Goal: Task Accomplishment & Management: Use online tool/utility

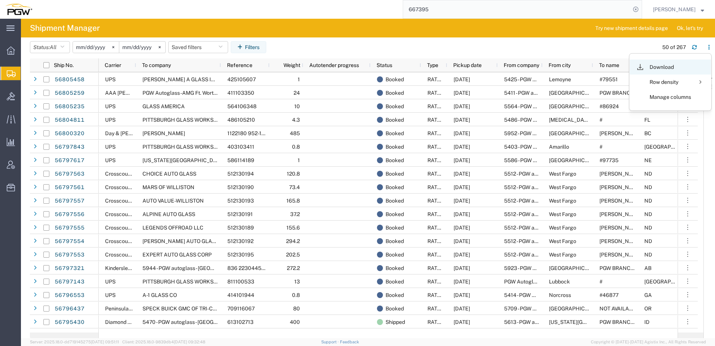
click at [662, 68] on div "Download" at bounding box center [671, 66] width 42 height 15
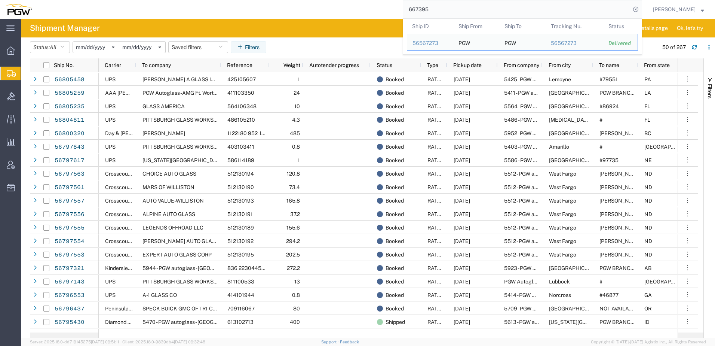
drag, startPoint x: 452, startPoint y: 13, endPoint x: 104, endPoint y: -6, distance: 348.3
click at [104, 0] on html "main_menu Created with Sketch. Collapse Menu Overview Shipments Shipment Manage…" at bounding box center [357, 173] width 715 height 346
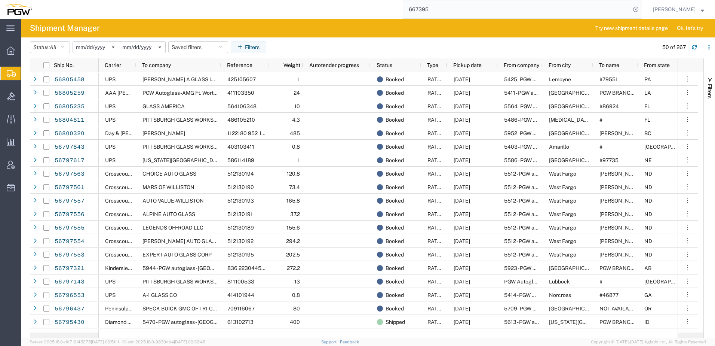
paste input "56650147"
type input "56650147"
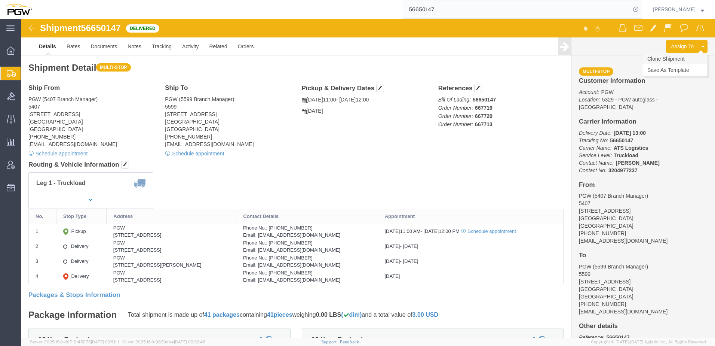
click link "Clone Shipment"
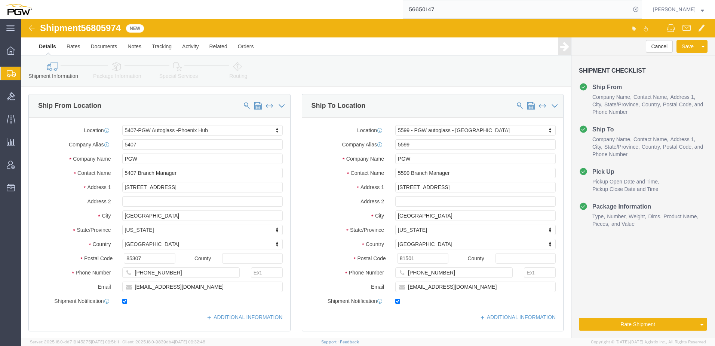
select select "62351"
select select "28399"
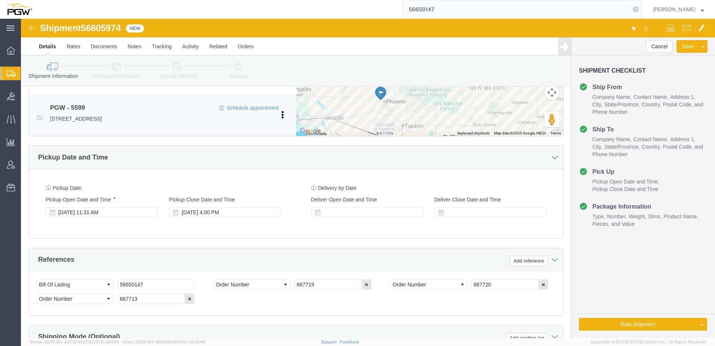
scroll to position [449, 0]
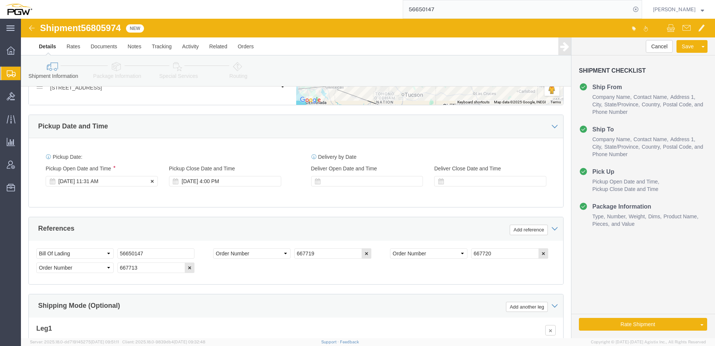
click div "Sep 12 2025 11:31 AM"
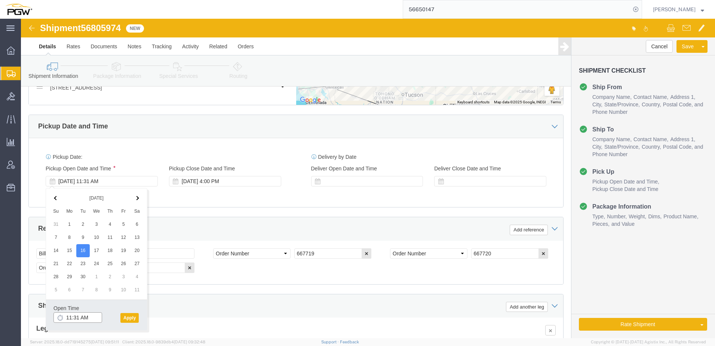
click input "11:31 AM"
type input "10:00 AM"
click button "Apply"
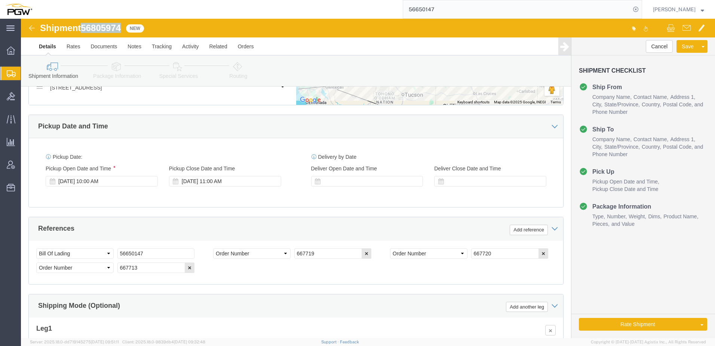
drag, startPoint x: 64, startPoint y: 12, endPoint x: 104, endPoint y: 11, distance: 40.8
click div "Shipment 56805974 New"
copy span "56805974"
drag, startPoint x: 132, startPoint y: 233, endPoint x: -109, endPoint y: 205, distance: 242.1
click html "Shipment 56805974 New Details Rates Documents Notes Tracking Activity Related O…"
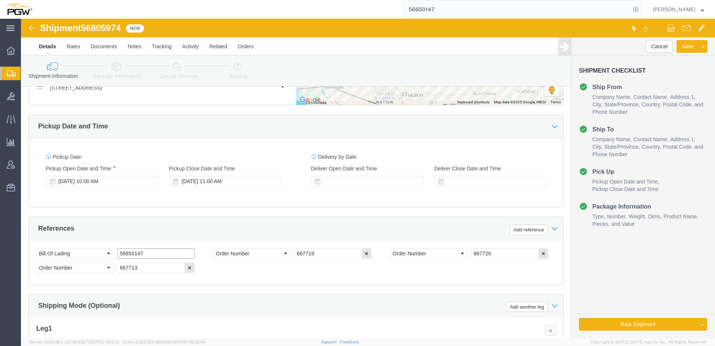
paste input "805974"
drag, startPoint x: 131, startPoint y: 237, endPoint x: -343, endPoint y: 205, distance: 475.3
click html "Shipment 56805974 New Details Rates Documents Notes Tracking Activity Related O…"
type input "56805974"
drag, startPoint x: 315, startPoint y: 236, endPoint x: 18, endPoint y: 228, distance: 296.7
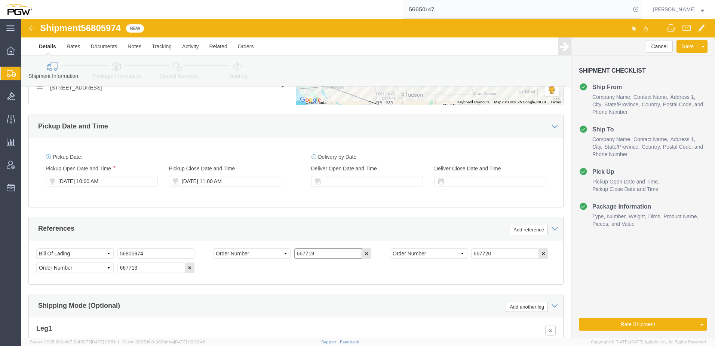
click div "Select Account Type Activity ID Airline Appointment Number ASN Batch Request # …"
paste input "8467"
type input "668467"
drag, startPoint x: 465, startPoint y: 235, endPoint x: 103, endPoint y: 221, distance: 361.6
click div "References Add reference Select Account Type Activity ID Airline Appointment Nu…"
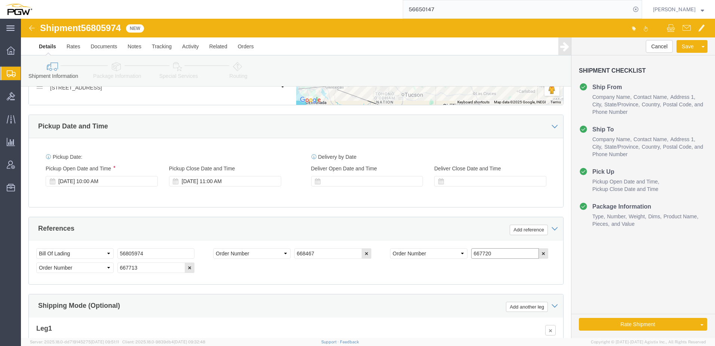
paste input "847"
type input "668470"
click icon "button"
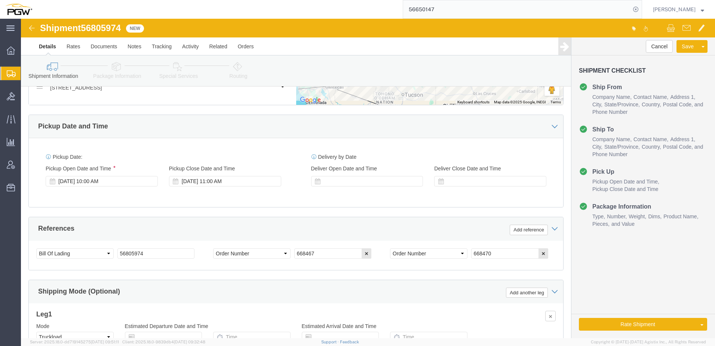
click link "Package Information"
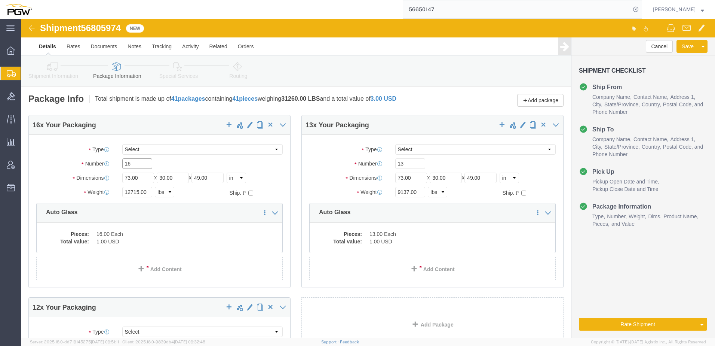
drag, startPoint x: 126, startPoint y: 143, endPoint x: -12, endPoint y: 143, distance: 138.0
click html "Shipment 56805974 New Details Rates Documents Notes Tracking Activity Related O…"
type input "25"
drag, startPoint x: 117, startPoint y: 173, endPoint x: 9, endPoint y: 159, distance: 109.4
click div "Package Type Select Bale(s) Basket(s) Bolt(s) Bottle(s) Buckets Bulk Bundle(s) …"
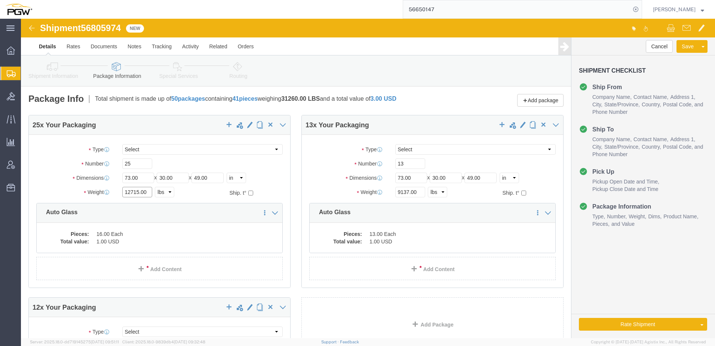
paste input "2524"
type input "25245.00"
click dd "16.00 Each"
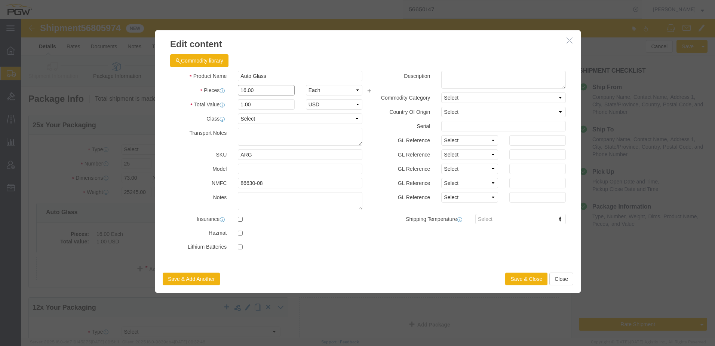
drag, startPoint x: 253, startPoint y: 73, endPoint x: -106, endPoint y: 33, distance: 361.2
click html "Shipment 56805974 New Details Rates Documents Notes Tracking Activity Related O…"
type input "25.00"
type input "1.56"
type input "1.00"
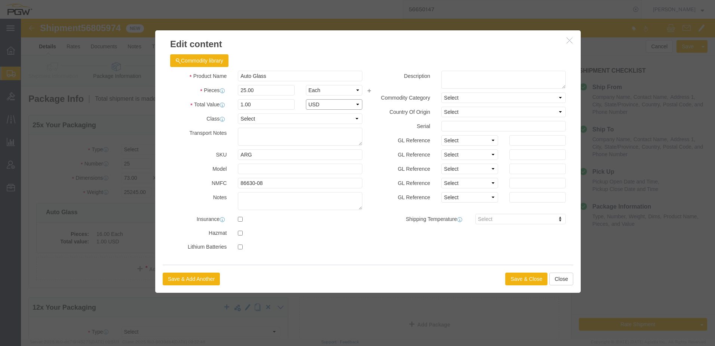
select select "USD"
click button "Save & Close"
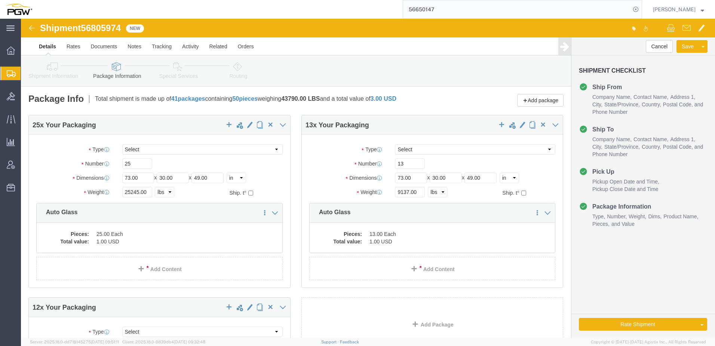
click span "button"
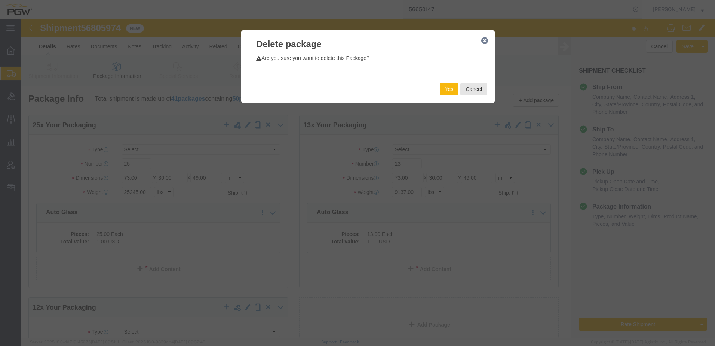
click button "Yes"
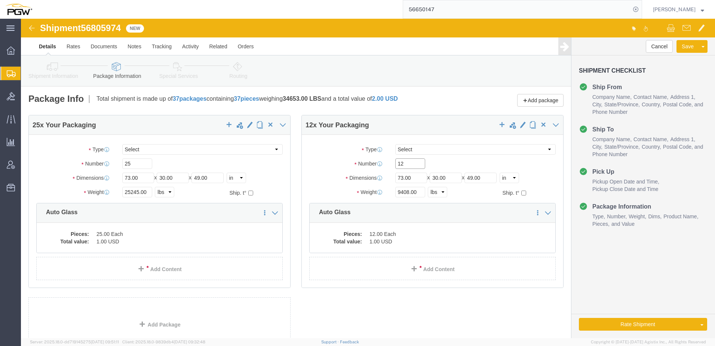
drag, startPoint x: 393, startPoint y: 146, endPoint x: 220, endPoint y: 125, distance: 174.8
click div "25 x Your Packaging Package Type Select Bale(s) Basket(s) Bolt(s) Bottle(s) Buc…"
type input "11"
drag, startPoint x: 385, startPoint y: 171, endPoint x: 78, endPoint y: 140, distance: 309.1
click div "25 x Your Packaging Package Type Select Bale(s) Basket(s) Bolt(s) Bottle(s) Buc…"
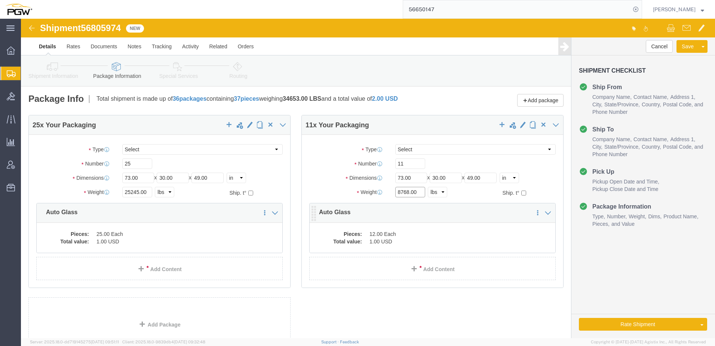
type input "8768.00"
click dd "12.00 Each"
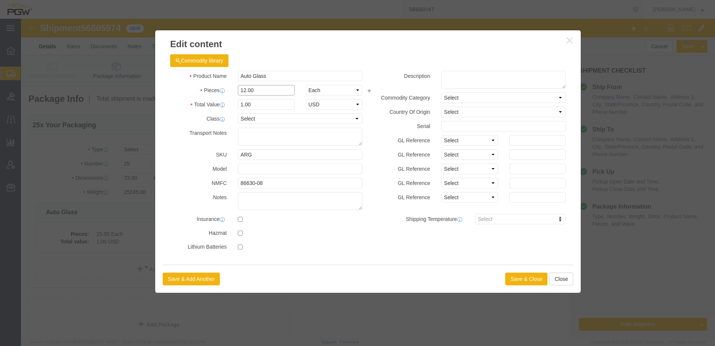
drag, startPoint x: 249, startPoint y: 73, endPoint x: -230, endPoint y: 52, distance: 479.6
click html "Shipment 56805974 New Details Rates Documents Notes Tracking Activity Related O…"
type input "11.00"
type input "0.92"
type input "1.00"
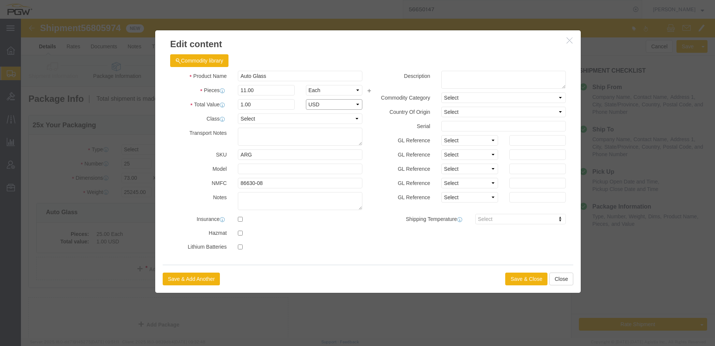
select select "USD"
click button "Save & Close"
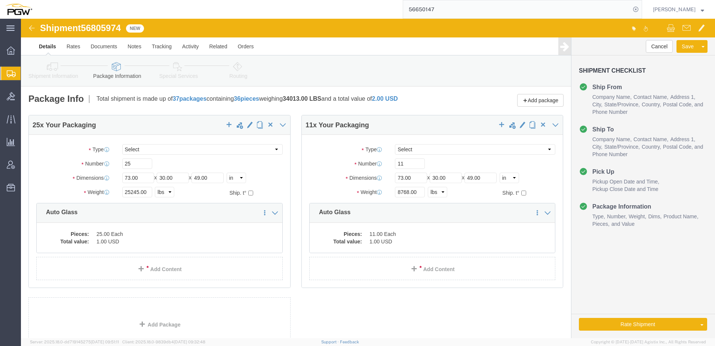
click link "Routing"
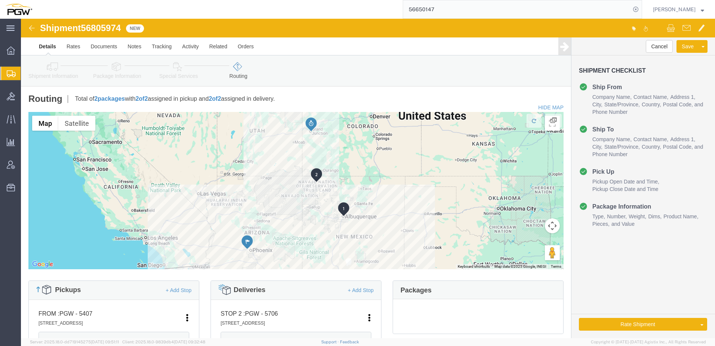
click link "Shipment Information"
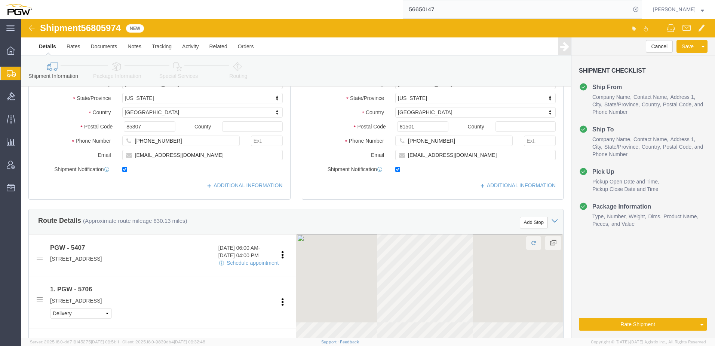
scroll to position [187, 0]
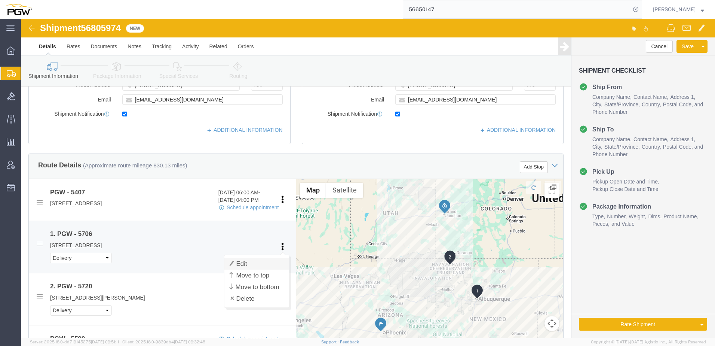
click link "Edit"
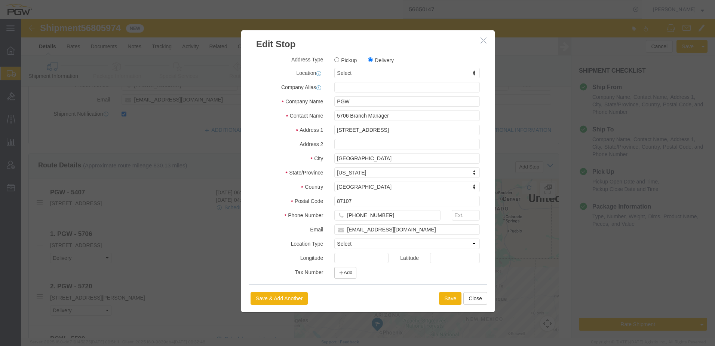
click icon "button"
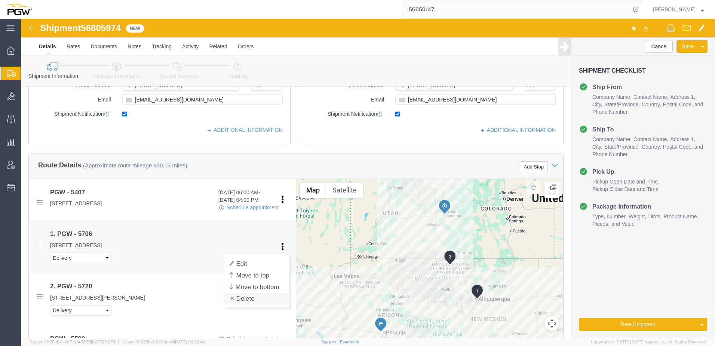
click link "Delete"
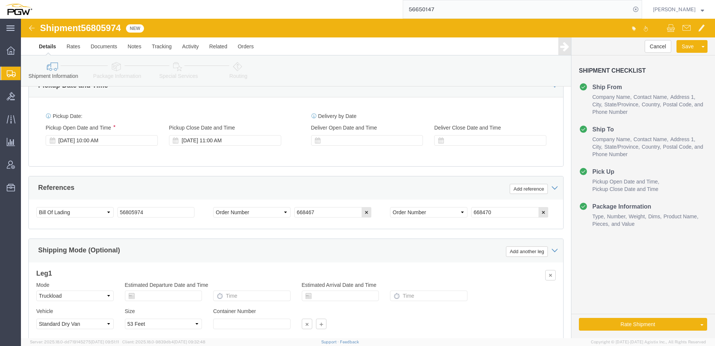
scroll to position [449, 0]
click icon
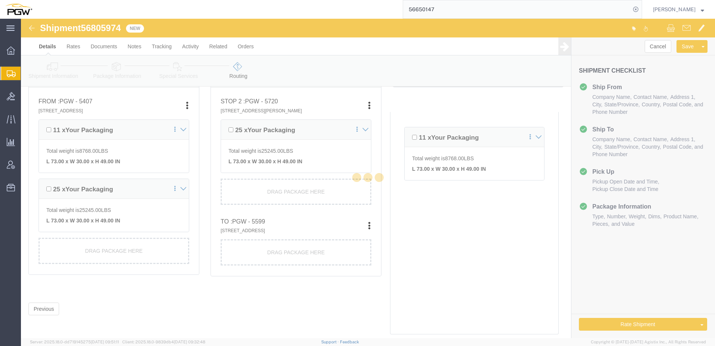
scroll to position [212, 0]
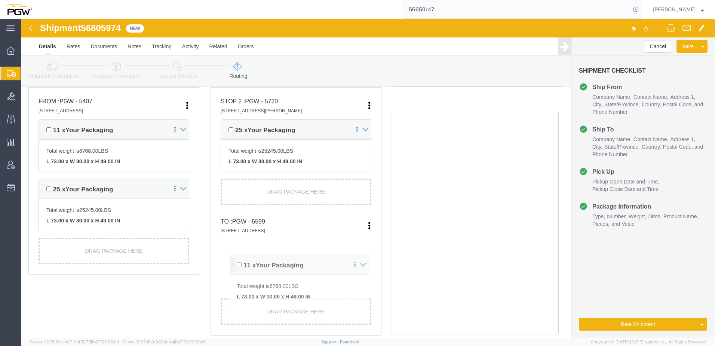
drag, startPoint x: 387, startPoint y: 116, endPoint x: 211, endPoint y: 244, distance: 216.9
click div "Pickups + Add Stop From : PGW - 5407 5850 North 101st Avenue, Glendale, AZ, 853…"
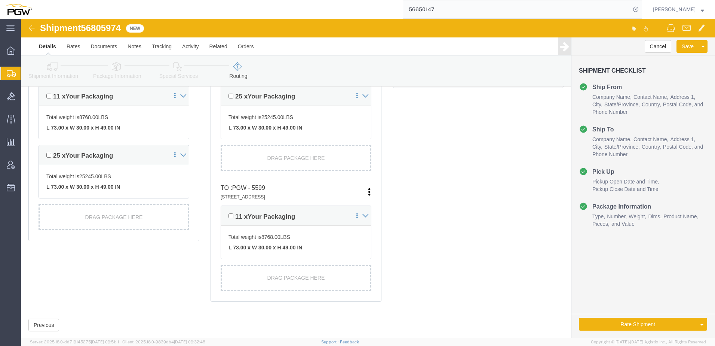
scroll to position [262, 0]
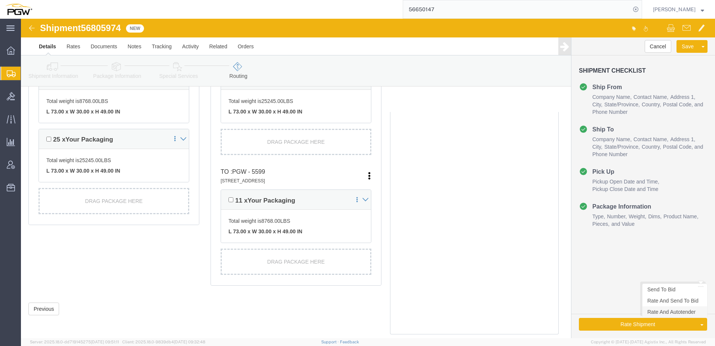
click link "Rate And Autotender"
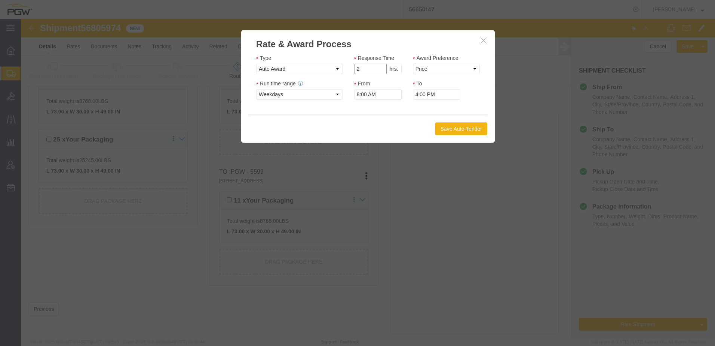
click input "2"
type input "1"
click input "1"
click select "Price Carrier Rank"
select select "LANE_RANK"
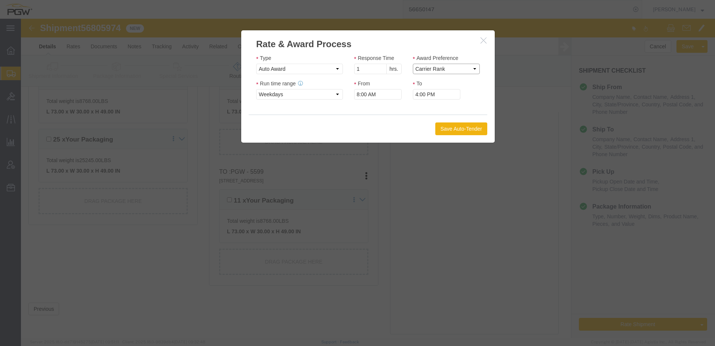
click select "Price Carrier Rank"
click button "Save Auto-Tender"
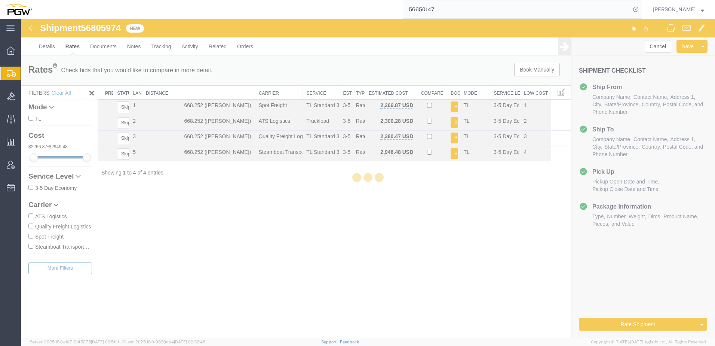
scroll to position [0, 0]
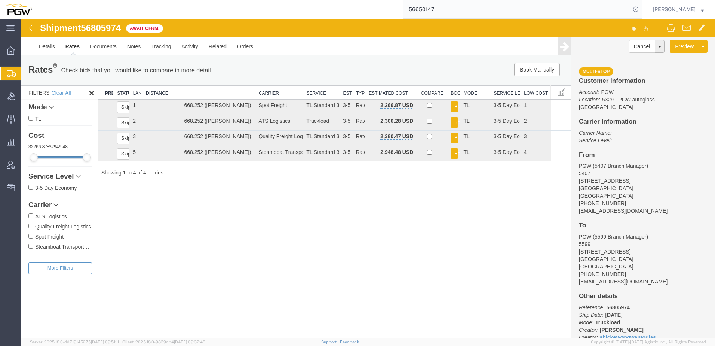
click at [348, 236] on div "Shipment 56805974 4 of 4 Await Cfrm. Details Rates Documents Notes Tracking Act…" at bounding box center [368, 178] width 694 height 319
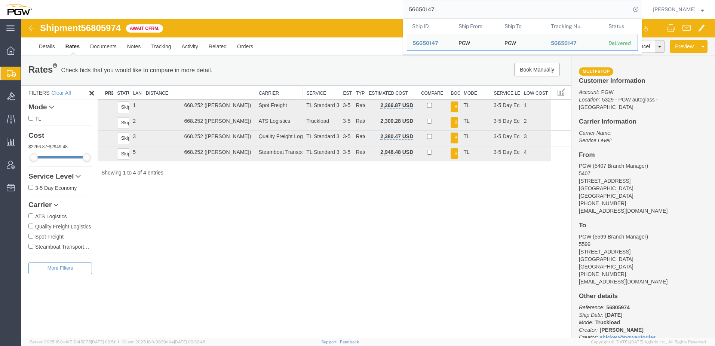
drag, startPoint x: 466, startPoint y: 12, endPoint x: 75, endPoint y: -3, distance: 391.2
click at [75, 0] on html "main_menu Created with Sketch. Collapse Menu Overview Shipments Shipment Manage…" at bounding box center [357, 173] width 715 height 346
paste input "4807341"
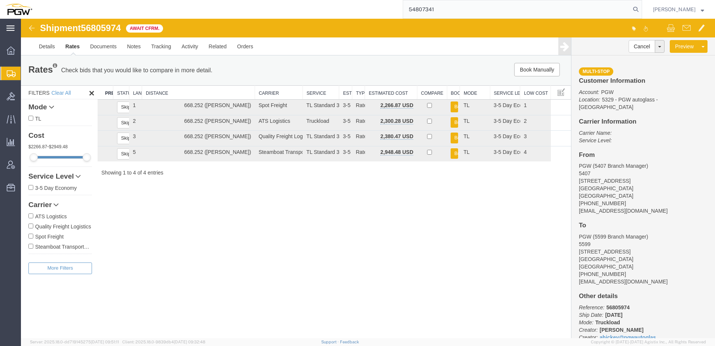
type input "54807341"
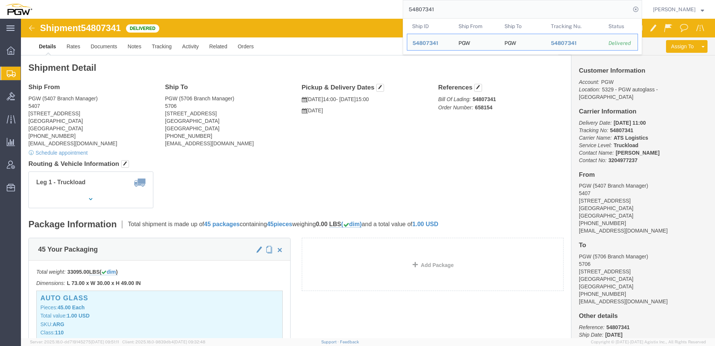
click div "Ship From PGW (5407 Branch Manager) 5407 5850 North 101st Avenue Glendale, AZ 8…"
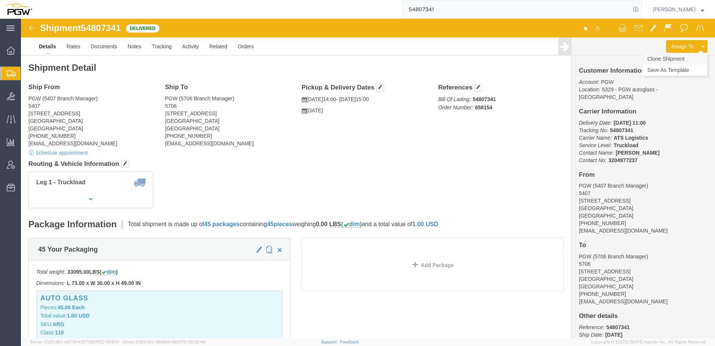
click link "Clone Shipment"
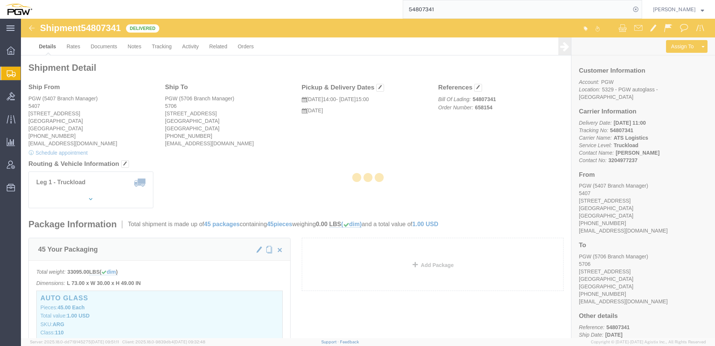
select select "62351"
select select "28463"
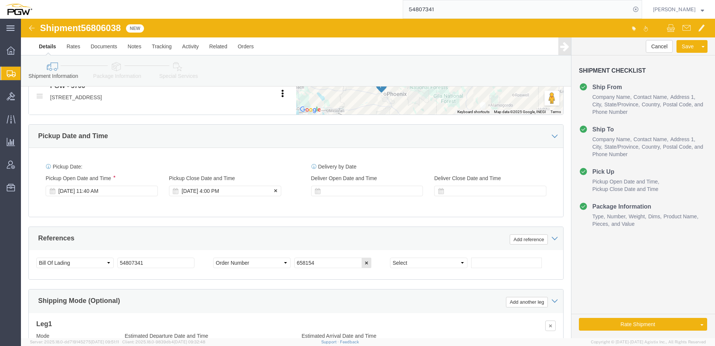
scroll to position [337, 0]
click div "Sep 12 2025 11:40 AM"
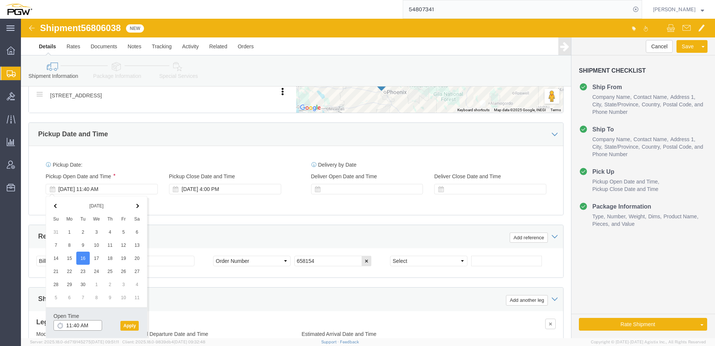
click input "11:40 AM"
type input "9:00 AM"
click button "Apply"
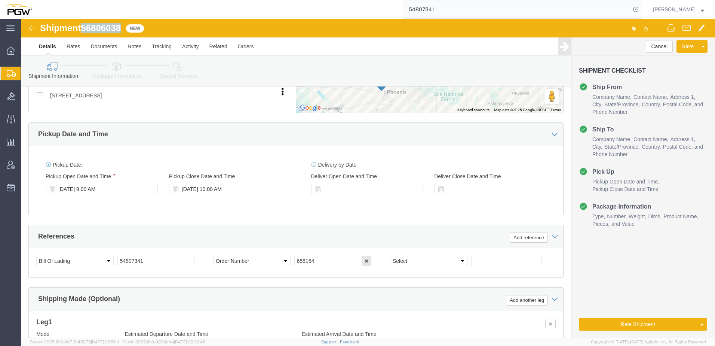
drag, startPoint x: 64, startPoint y: 7, endPoint x: 100, endPoint y: 14, distance: 37.0
click div "Shipment 56806038 New"
copy span "56806038"
drag, startPoint x: 126, startPoint y: 243, endPoint x: -81, endPoint y: 221, distance: 208.8
click html "Shipment 56806038 New Details Rates Documents Notes Tracking Activity Related O…"
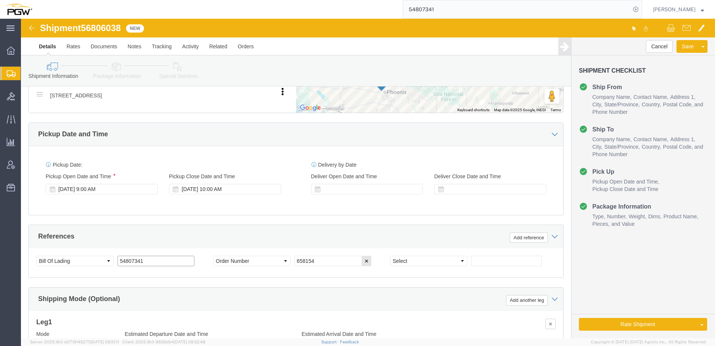
paste input "6806038"
drag, startPoint x: 144, startPoint y: 243, endPoint x: -461, endPoint y: 176, distance: 608.9
click html "Shipment 56806038 New Details Rates Documents Notes Tracking Activity Related O…"
type input "56806038"
drag, startPoint x: 316, startPoint y: 241, endPoint x: -43, endPoint y: 222, distance: 360.3
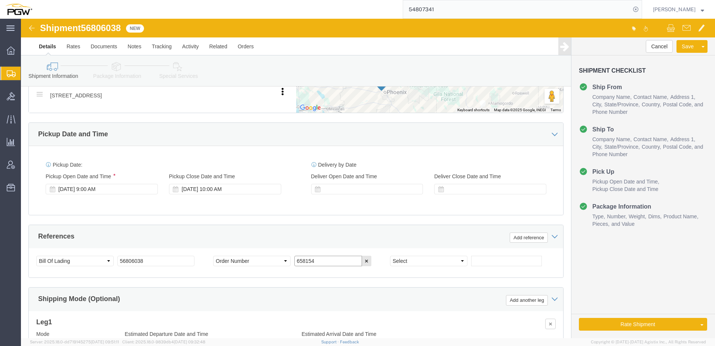
click html "Shipment 56806038 New Details Rates Documents Notes Tracking Activity Related O…"
paste input "68466"
type input "668466"
click select "Select Account Type Activity ID Airline Appointment Number ASN Batch Request # …"
select select "ORDERNUM"
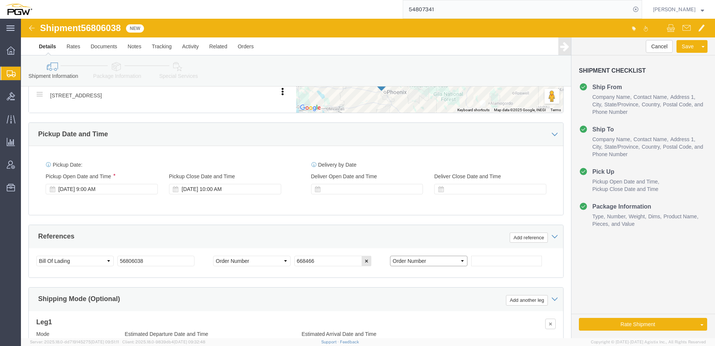
click select "Select Account Type Activity ID Airline Appointment Number ASN Batch Request # …"
click input "text"
paste input "668469"
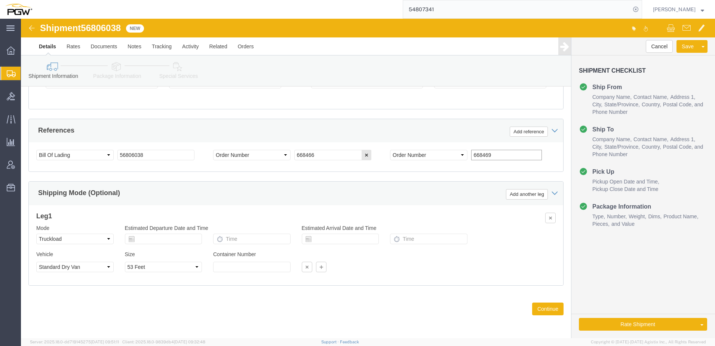
scroll to position [181, 0]
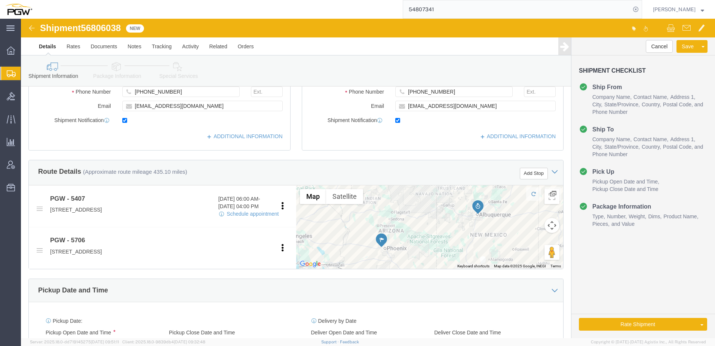
type input "668469"
click icon
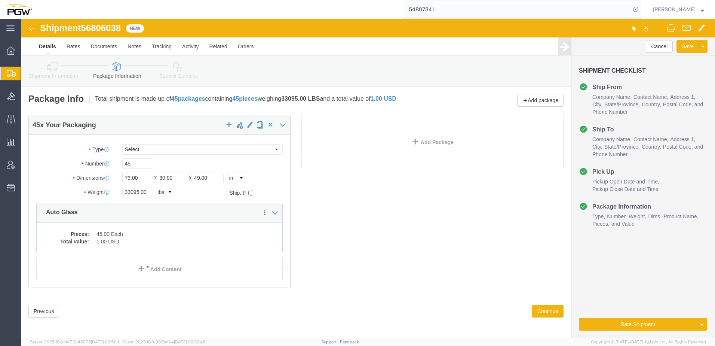
click link "Shipment Information"
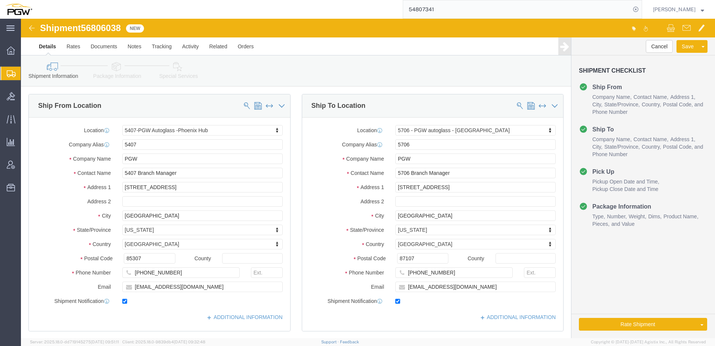
scroll to position [187, 0]
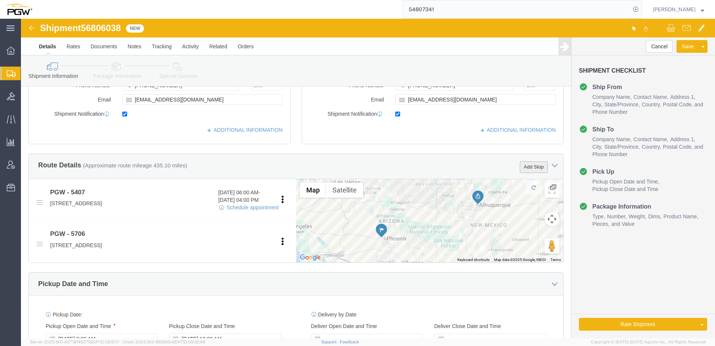
click button "Add Stop"
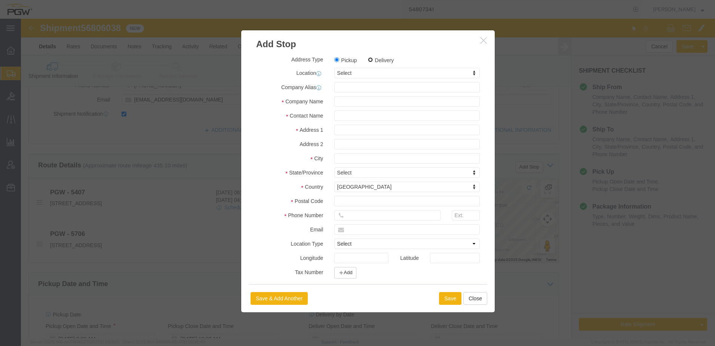
click input "Delivery"
radio input "true"
select select
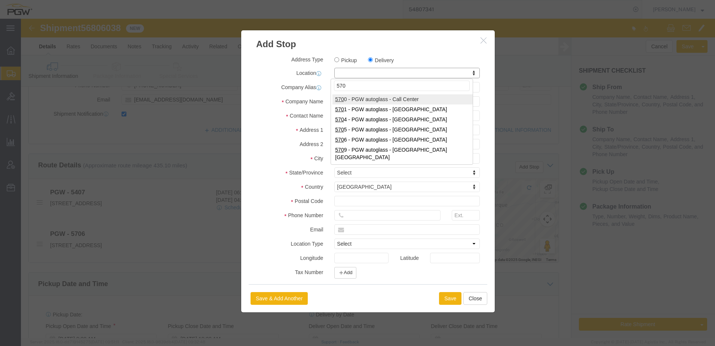
type input "5706"
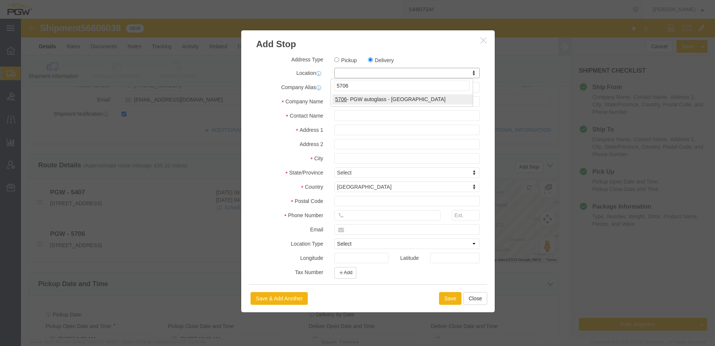
select select "28463"
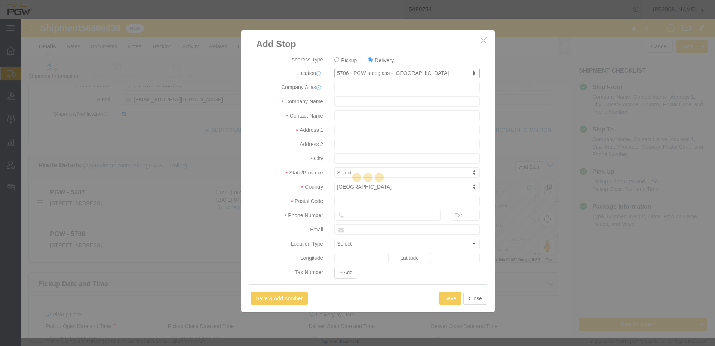
type input "5706"
type input "PGW"
type input "5706 Branch Manager"
type input "2621 Comanche Rd NE"
type input "Albuquerque"
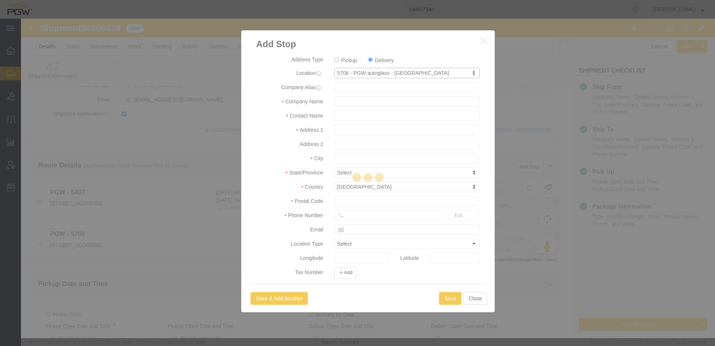
type input "87107"
type input "505-883-1974"
type input "lkqsp_o_pm_5706@pgwag.com"
checkbox input "true"
select select "NM"
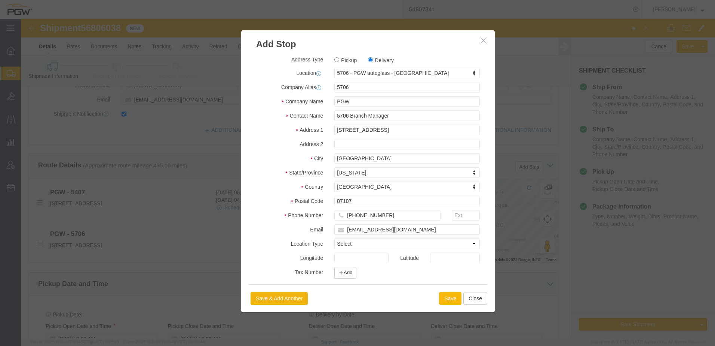
drag, startPoint x: 429, startPoint y: 279, endPoint x: 449, endPoint y: 298, distance: 27.8
click button "Save"
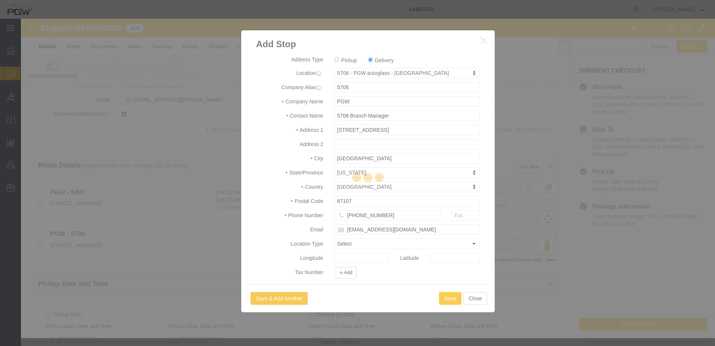
select select "D"
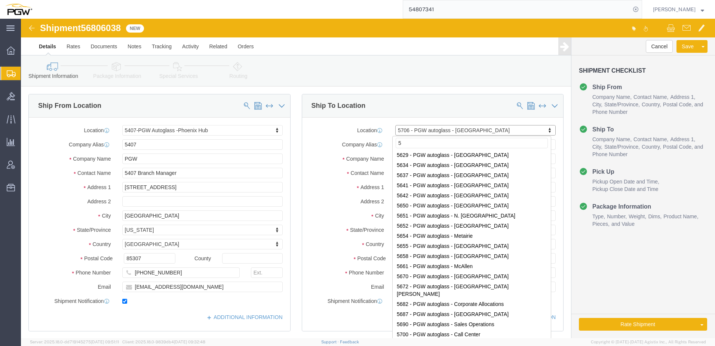
scroll to position [0, 0]
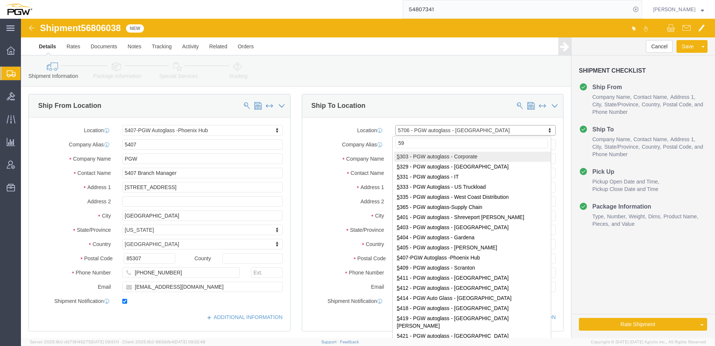
type input "598"
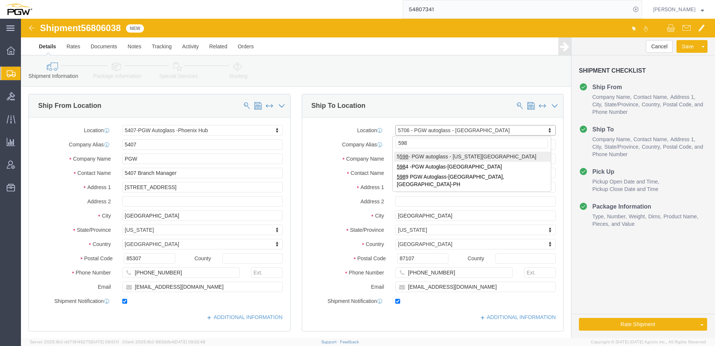
select select "28397"
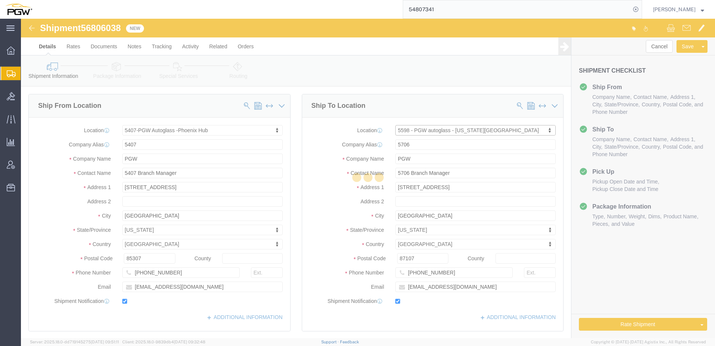
type input "5598"
type input "5598 Branch Manager"
type input "[STREET_ADDRESS]"
type input "SUITE 150"
type input "[US_STATE][GEOGRAPHIC_DATA]"
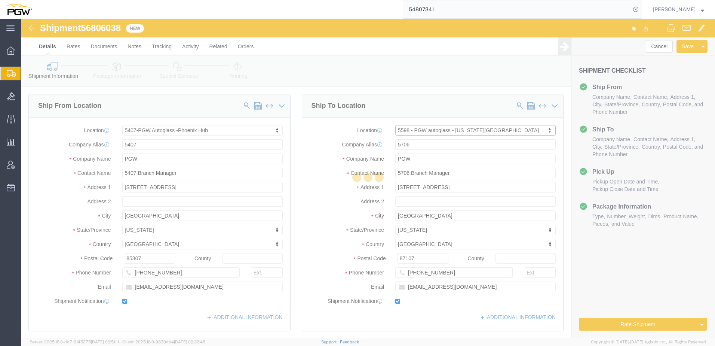
type input "80916"
type input "719-380-5492"
type input "[EMAIL_ADDRESS][DOMAIN_NAME]"
select select "CO"
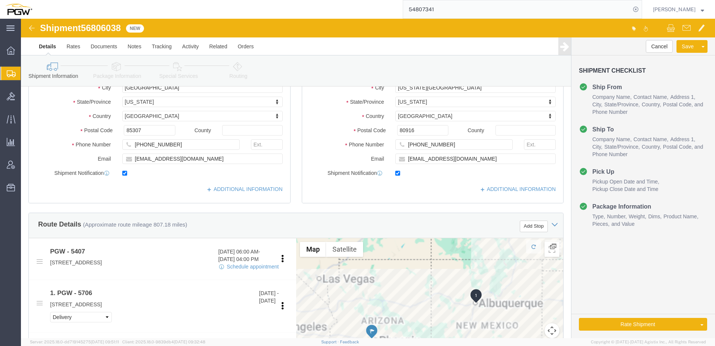
scroll to position [187, 0]
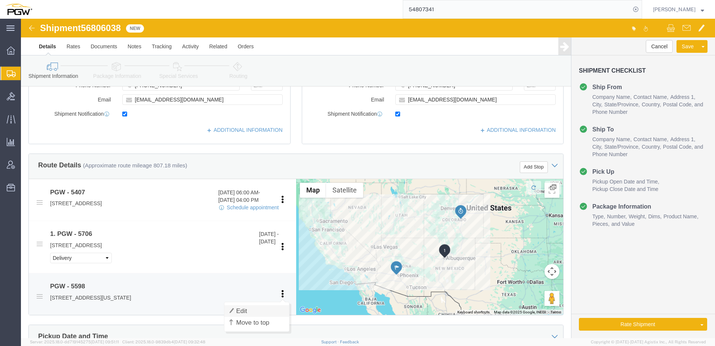
click link "Edit"
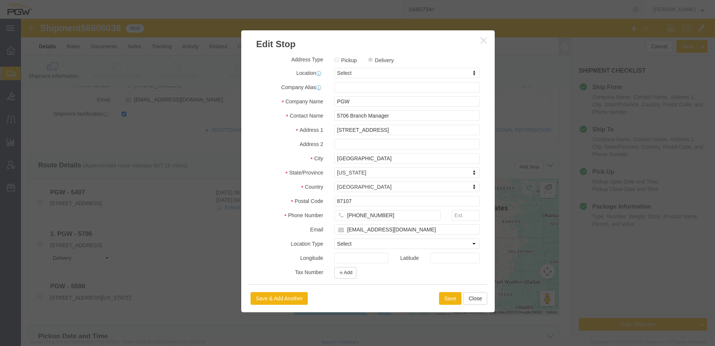
click label "Delivery"
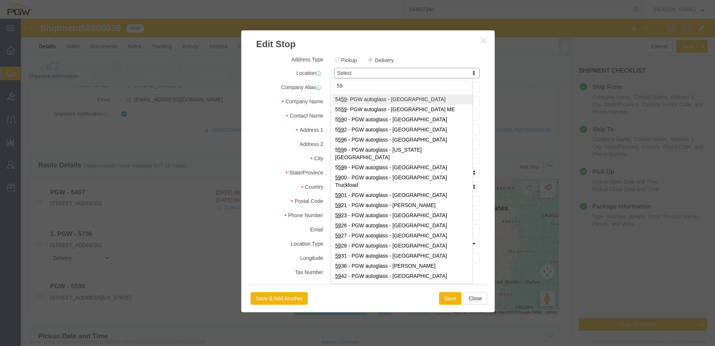
type input "598"
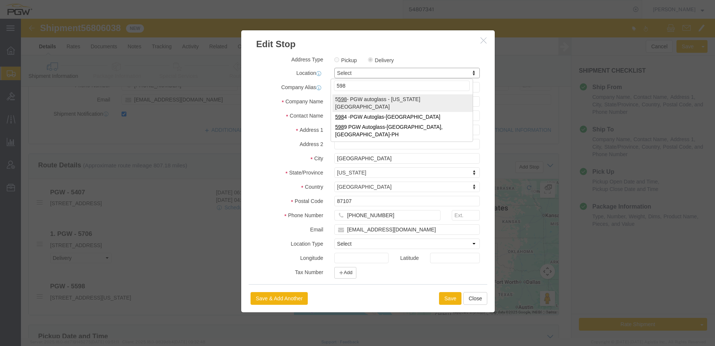
select select "28397"
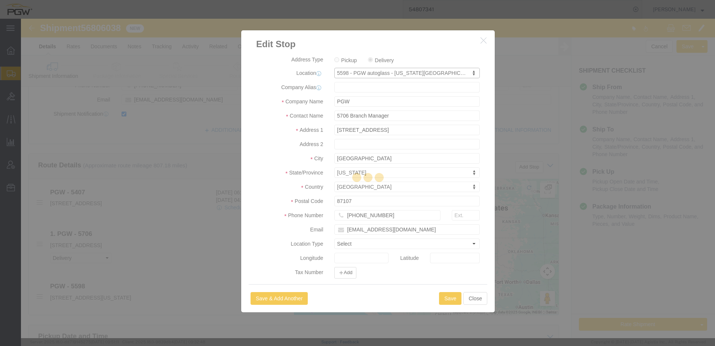
type input "5598"
type input "5598 Branch Manager"
type input "[STREET_ADDRESS]"
type input "SUITE 150"
type input "[US_STATE][GEOGRAPHIC_DATA]"
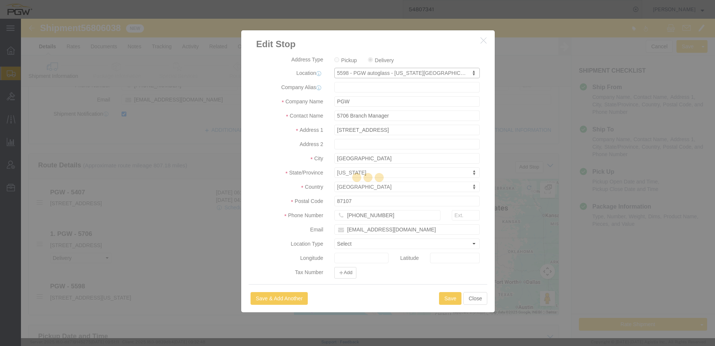
type input "80916"
type input "719-380-5492"
type input "[EMAIL_ADDRESS][DOMAIN_NAME]"
select select "CO"
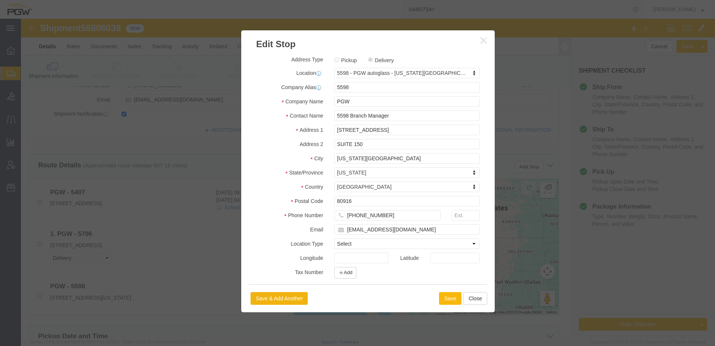
click button "Save"
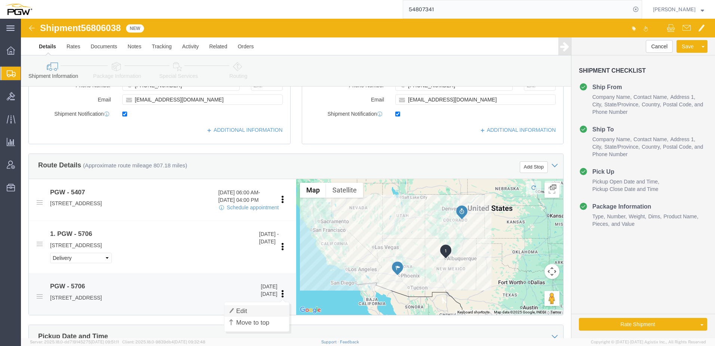
click link "Edit"
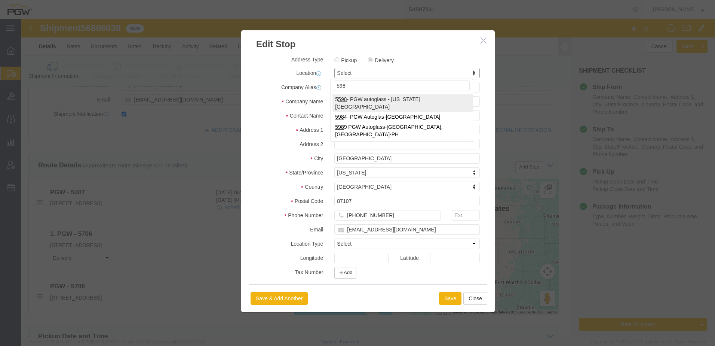
type input "598"
select select "28397"
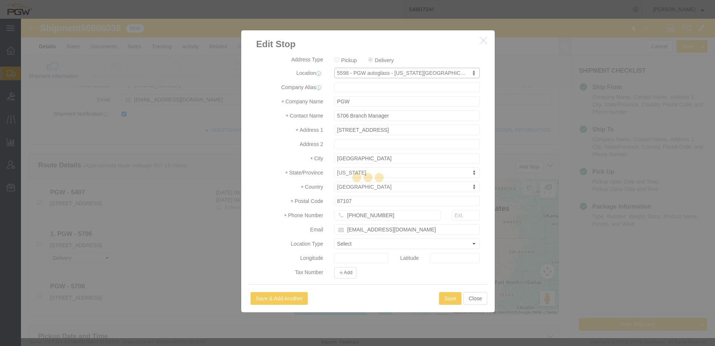
type input "5598"
type input "5598 Branch Manager"
type input "[STREET_ADDRESS]"
type input "SUITE 150"
type input "[US_STATE][GEOGRAPHIC_DATA]"
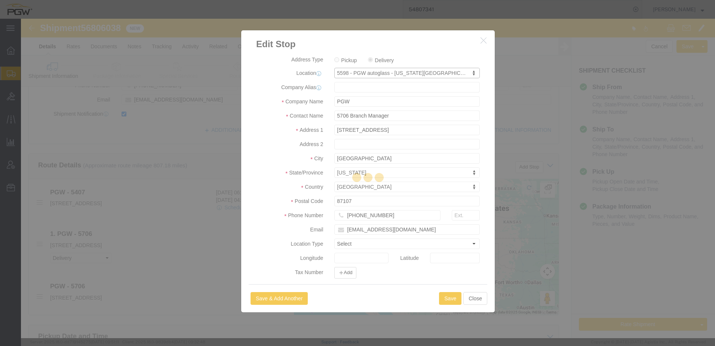
type input "80916"
type input "719-380-5492"
type input "[EMAIL_ADDRESS][DOMAIN_NAME]"
select select "CO"
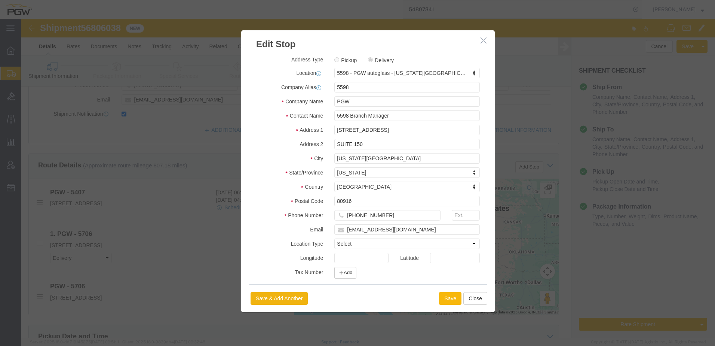
click button "Save"
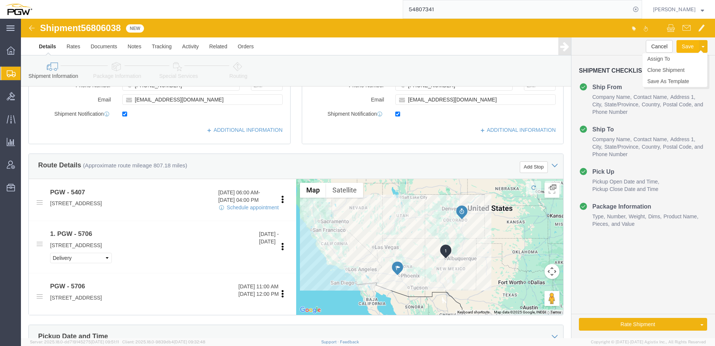
click button "Save"
drag, startPoint x: 64, startPoint y: 9, endPoint x: 102, endPoint y: 16, distance: 38.4
click div "Shipment 56806038 New"
copy span "56806038"
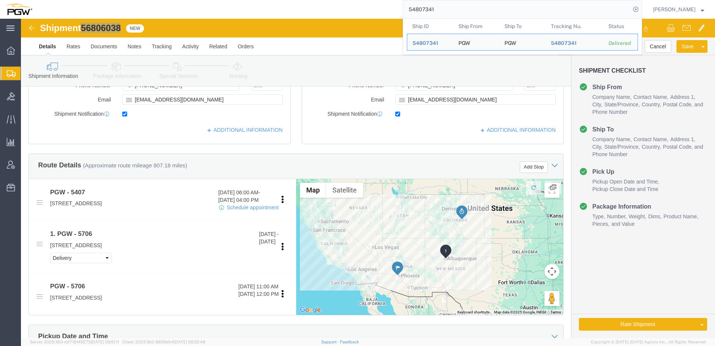
click at [489, 12] on input "54807341" at bounding box center [516, 9] width 227 height 18
drag, startPoint x: 489, startPoint y: 12, endPoint x: 119, endPoint y: -13, distance: 370.7
click at [119, 0] on html "main_menu Created with Sketch. Collapse Menu Overview Shipments Shipment Manage…" at bounding box center [357, 173] width 715 height 346
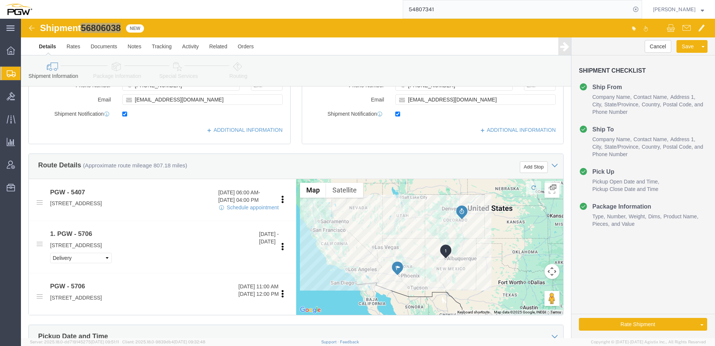
paste input "6806038"
type input "56806038"
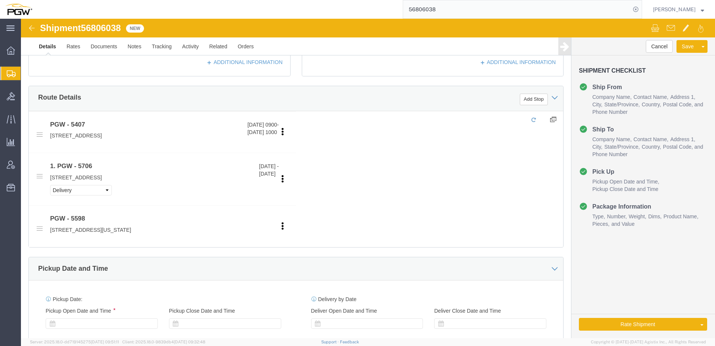
select select "62351"
select select "28397"
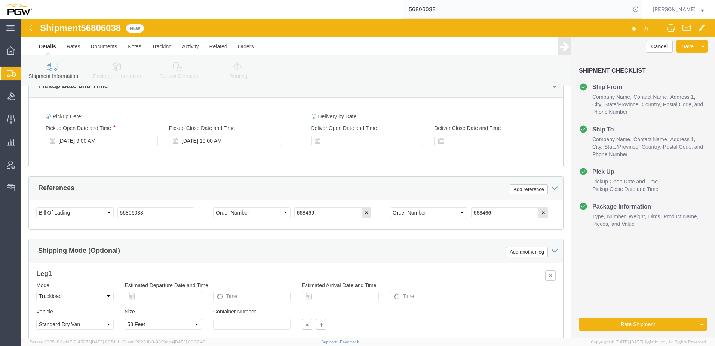
scroll to position [449, 0]
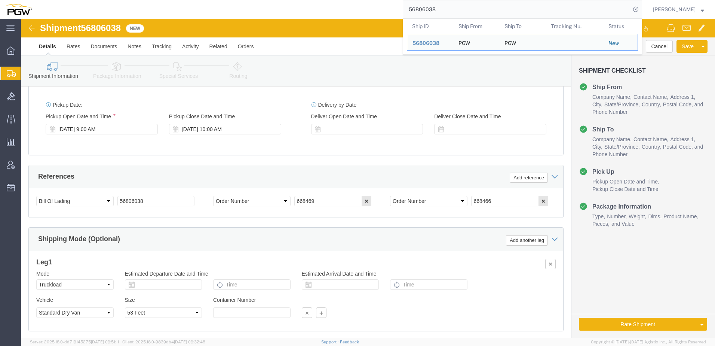
click icon
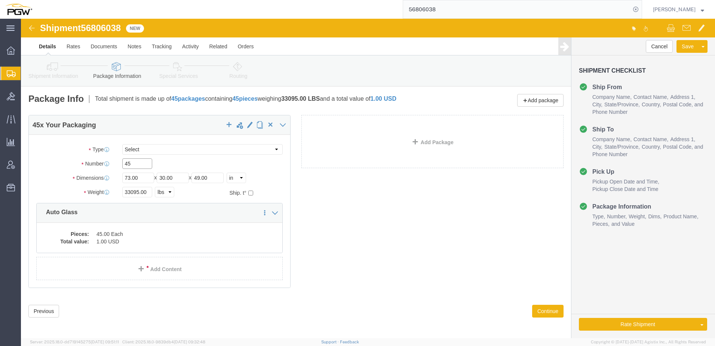
drag, startPoint x: 120, startPoint y: 145, endPoint x: -232, endPoint y: 120, distance: 352.5
click html "Shipment 56806038 New Details Rates Documents Notes Tracking Activity Related O…"
paste input "17"
type input "17"
drag, startPoint x: 117, startPoint y: 173, endPoint x: -77, endPoint y: 160, distance: 195.3
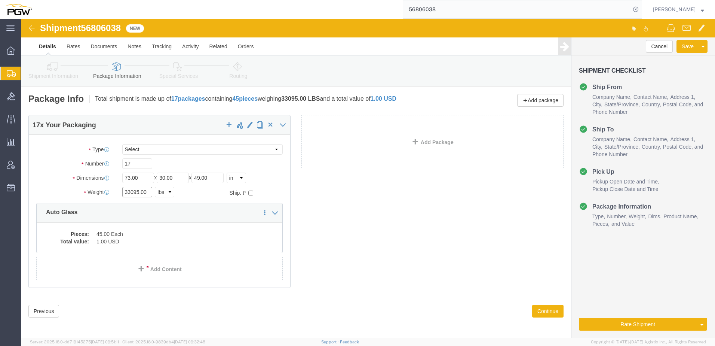
click html "Shipment 56806038 New Details Rates Documents Notes Tracking Activity Related O…"
paste input "12964"
type input "12964.00"
click div "17 x Your Packaging Package Type Select Bale(s) Basket(s) Bolt(s) Bottle(s) Buc…"
click dd "45.00 Each"
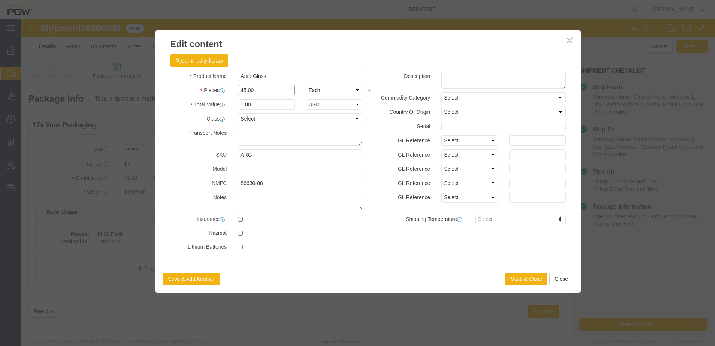
drag, startPoint x: 235, startPoint y: 73, endPoint x: -175, endPoint y: 64, distance: 410.4
click html "Shipment 56806038 New Details Rates Documents Notes Tracking Activity Related O…"
type input "17.00"
type input "0.38"
type input "1.00"
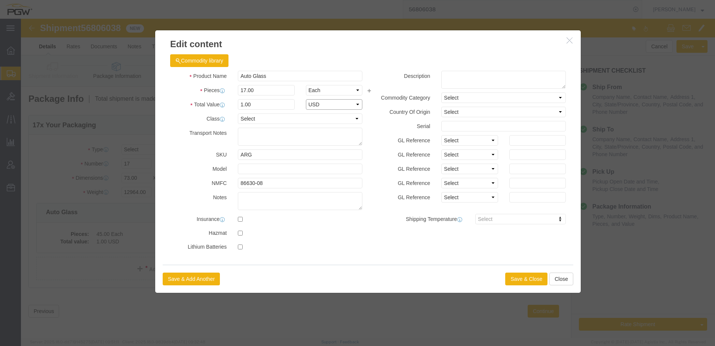
select select "USD"
click button "Save & Close"
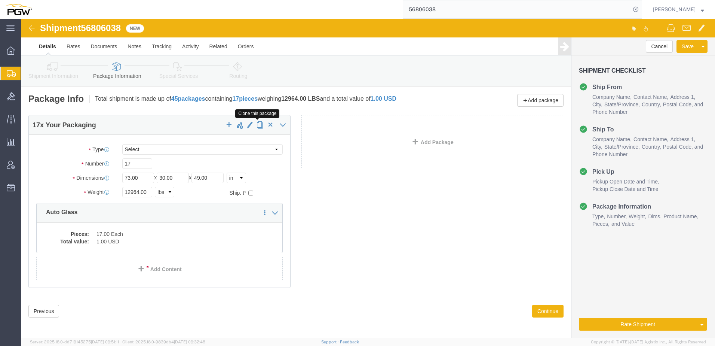
drag, startPoint x: 236, startPoint y: 105, endPoint x: 113, endPoint y: 111, distance: 122.9
click span "button"
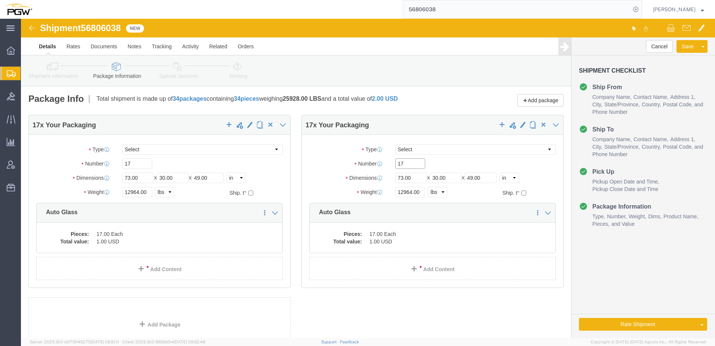
drag, startPoint x: 388, startPoint y: 144, endPoint x: 107, endPoint y: 150, distance: 280.9
click div "17 x Your Packaging Package Type Select Bale(s) Basket(s) Bolt(s) Bottle(s) Buc…"
paste input "4"
type input "14"
drag, startPoint x: 388, startPoint y: 175, endPoint x: 328, endPoint y: 178, distance: 59.9
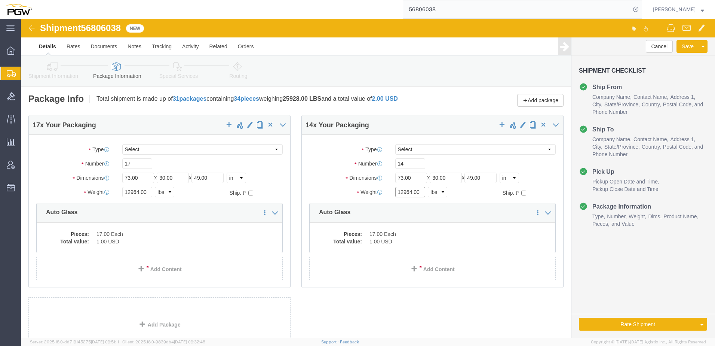
click div "Package Type Select Bale(s) Basket(s) Bolt(s) Bottle(s) Buckets Bulk Bundle(s) …"
paste input "0828"
type input "10828.00"
click dd "17.00 Each"
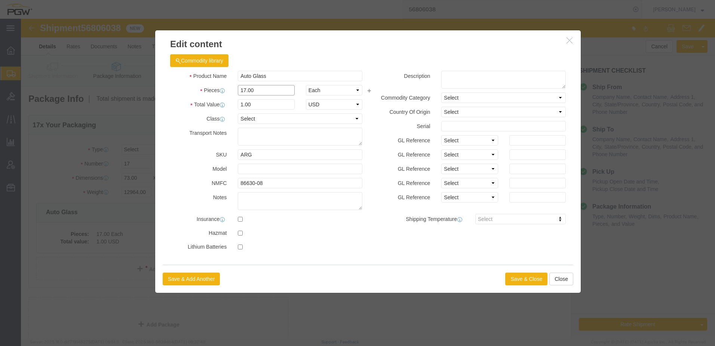
drag, startPoint x: 243, startPoint y: 68, endPoint x: 113, endPoint y: 68, distance: 130.2
click div "Edit content Commodity library Product Name Auto Glass Pieces 17.00 Select Bag …"
type input "14.00"
type input "0.82"
type input "1.00"
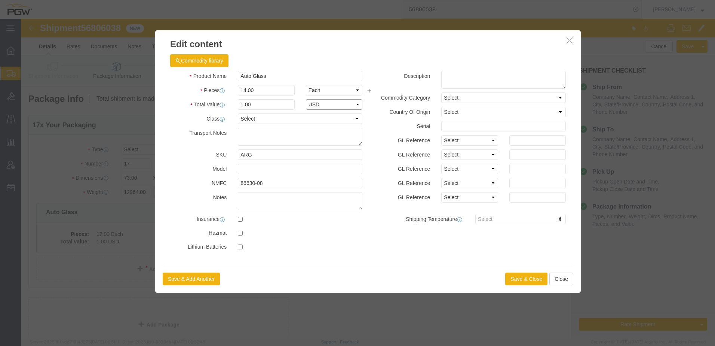
select select "USD"
click button "Save & Close"
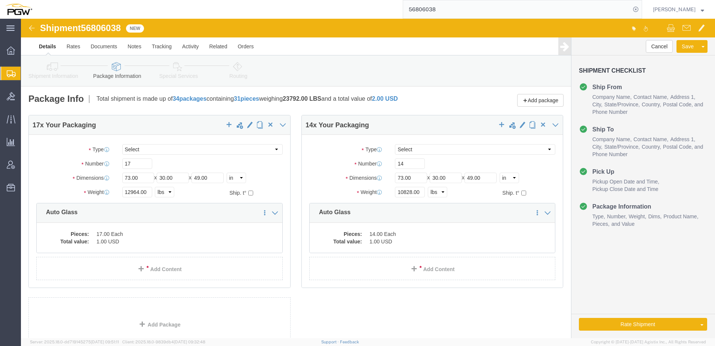
click link "Routing"
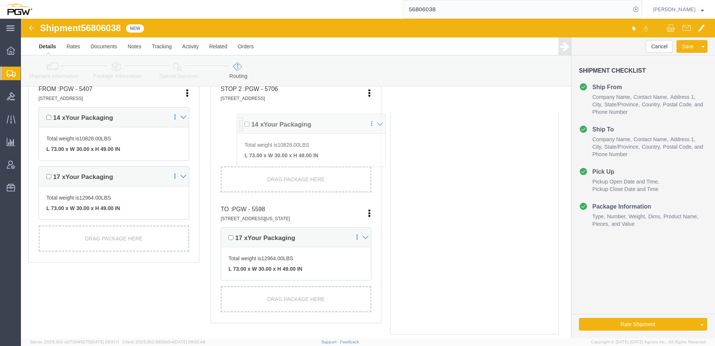
scroll to position [214, 0]
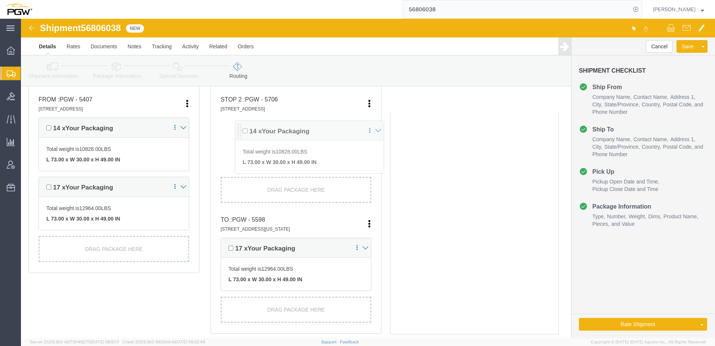
drag, startPoint x: 201, startPoint y: 165, endPoint x: 217, endPoint y: 113, distance: 54.3
click div "Pickups + Add Stop From : PGW - 5407 5850 North 101st Avenue, Glendale, AZ, 853…"
drag, startPoint x: 205, startPoint y: 235, endPoint x: 210, endPoint y: 228, distance: 8.5
click div "17 x Your Packaging"
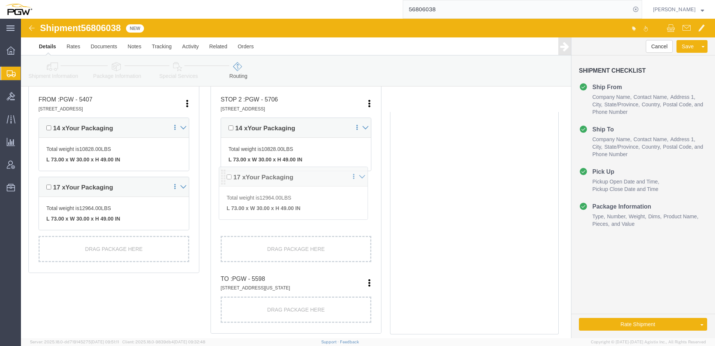
drag, startPoint x: 202, startPoint y: 230, endPoint x: 201, endPoint y: 155, distance: 75.6
click div "Pickups + Add Stop From : PGW - 5407 5850 North 101st Avenue, Glendale, AZ, 853…"
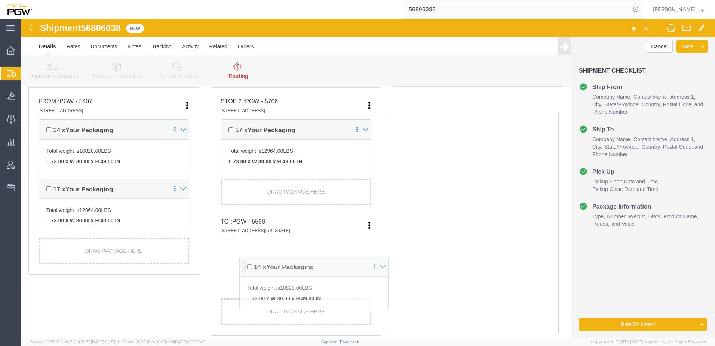
scroll to position [245, 0]
drag, startPoint x: 203, startPoint y: 89, endPoint x: 218, endPoint y: 236, distance: 147.3
click div "Pickups + Add Stop From : PGW - 5407 5850 North 101st Avenue, Glendale, AZ, 853…"
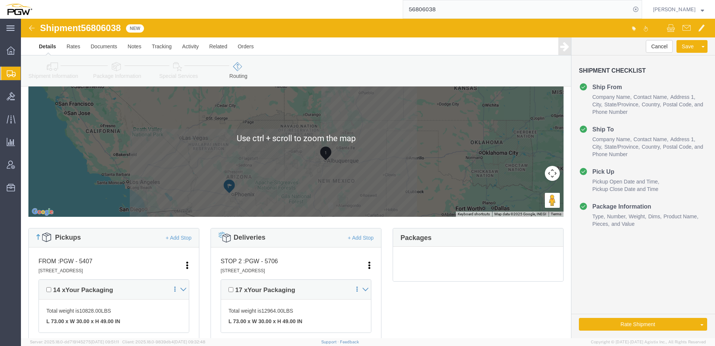
scroll to position [150, 0]
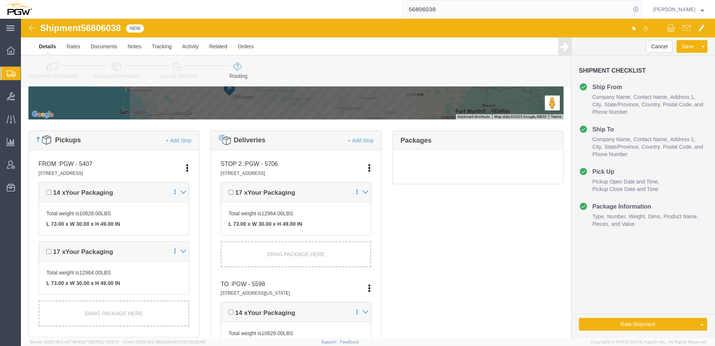
click icon
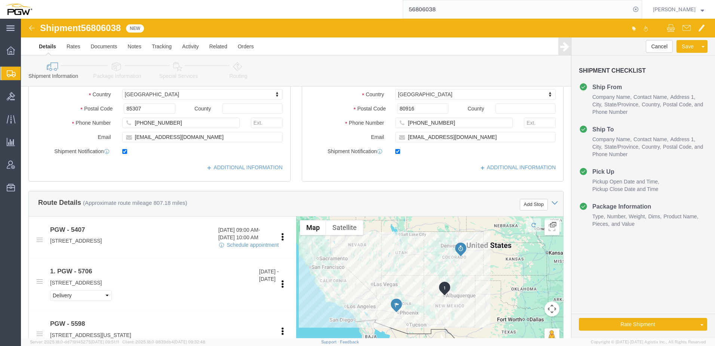
click icon
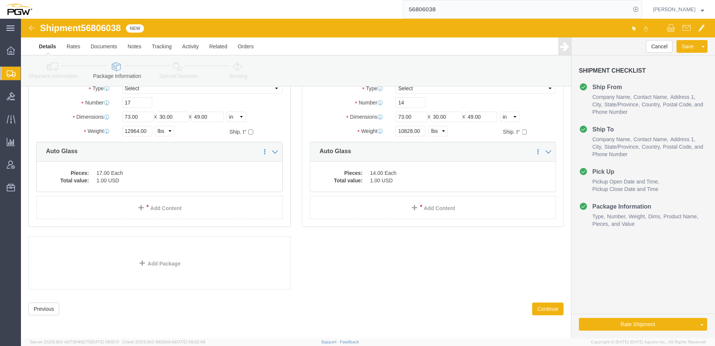
scroll to position [61, 0]
click icon
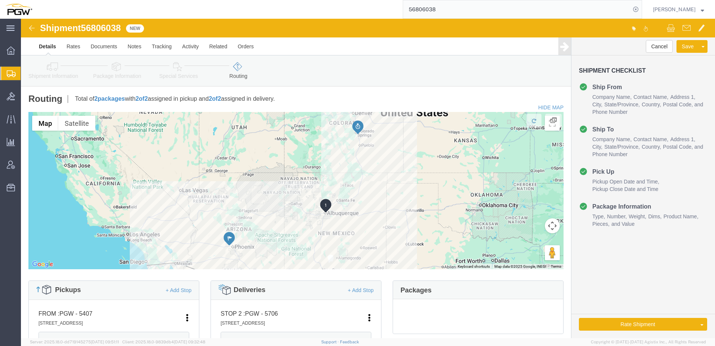
click link "Shipment Information"
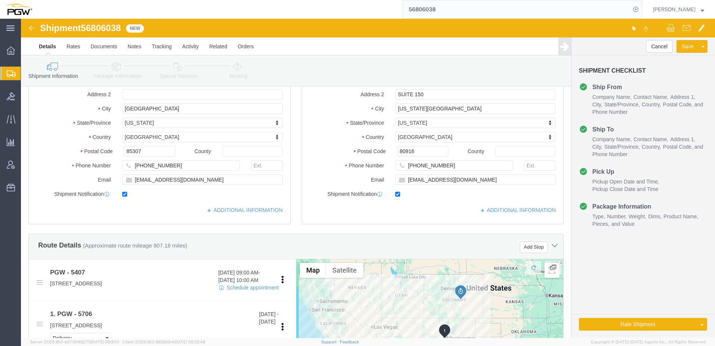
scroll to position [150, 0]
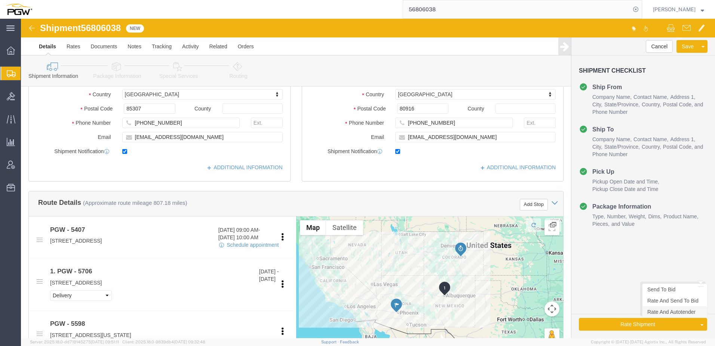
click link "Rate And Autotender"
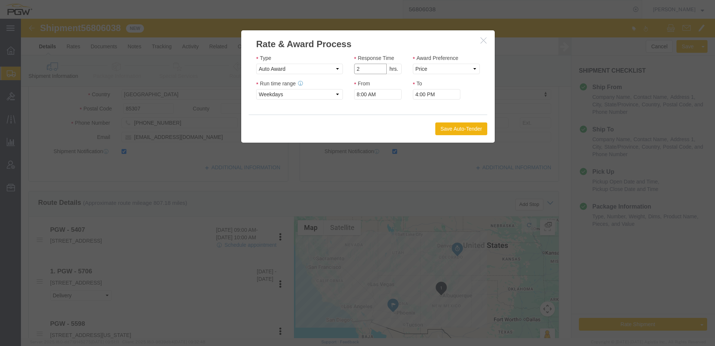
click input "2"
type input "1"
click input "1"
drag, startPoint x: 406, startPoint y: 50, endPoint x: 407, endPoint y: 56, distance: 6.2
click select "Price Carrier Rank"
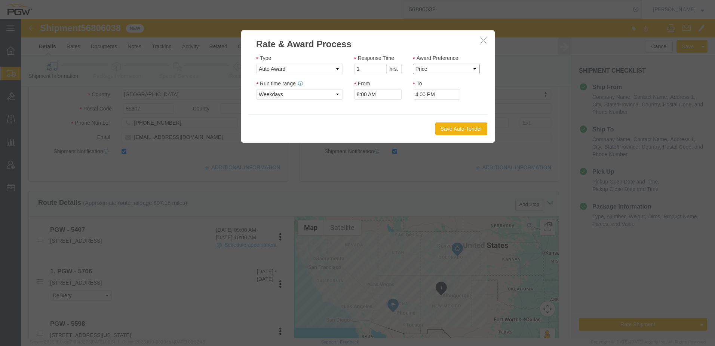
select select "LANE_RANK"
click select "Price Carrier Rank"
drag, startPoint x: 430, startPoint y: 111, endPoint x: 297, endPoint y: 213, distance: 168.1
click button "Save Auto-Tender"
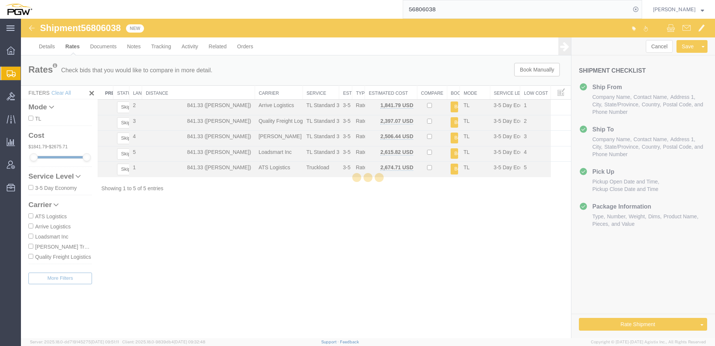
scroll to position [0, 0]
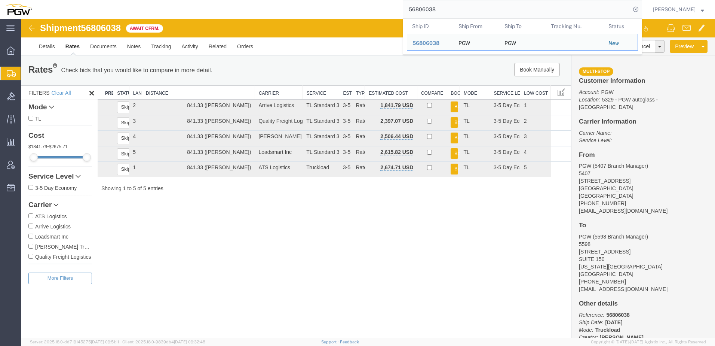
drag, startPoint x: 474, startPoint y: 13, endPoint x: 121, endPoint y: -32, distance: 355.2
click at [121, 0] on html "main_menu Created with Sketch. Collapse Menu Overview Shipments Shipment Manage…" at bounding box center [357, 173] width 715 height 346
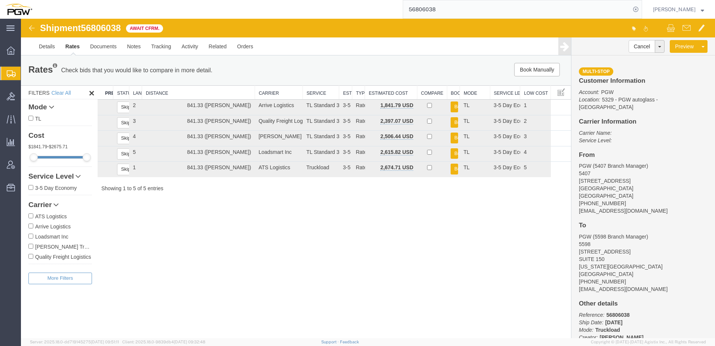
paste input "64991"
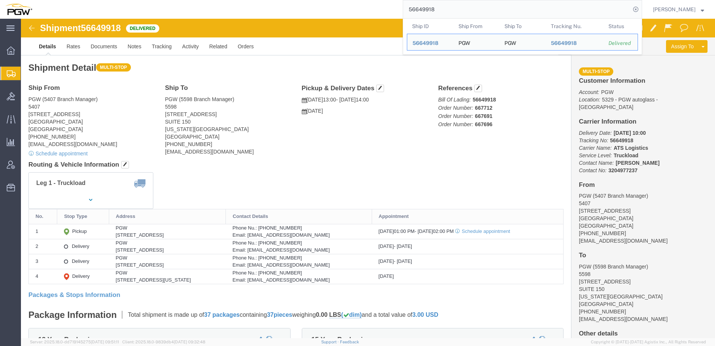
drag, startPoint x: 499, startPoint y: 13, endPoint x: 419, endPoint y: 11, distance: 80.4
click at [370, 13] on div "56649918 Ship ID Ship From Ship To Tracking Nu. Status Ship ID 56649918 Ship Fr…" at bounding box center [339, 9] width 605 height 19
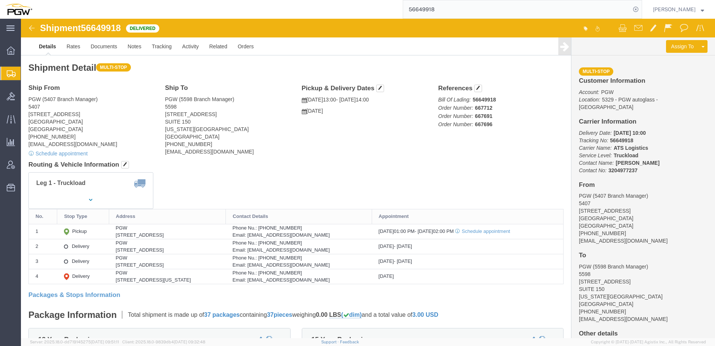
paste input "581749"
type input "56581749"
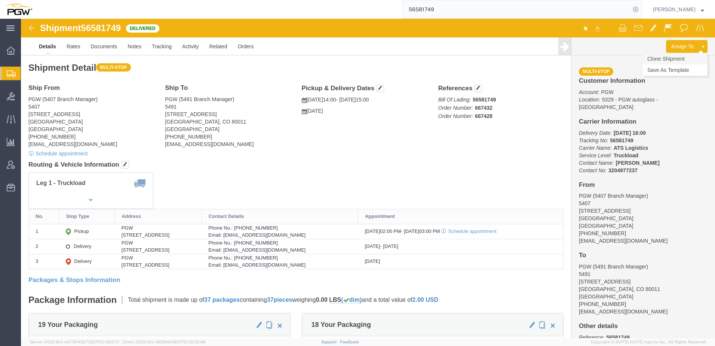
click link "Clone Shipment"
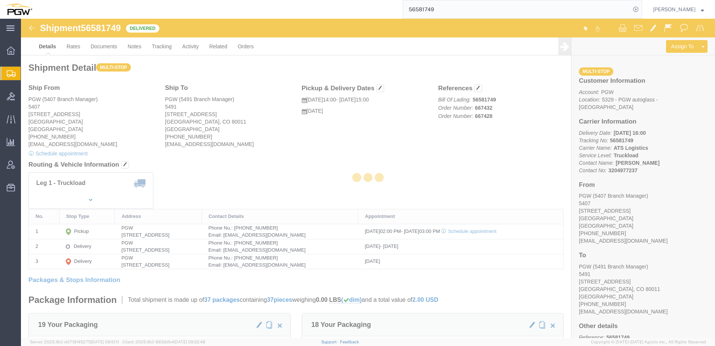
select select "62351"
select select "34217"
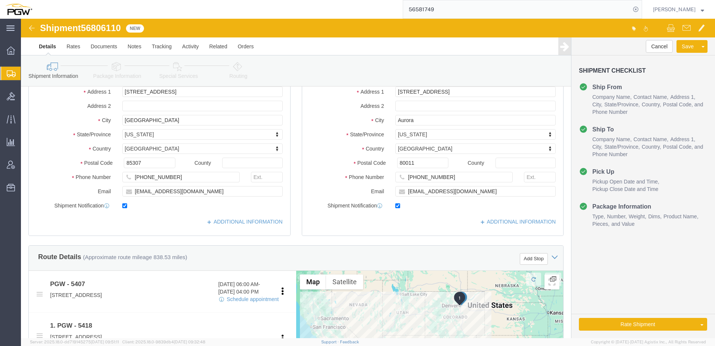
scroll to position [224, 0]
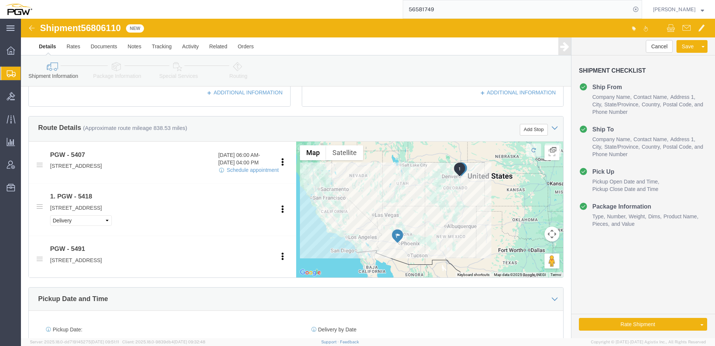
click icon
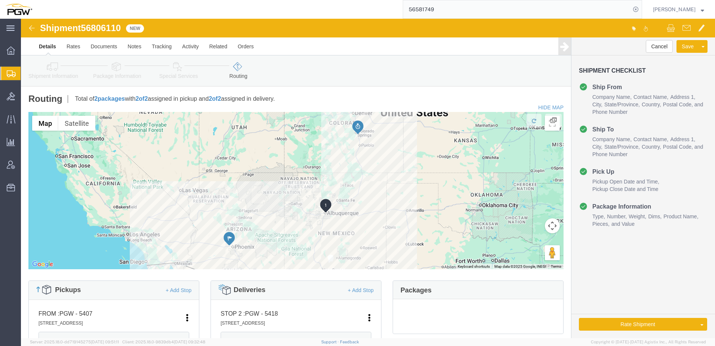
click link "Shipment Information"
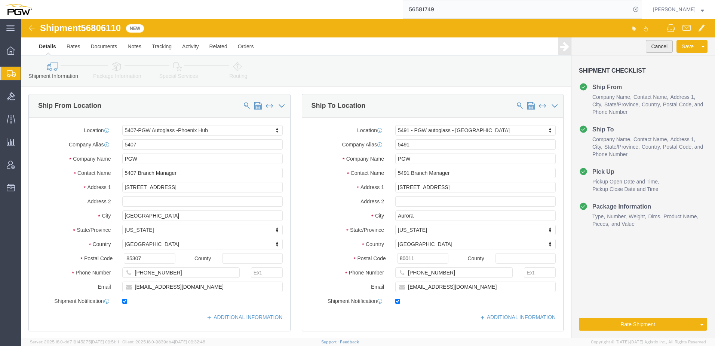
drag, startPoint x: 627, startPoint y: 25, endPoint x: 613, endPoint y: 31, distance: 14.9
click button "Cancel"
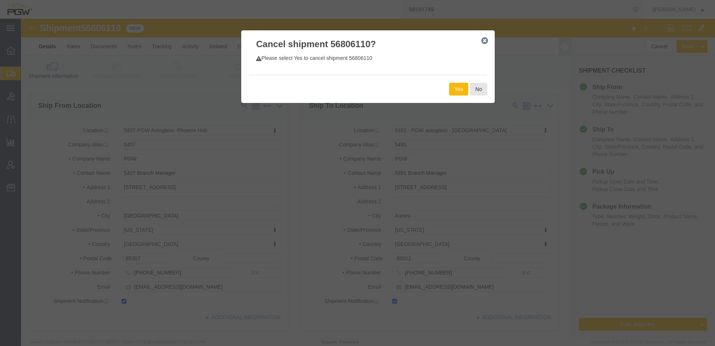
click button "Yes"
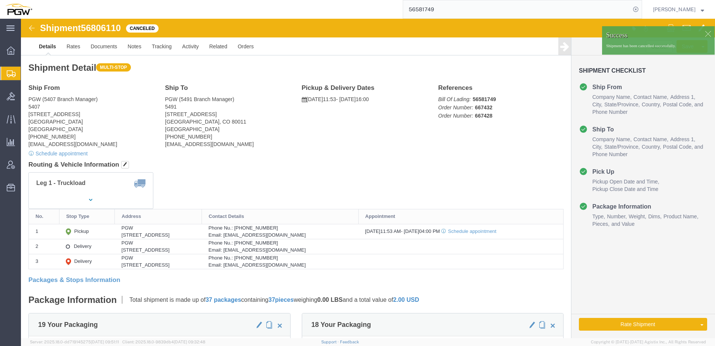
click at [0, 0] on span "Create from Template" at bounding box center [0, 0] width 0 height 0
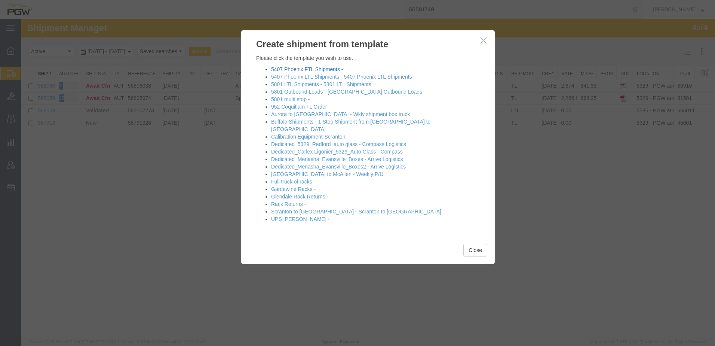
click at [287, 70] on link "5407 Phoenix FTL Shipments -" at bounding box center [307, 69] width 72 height 6
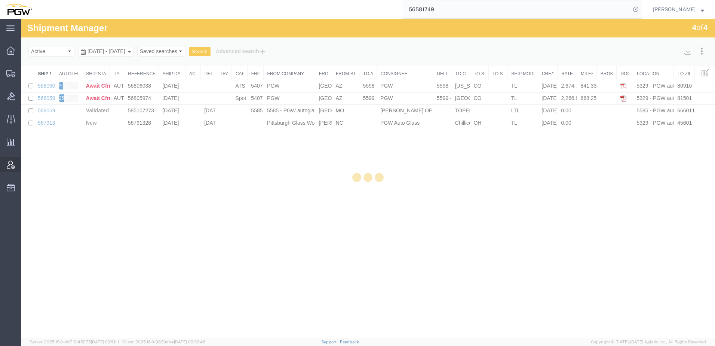
select select "62351"
select select "28459"
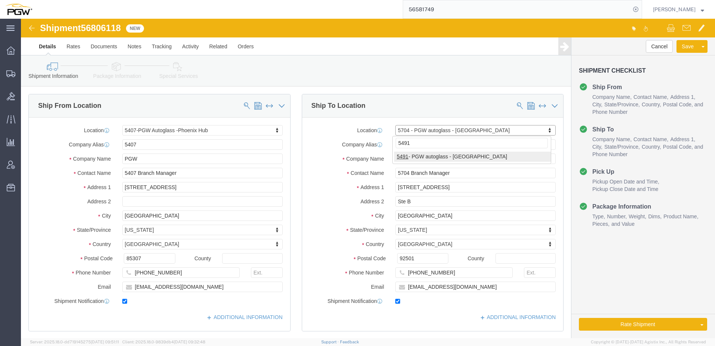
type input "5491"
select select "34217"
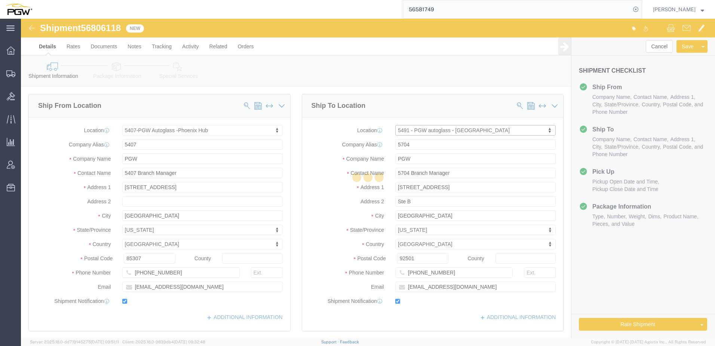
type input "5491"
type input "5491 Branch Manager"
type input "[STREET_ADDRESS]"
type input "Aurora"
type input "80011"
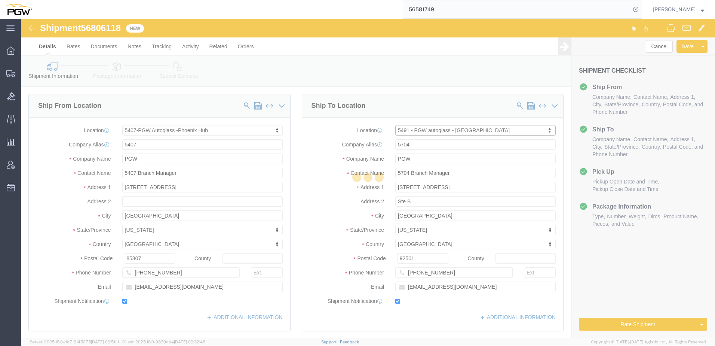
type input "318-220-9900"
type input "[EMAIL_ADDRESS][DOMAIN_NAME]"
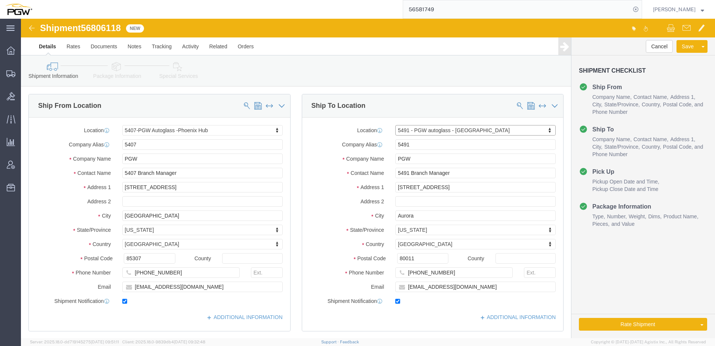
select select "CO"
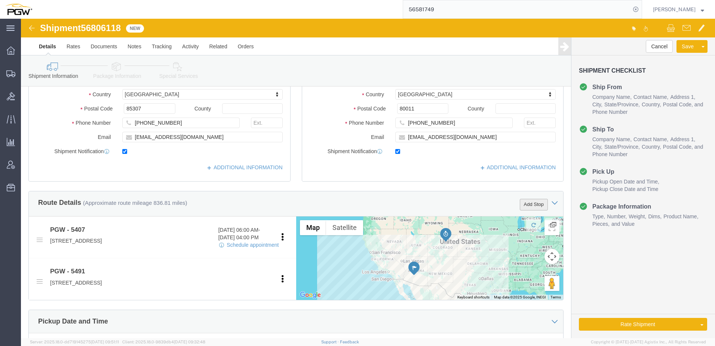
click button "Add Stop"
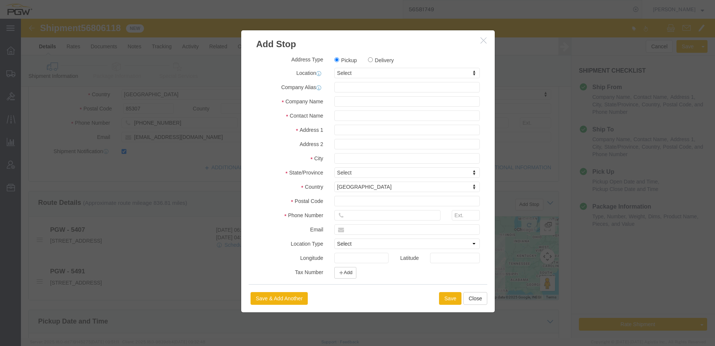
click label "Delivery"
click input "Delivery"
radio input "true"
select select
type input "5418"
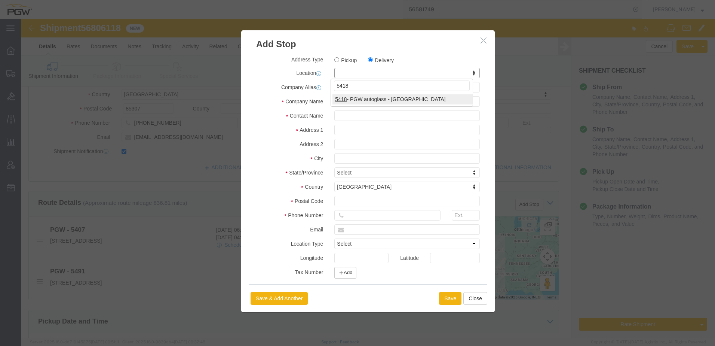
select select "28269"
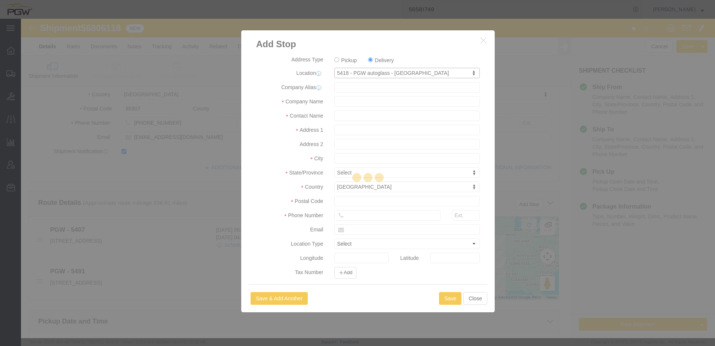
type input "5418"
type input "PGW"
type input "5418 Branch Manager"
type input "5055 Kalamath St"
type input "Denver"
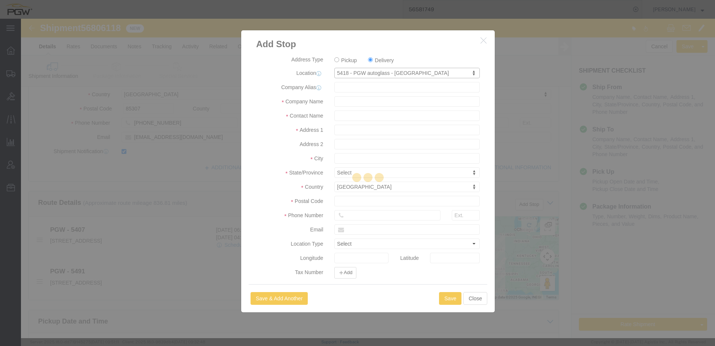
type input "80221"
type input "303-949-8191"
type input "lkqsp_o_pm_5418@pgwag.com"
checkbox input "true"
select select "CO"
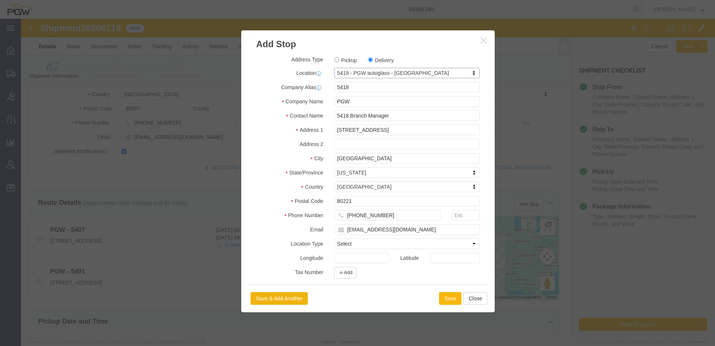
click button "Save"
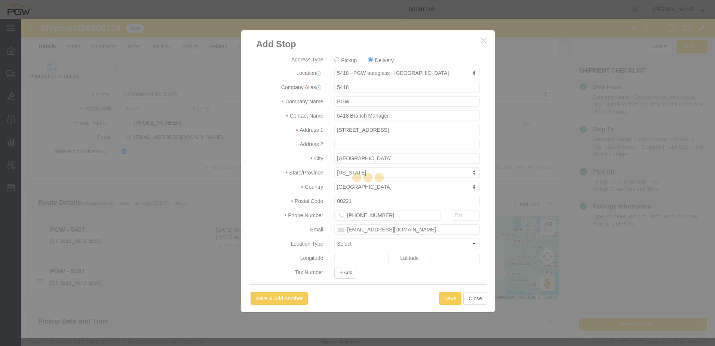
select select "D"
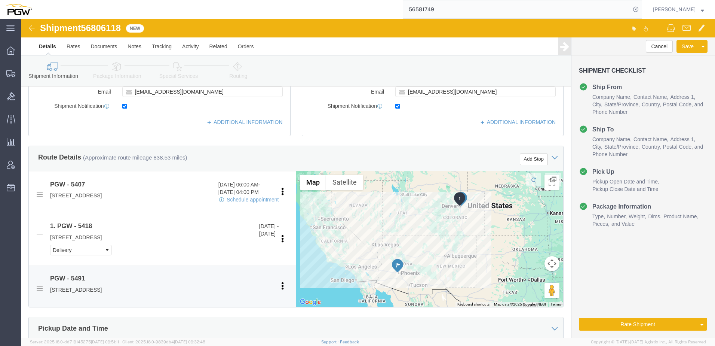
scroll to position [262, 0]
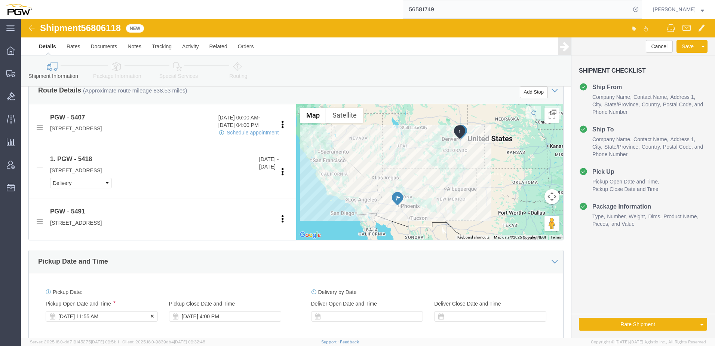
click div "Sep 12 2025 11:55 AM"
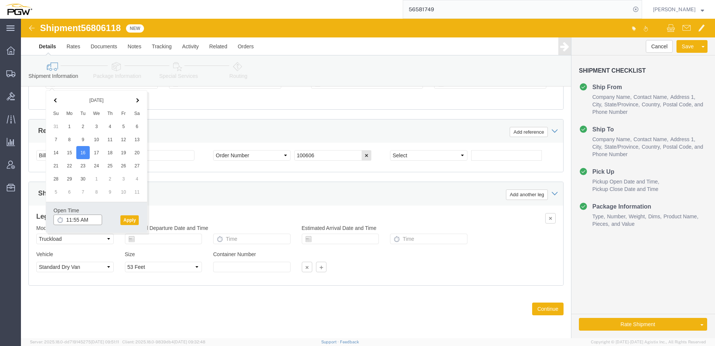
click input "11:55 AM"
type input "11:00 AM"
click button "Apply"
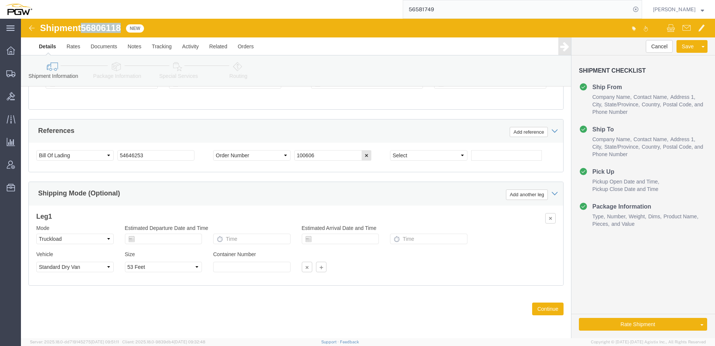
drag, startPoint x: 64, startPoint y: 9, endPoint x: 99, endPoint y: 12, distance: 36.1
click span "56806118"
copy span "56806118"
drag, startPoint x: 131, startPoint y: 140, endPoint x: -23, endPoint y: 117, distance: 156.0
click html "Shipment 56806118 New Details Rates Documents Notes Tracking Activity Related O…"
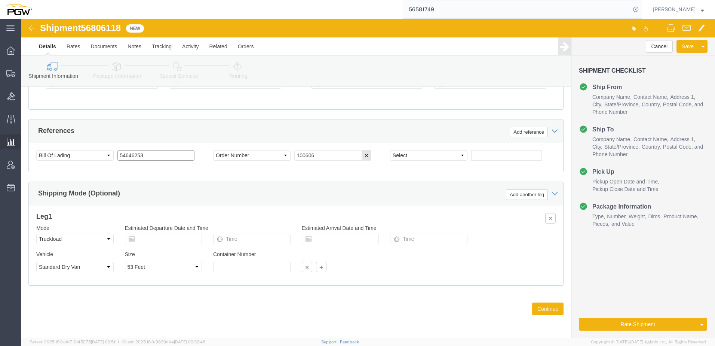
paste input "6806118"
drag, startPoint x: 142, startPoint y: 138, endPoint x: -233, endPoint y: 116, distance: 375.8
click html "Shipment 56806118 New Details Rates Documents Notes Tracking Activity Related O…"
type input "56806118"
drag, startPoint x: 296, startPoint y: 136, endPoint x: 270, endPoint y: 130, distance: 26.9
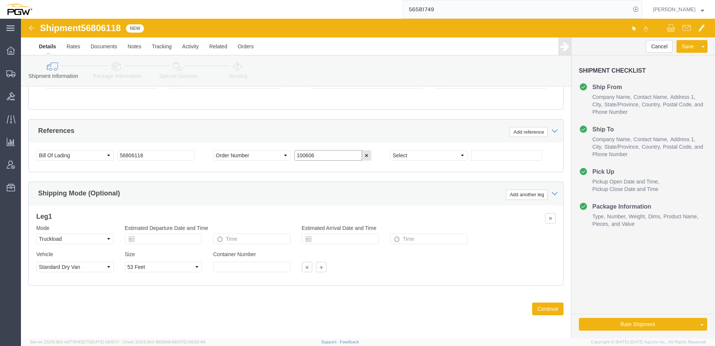
click div "Select Account Type Activity ID Airline Appointment Number ASN Batch Request # …"
paste input "668457"
type input "668457"
click select "Select Account Type Activity ID Airline Appointment Number ASN Batch Request # …"
select select "ORDERNUM"
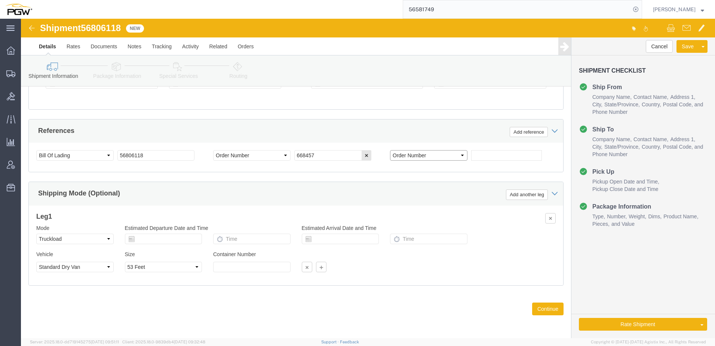
click select "Select Account Type Activity ID Airline Appointment Number ASN Batch Request # …"
click input "text"
paste input "668453"
type input "668453"
click link "Package Information"
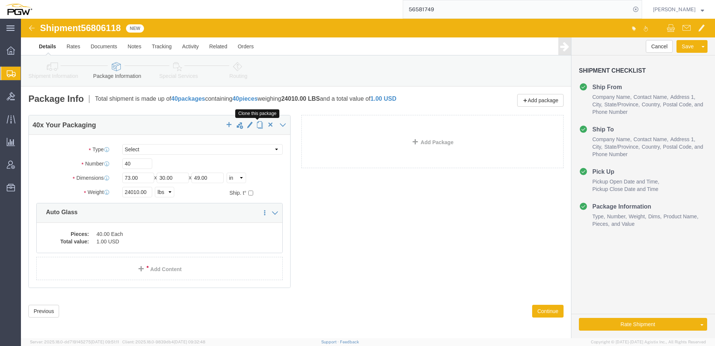
drag, startPoint x: 234, startPoint y: 109, endPoint x: 224, endPoint y: 109, distance: 9.4
click span "button"
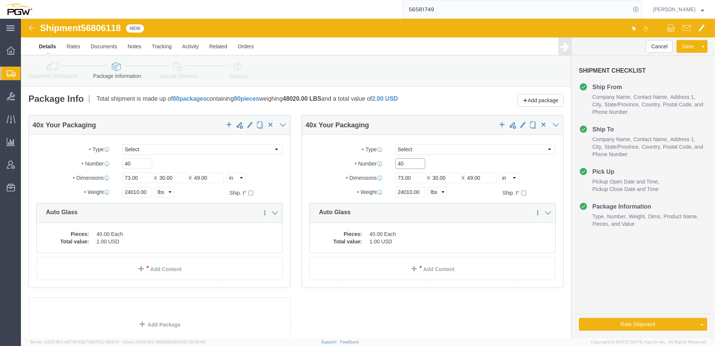
drag, startPoint x: 392, startPoint y: 143, endPoint x: -77, endPoint y: 128, distance: 470.0
click html "Shipment 56806118 New Details Rates Documents Notes Tracking Activity Related O…"
paste input "18"
type input "18"
drag, startPoint x: 389, startPoint y: 173, endPoint x: 199, endPoint y: 165, distance: 190.2
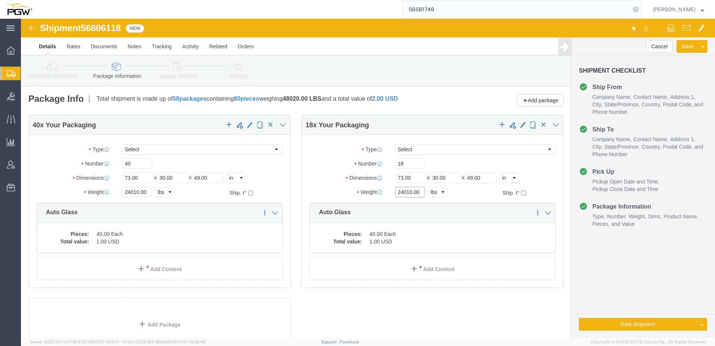
click div "40 x Your Packaging Package Type Select Bale(s) Basket(s) Bolt(s) Bottle(s) Buc…"
paste input "14285"
type input "14285.00"
click dd "40.00 Each"
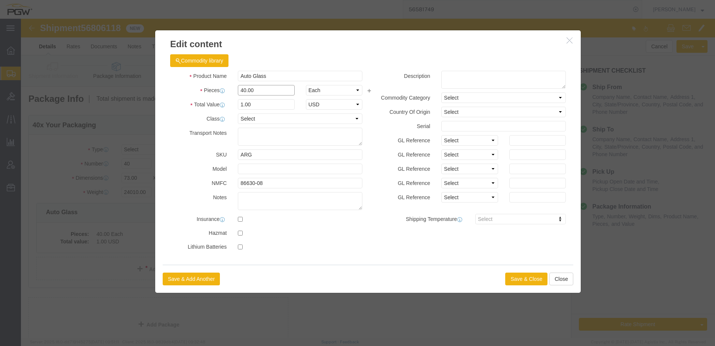
drag, startPoint x: 238, startPoint y: 68, endPoint x: -3, endPoint y: 65, distance: 240.5
click html "Shipment 56806118 New Details Rates Documents Notes Tracking Activity Related O…"
type input "18.00"
type input "0.45"
type input "1.00"
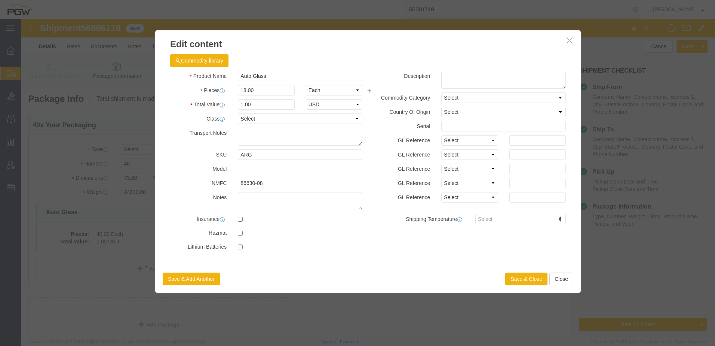
click label "Transport Notes"
click button "Save & Close"
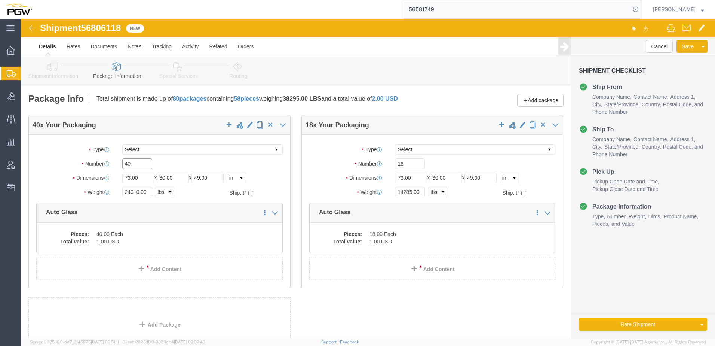
drag, startPoint x: 115, startPoint y: 143, endPoint x: -106, endPoint y: 144, distance: 221.4
click html "Shipment 56806118 New Details Rates Documents Notes Tracking Activity Related O…"
type input "24"
drag, startPoint x: 117, startPoint y: 172, endPoint x: 13, endPoint y: 208, distance: 110.0
click html "Shipment 56806118 New Details Rates Documents Notes Tracking Activity Related O…"
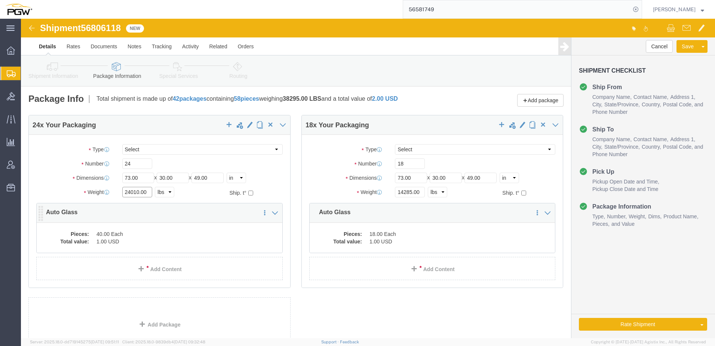
paste input "1043"
type input "21043.00"
click dd "40.00 Each"
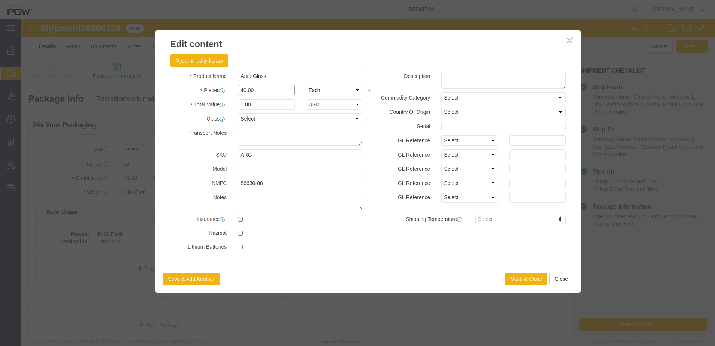
drag, startPoint x: 235, startPoint y: 73, endPoint x: 1, endPoint y: 65, distance: 234.3
click div "Edit content Commodity library Product Name Auto Glass Pieces 40.00 Select Bag …"
type input "24.00"
type input "0.6"
type input "1.00"
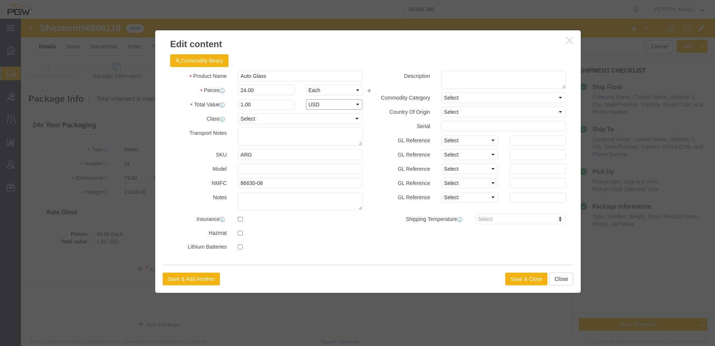
select select "USD"
click button "Save & Close"
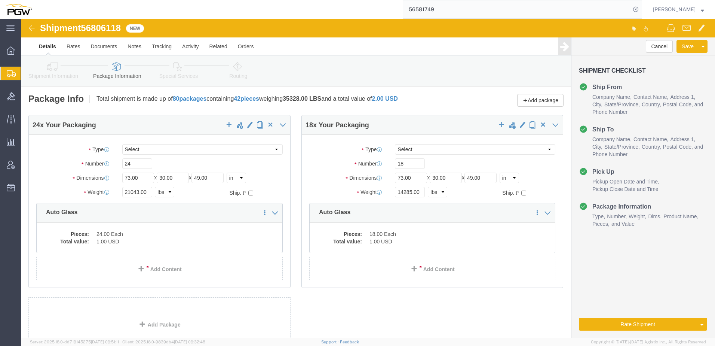
click link "Routing"
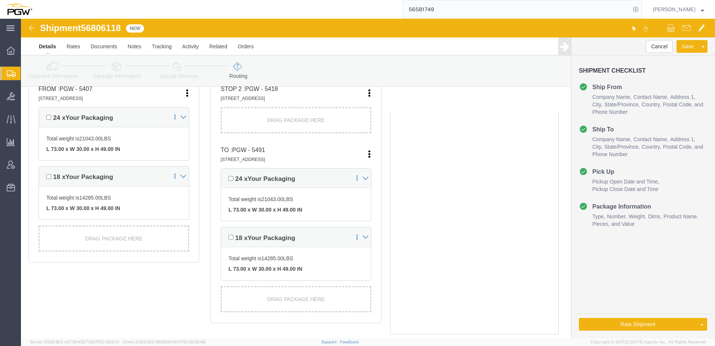
scroll to position [212, 0]
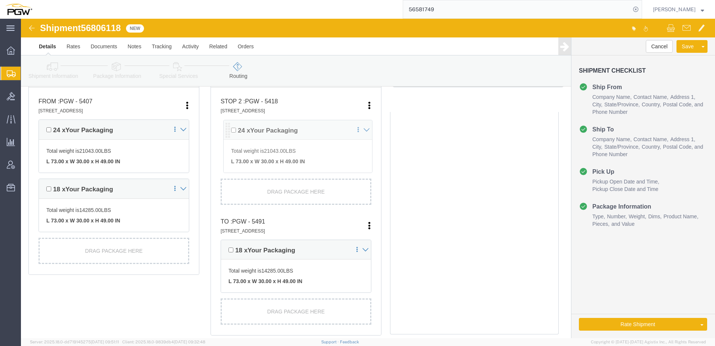
drag, startPoint x: 202, startPoint y: 159, endPoint x: 205, endPoint y: 114, distance: 45.0
click div "Pickups + Add Stop From : PGW - 5407 5850 North 101st Avenue, Glendale, AZ, 853…"
click link "Shipment Information"
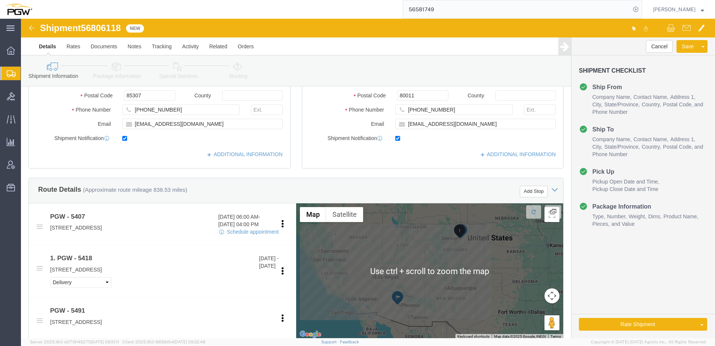
scroll to position [150, 0]
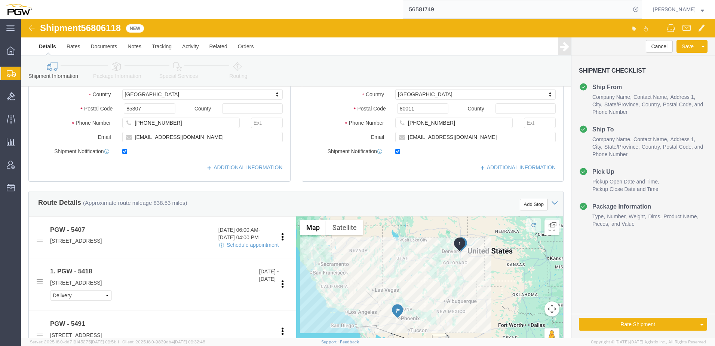
click icon
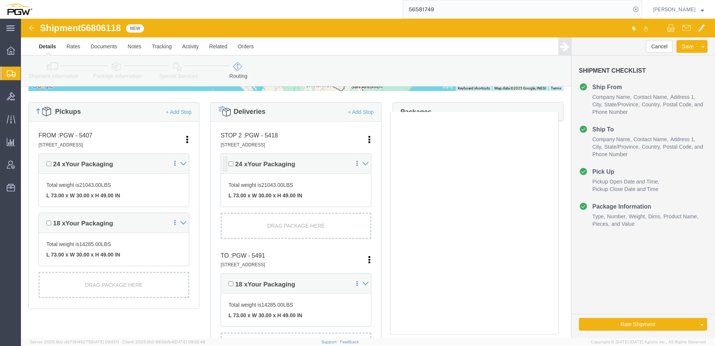
scroll to position [112, 0]
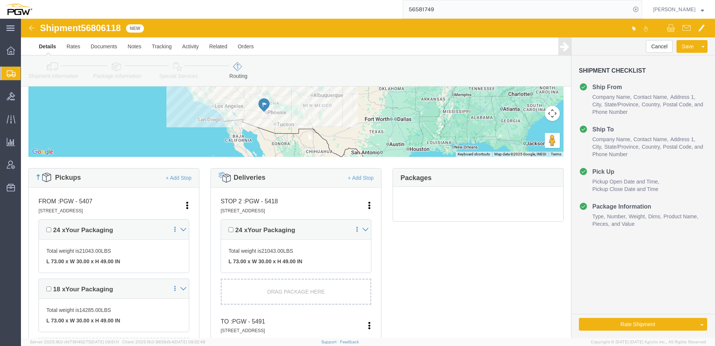
click icon
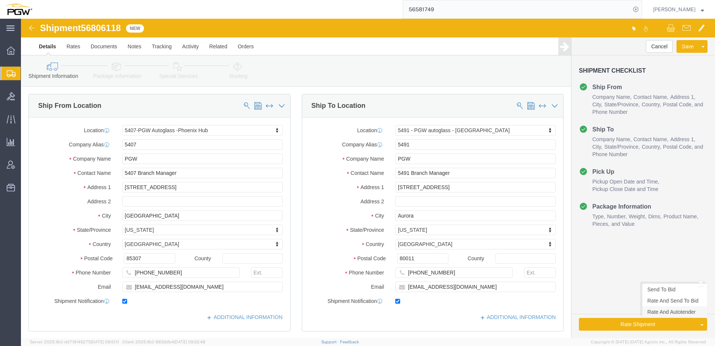
click link "Rate And Autotender"
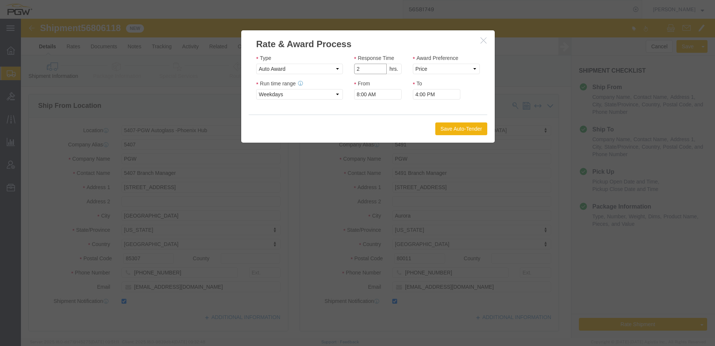
click input "2"
type input "1"
click input "1"
click select "Price Carrier Rank"
select select "LANE_RANK"
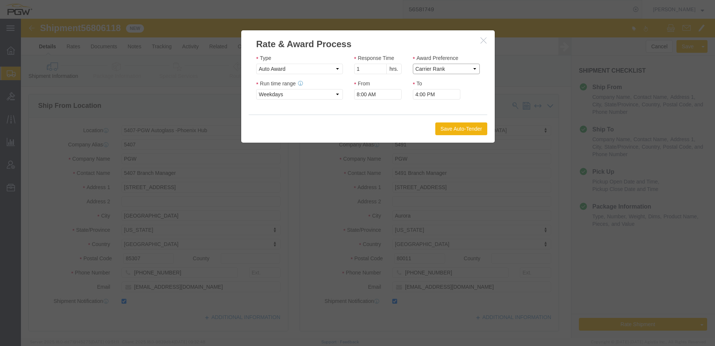
click select "Price Carrier Rank"
click button "Save Auto-Tender"
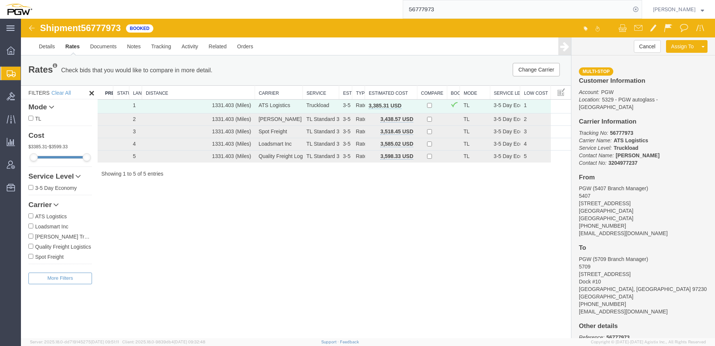
drag, startPoint x: 248, startPoint y: 259, endPoint x: 201, endPoint y: 221, distance: 60.2
click at [248, 259] on div "Shipment 56777973 5 of 5 Booked Details Rates Documents Notes Tracking Activity…" at bounding box center [368, 178] width 694 height 319
click at [0, 0] on span "Shipment Manager" at bounding box center [0, 0] width 0 height 0
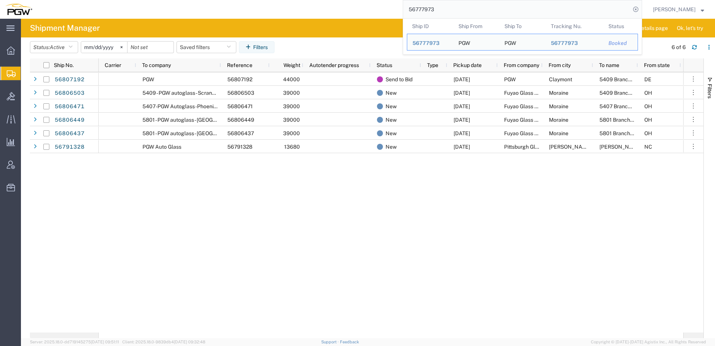
drag, startPoint x: 450, startPoint y: 11, endPoint x: 246, endPoint y: 3, distance: 203.6
click at [246, 3] on div "56777973 Ship ID Ship From Ship To Tracking Nu. Status Ship ID 56777973 Ship Fr…" at bounding box center [339, 9] width 605 height 19
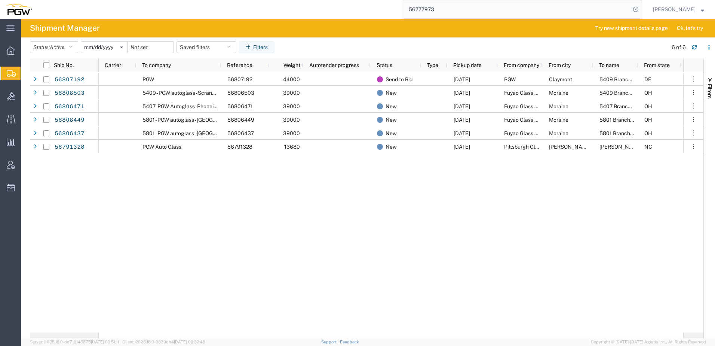
paste input "807192"
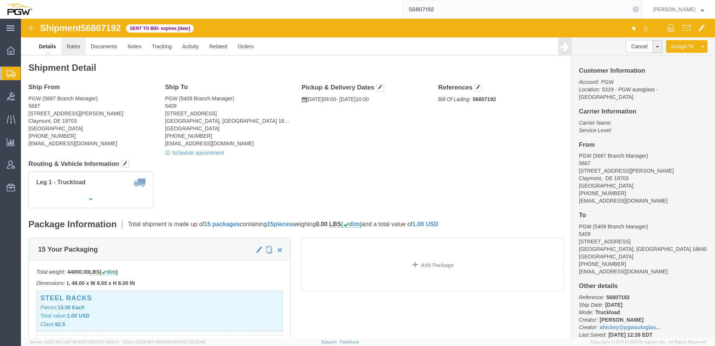
click link "Rates"
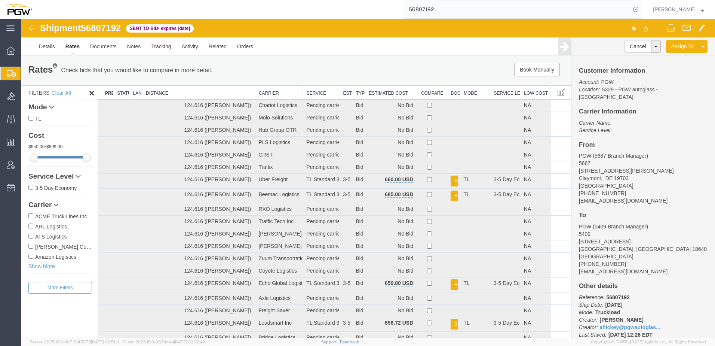
click at [373, 92] on th "Estimated Cost" at bounding box center [391, 93] width 52 height 14
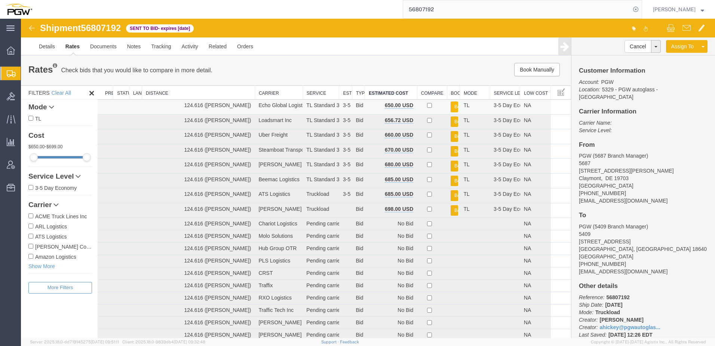
click at [451, 108] on button "Book" at bounding box center [454, 106] width 7 height 11
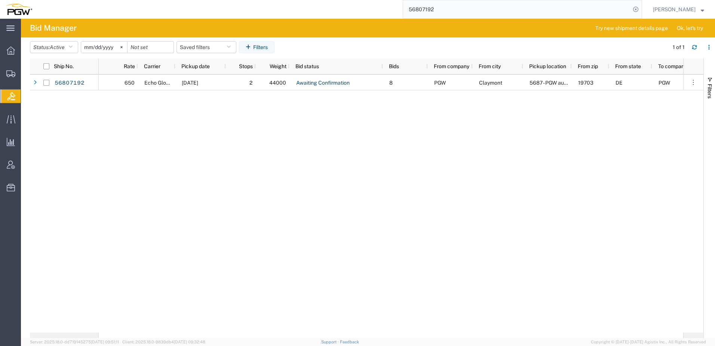
click at [327, 141] on div "650 Echo Global Logistics [DATE] 2 44000 Awaiting Confirmation 8 PGW Claymont 5…" at bounding box center [391, 203] width 585 height 258
click at [0, 0] on span "Shipment Manager" at bounding box center [0, 0] width 0 height 0
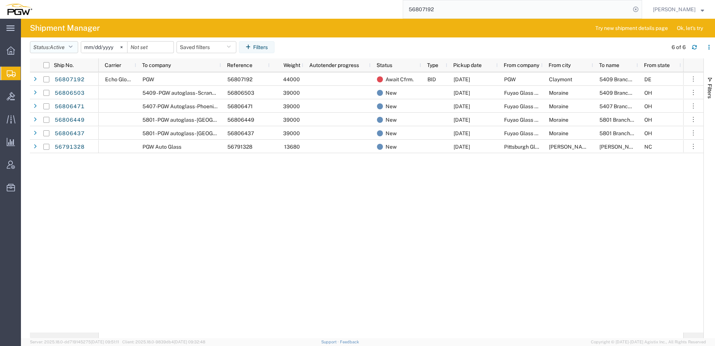
click at [63, 46] on span "Active" at bounding box center [57, 47] width 15 height 6
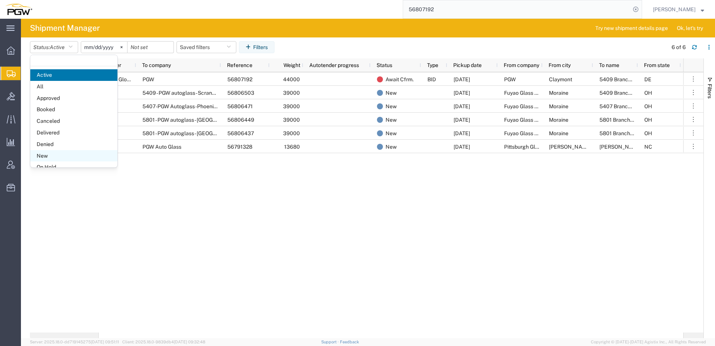
click at [43, 152] on span "New" at bounding box center [73, 156] width 87 height 12
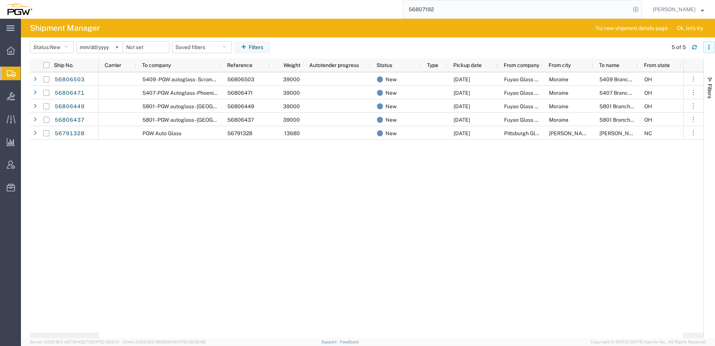
click at [709, 46] on icon "button" at bounding box center [709, 47] width 5 height 5
click at [660, 65] on div "Download" at bounding box center [671, 66] width 42 height 15
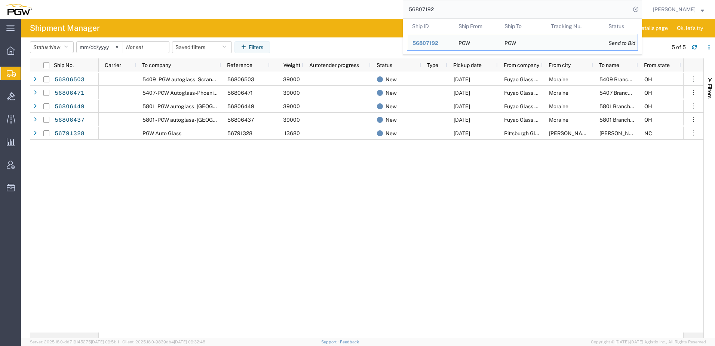
drag, startPoint x: 481, startPoint y: 12, endPoint x: 108, endPoint y: -7, distance: 372.6
click at [108, 0] on html "main_menu Created with Sketch. Collapse Menu Overview Shipments Shipment Manage…" at bounding box center [357, 173] width 715 height 346
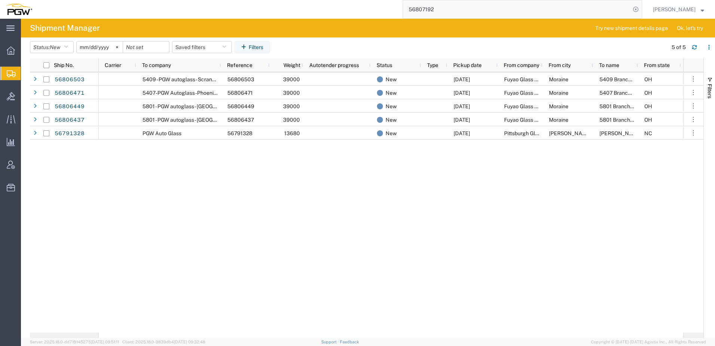
paste input "6471"
type input "56806471"
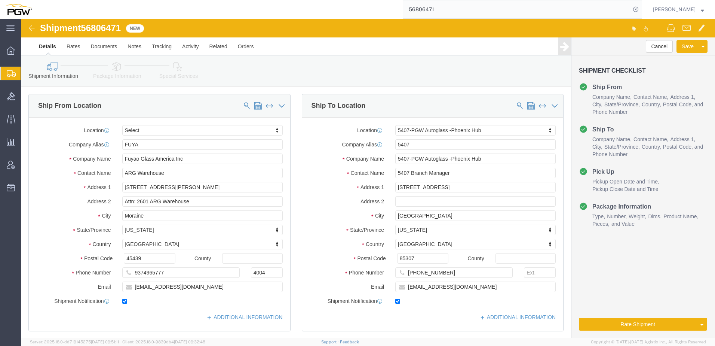
select select
select select "62351"
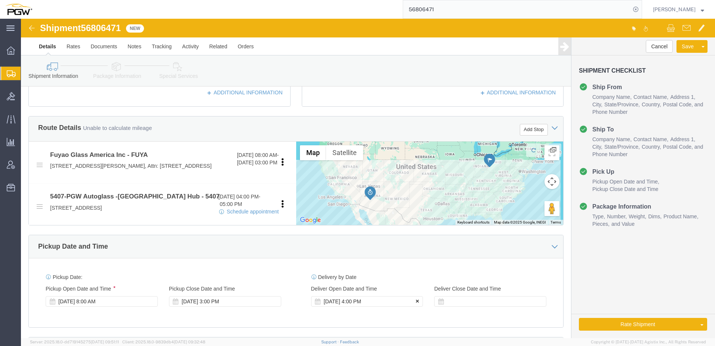
click icon
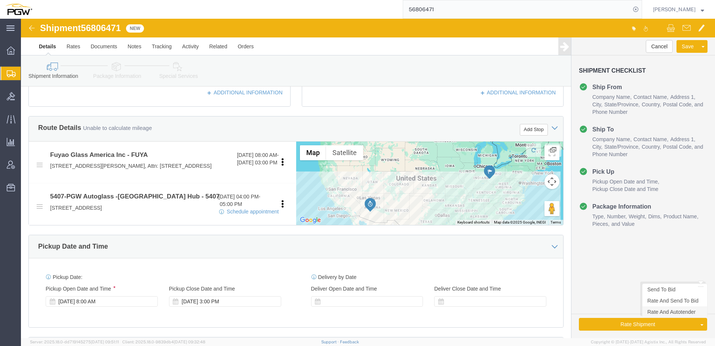
click link "Rate And Autotender"
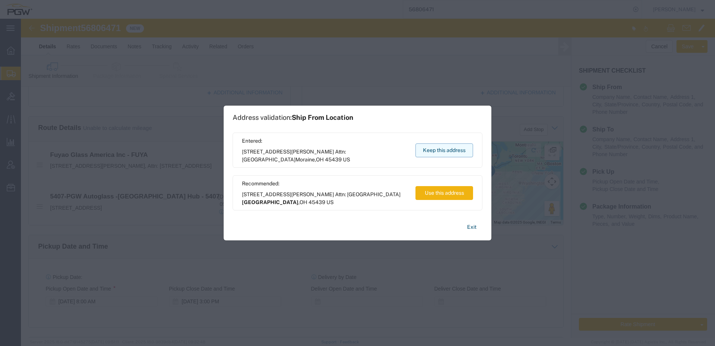
click at [425, 147] on button "Keep this address" at bounding box center [445, 150] width 58 height 14
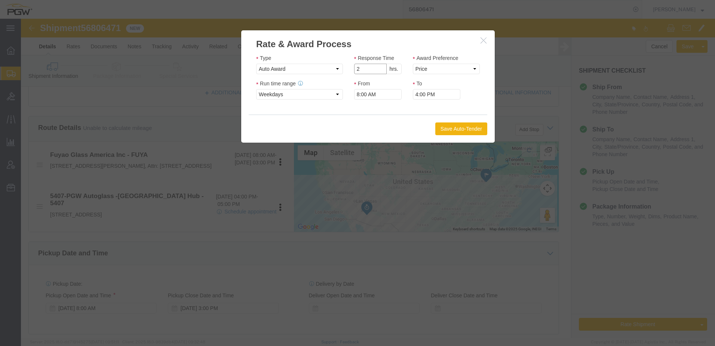
click input "2"
type input "1"
click input "1"
click select "Price Carrier Rank"
select select "LANE_RANK"
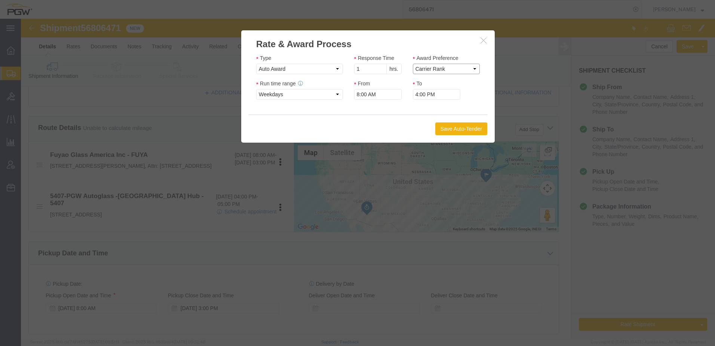
click select "Price Carrier Rank"
click button "Save Auto-Tender"
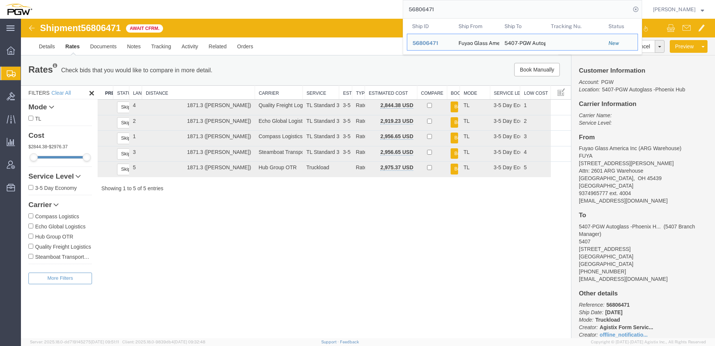
drag, startPoint x: 523, startPoint y: 7, endPoint x: 1, endPoint y: -18, distance: 521.6
click at [1, 0] on html "main_menu Created with Sketch. Collapse Menu Overview Shipments Shipment Manage…" at bounding box center [357, 173] width 715 height 346
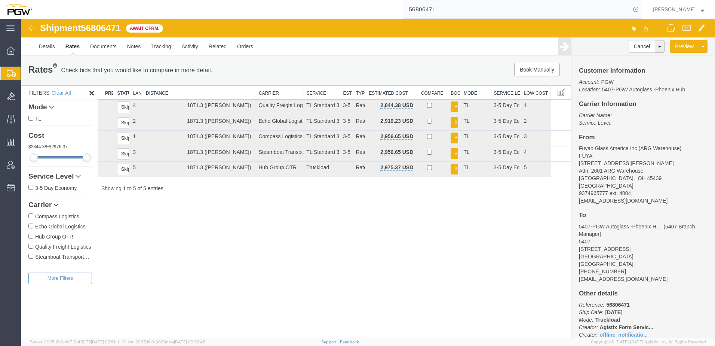
paste input "7192"
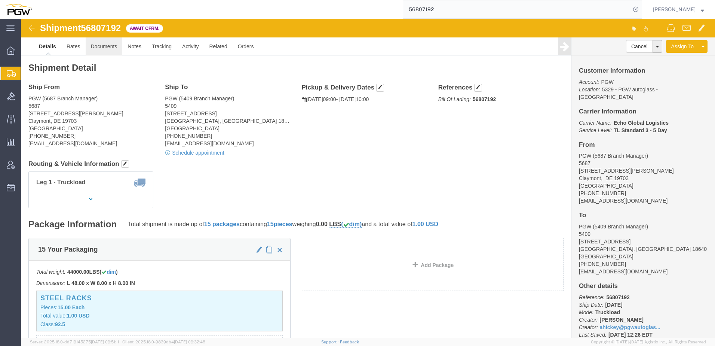
click link "Documents"
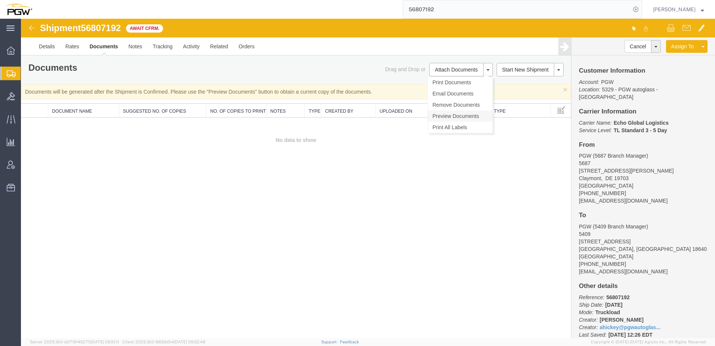
click at [449, 113] on link "Preview Documents" at bounding box center [460, 115] width 65 height 11
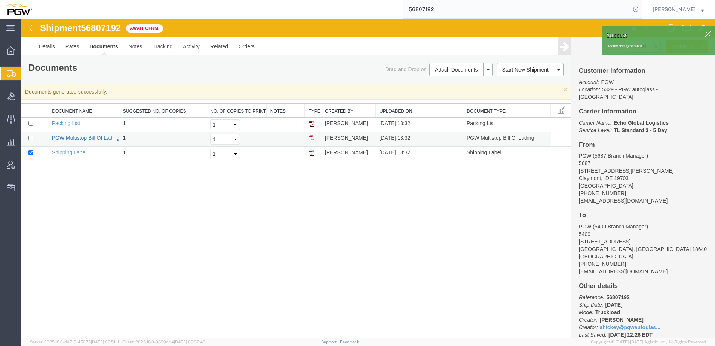
click at [97, 137] on link "PGW Multistop Bill Of Lading" at bounding box center [86, 138] width 68 height 6
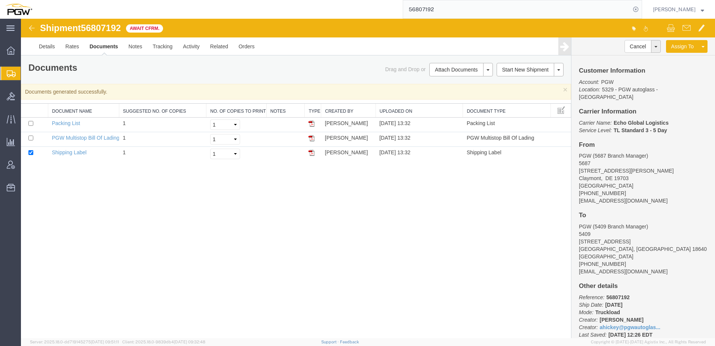
click at [161, 205] on div "Shipment 56807192 3 of 3 Await Cfrm. Details Rates Documents Notes Tracking Act…" at bounding box center [368, 178] width 694 height 319
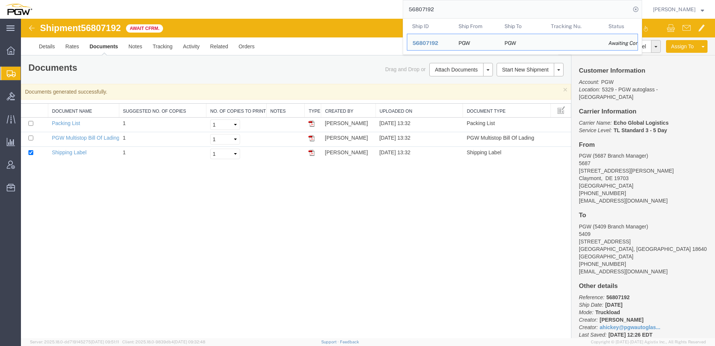
drag, startPoint x: 480, startPoint y: 11, endPoint x: 132, endPoint y: -4, distance: 348.6
click at [132, 0] on html "main_menu Created with Sketch. Collapse Menu Overview Shipments Shipment Manage…" at bounding box center [357, 173] width 715 height 346
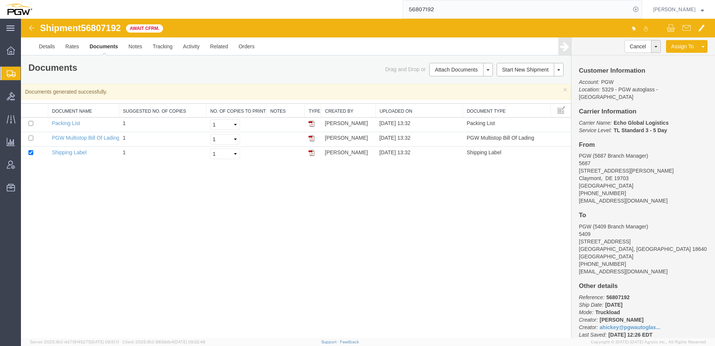
paste input "6503"
type input "56806503"
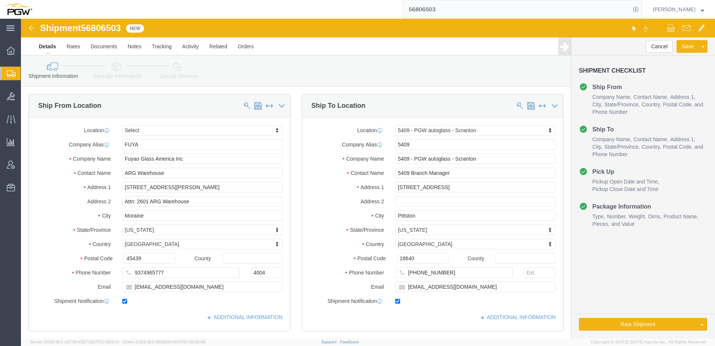
select select "61931"
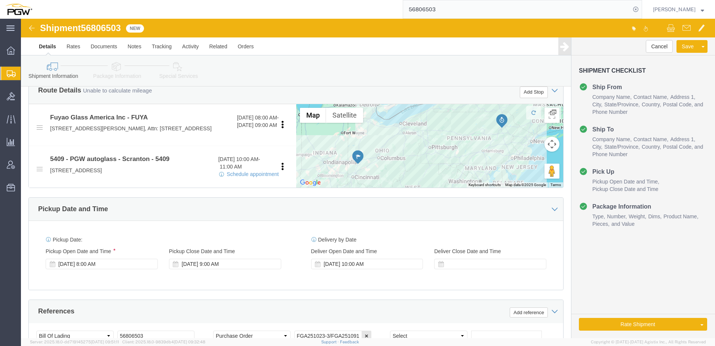
scroll to position [374, 0]
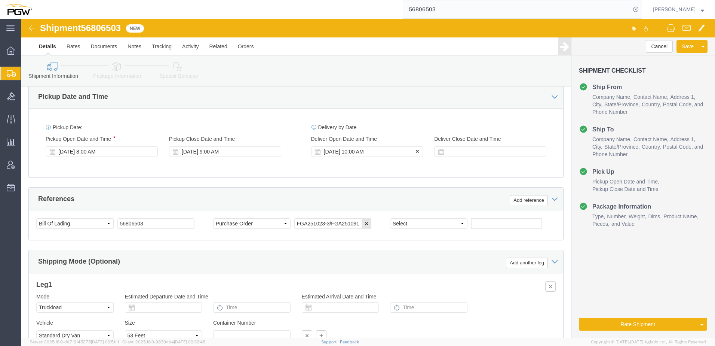
click div "Delivery Start Date Delivery Start Time Deliver Open Date and Time Sep 15 2025 …"
click div "Sep 15 2025 10:00 AM"
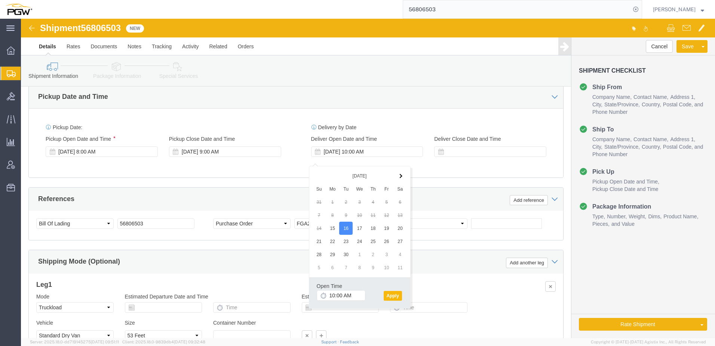
click button "Apply"
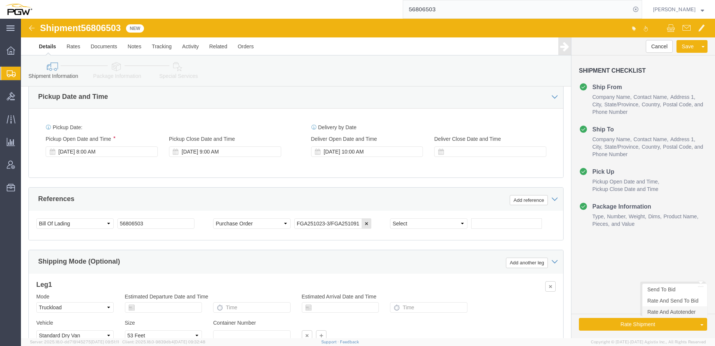
click link "Rate And Autotender"
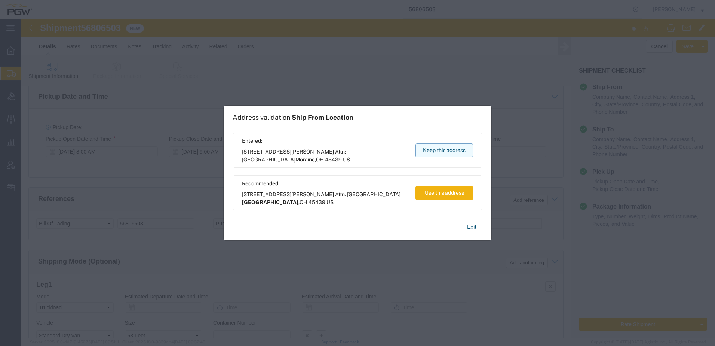
click at [440, 151] on button "Keep this address" at bounding box center [445, 150] width 58 height 14
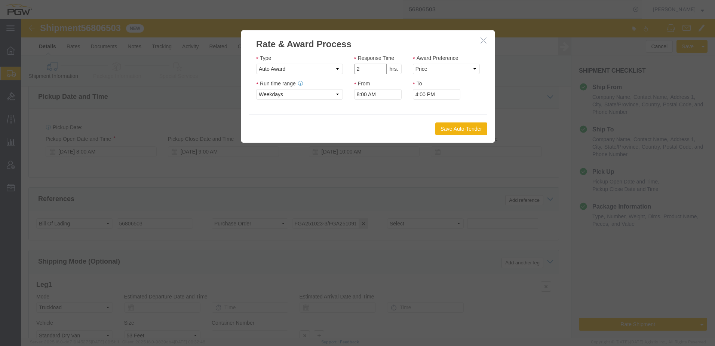
click input "2"
type input "1"
click input "1"
click select "Price Carrier Rank"
select select "LANE_RANK"
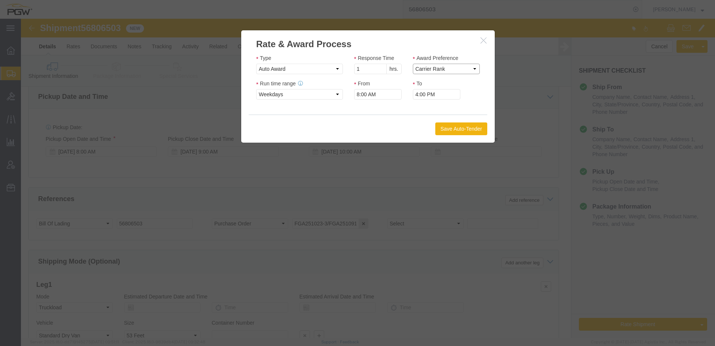
click select "Price Carrier Rank"
click button "Save Auto-Tender"
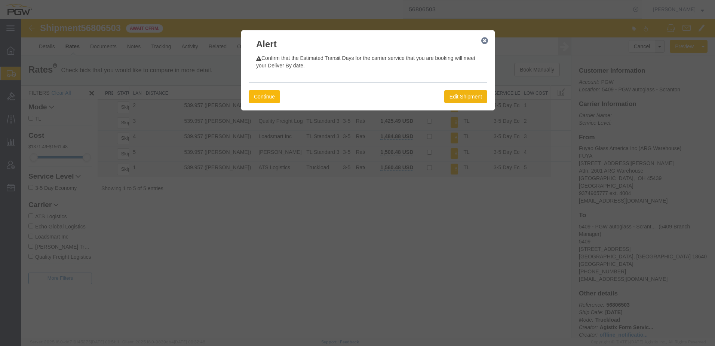
click at [260, 96] on button "Continue" at bounding box center [264, 96] width 31 height 13
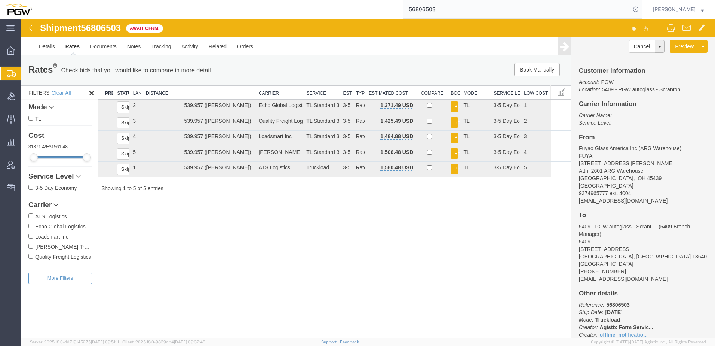
drag, startPoint x: 198, startPoint y: 235, endPoint x: 186, endPoint y: 222, distance: 18.0
click at [198, 235] on div "Shipment 56806503 5 of 5 Await Cfrm. Details Rates Documents Notes Tracking Act…" at bounding box center [368, 178] width 694 height 319
click at [0, 0] on span "Shipment Manager" at bounding box center [0, 0] width 0 height 0
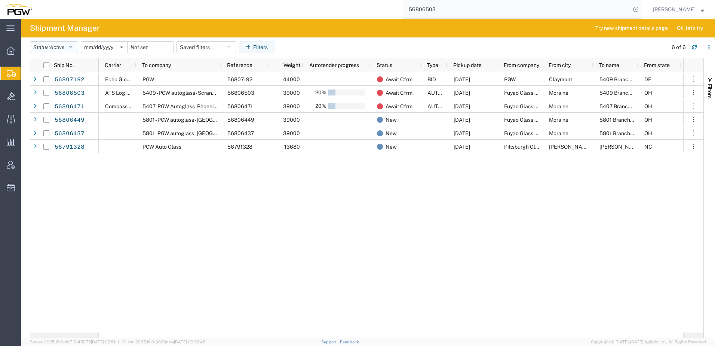
click at [53, 46] on span "Active" at bounding box center [57, 47] width 15 height 6
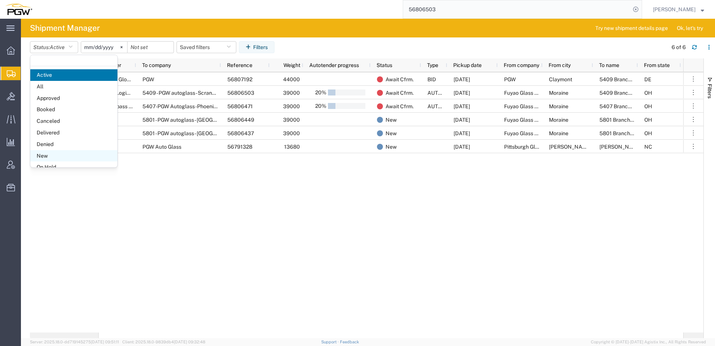
click at [49, 156] on span "New" at bounding box center [73, 156] width 87 height 12
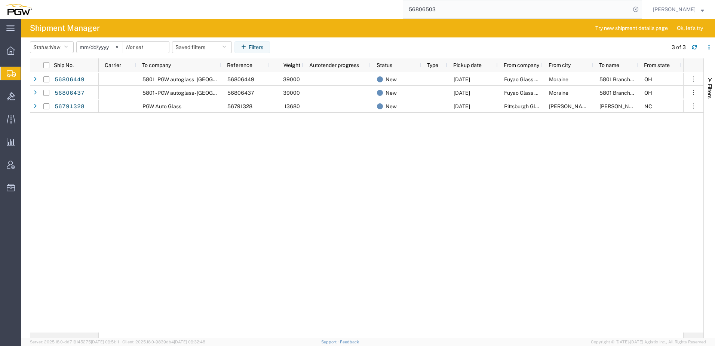
drag, startPoint x: 479, startPoint y: 9, endPoint x: 146, endPoint y: -5, distance: 333.2
click at [146, 0] on html "main_menu Created with Sketch. Collapse Menu Overview Shipments Shipment Manage…" at bounding box center [357, 173] width 715 height 346
paste input "66825"
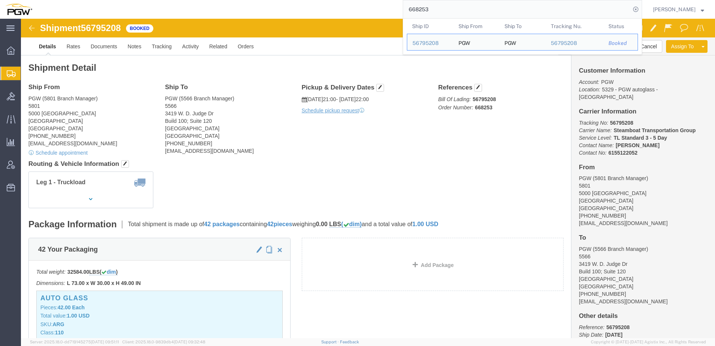
drag, startPoint x: 476, startPoint y: 12, endPoint x: 135, endPoint y: 2, distance: 341.2
click at [135, 2] on div "668253 Ship ID Ship From Ship To Tracking Nu. Status Ship ID 56795208 Ship From…" at bounding box center [339, 9] width 605 height 19
paste input "56795382"
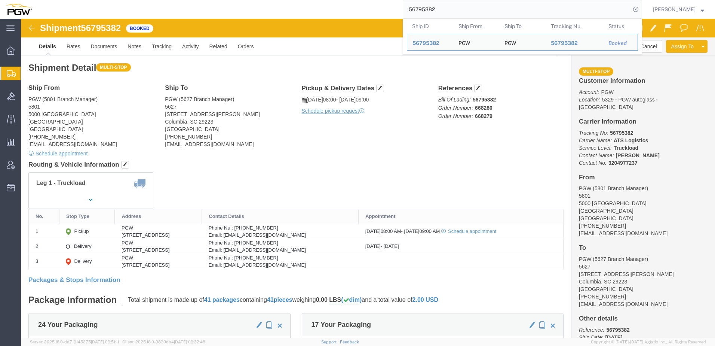
drag, startPoint x: 467, startPoint y: 4, endPoint x: 145, endPoint y: -4, distance: 322.1
click at [145, 0] on html "main_menu Created with Sketch. Collapse Menu Overview Shipments Shipment Manage…" at bounding box center [357, 173] width 715 height 346
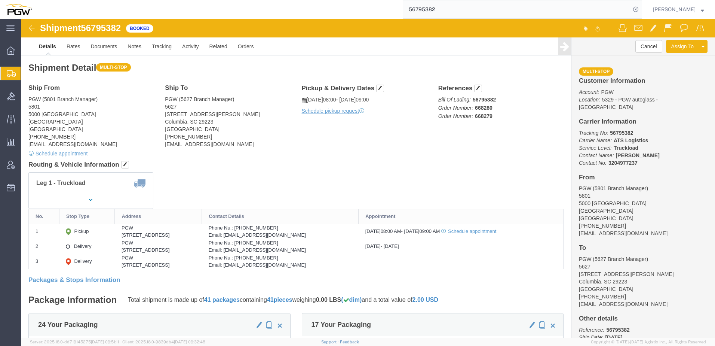
paste input "4969"
type input "56794969"
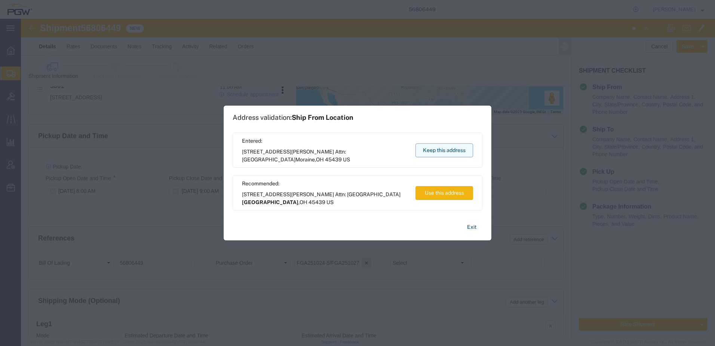
click at [435, 147] on button "Keep this address" at bounding box center [445, 150] width 58 height 14
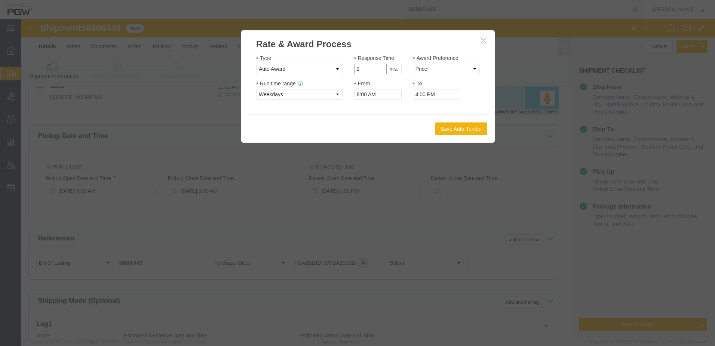
click input "2"
drag, startPoint x: 359, startPoint y: 51, endPoint x: 366, endPoint y: 51, distance: 7.1
type input "1"
click input "1"
click select "Price Carrier Rank"
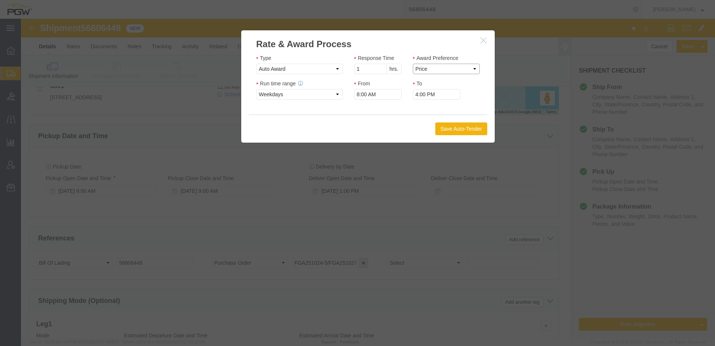
select select "LANE_RANK"
click select "Price Carrier Rank"
click button "Save Auto-Tender"
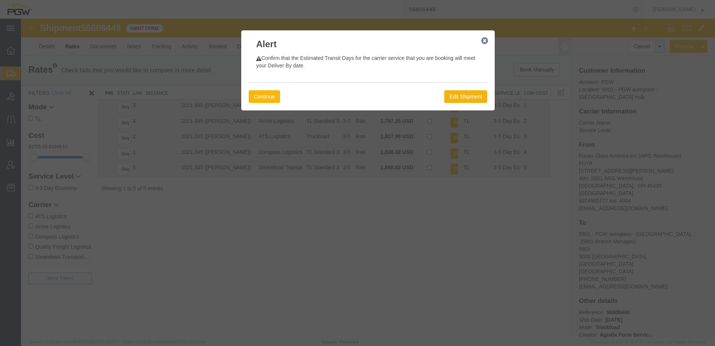
click at [273, 97] on button "Continue" at bounding box center [264, 96] width 31 height 13
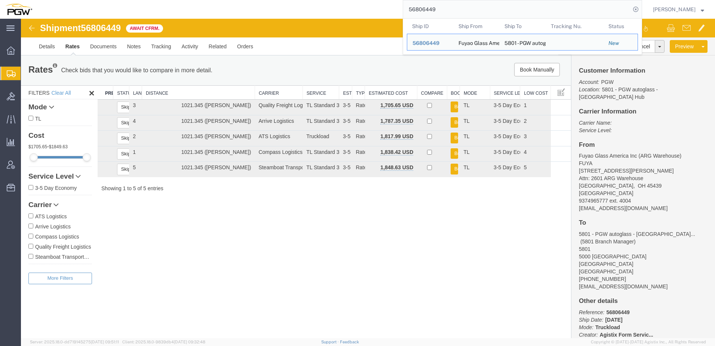
drag, startPoint x: 460, startPoint y: 7, endPoint x: 235, endPoint y: 4, distance: 225.2
click at [235, 4] on div "56806449 Ship ID Ship From Ship To Tracking Nu. Status Ship ID 56806449 Ship Fr…" at bounding box center [339, 9] width 605 height 19
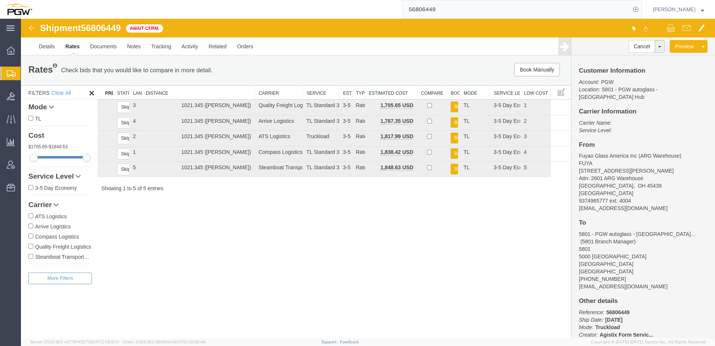
paste input "37"
type input "56806437"
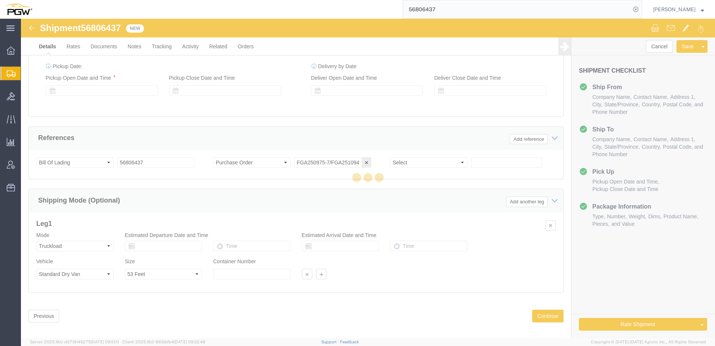
scroll to position [442, 0]
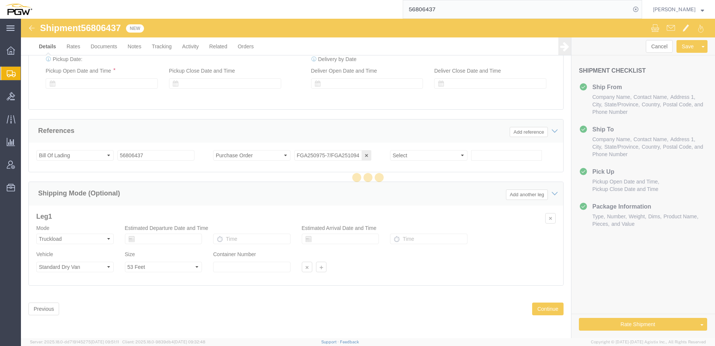
select select "62891"
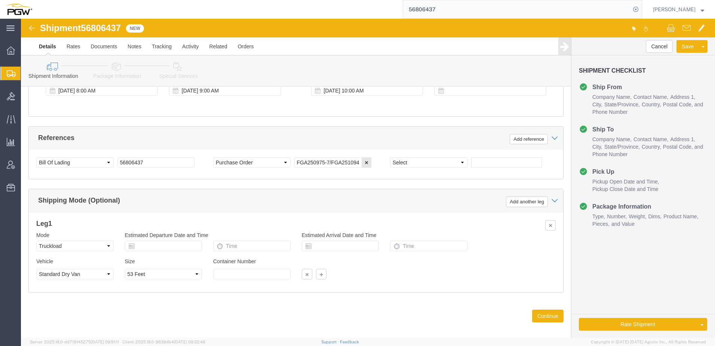
scroll to position [292, 0]
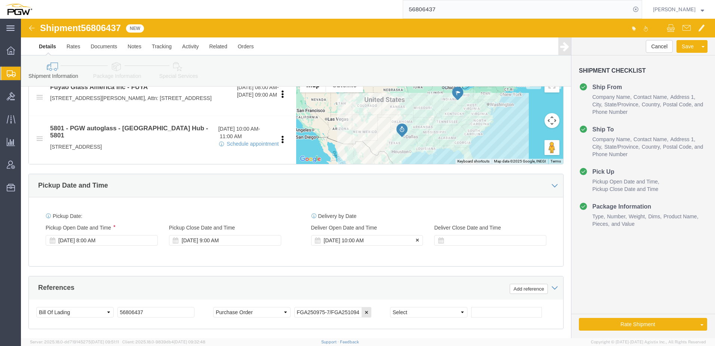
click div "[DATE] 10:00 AM"
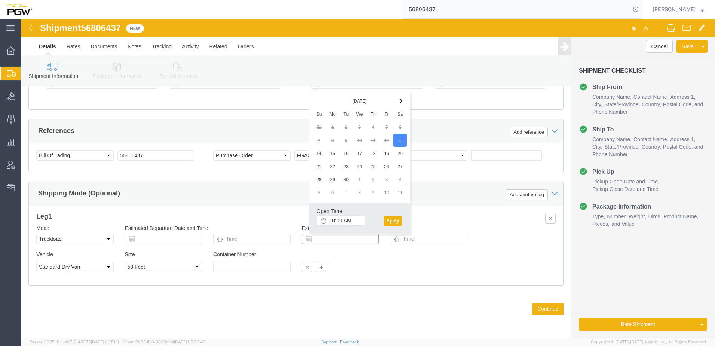
click input "text"
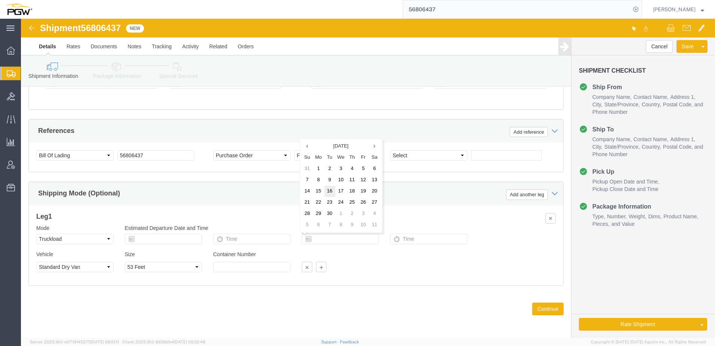
click td "16"
type input "[DATE]"
drag, startPoint x: 327, startPoint y: 220, endPoint x: 237, endPoint y: 211, distance: 90.5
click div "Mode Select Air Less than Truckload Multi-Leg Ocean Freight Rail Small Parcel T…"
click div "Shipping Mode (Optional) Add another leg"
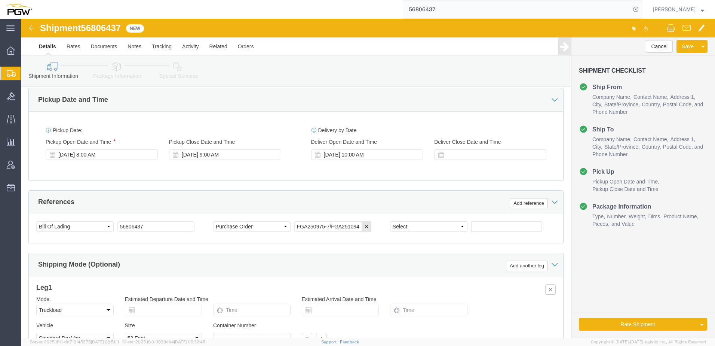
scroll to position [300, 0]
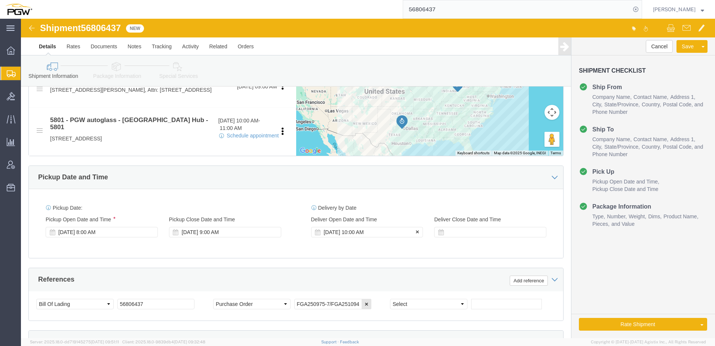
click div "[DATE] 10:00 AM"
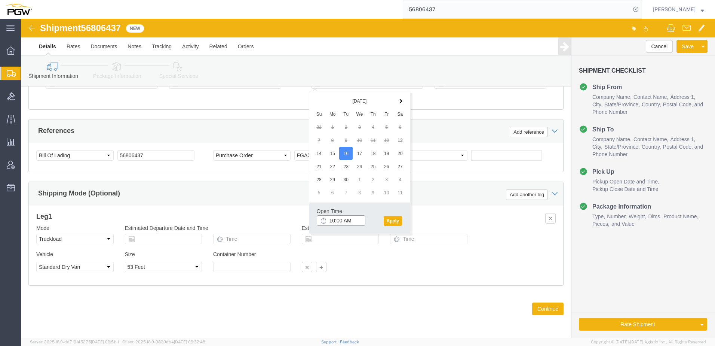
click input "10:00 AM"
click input "2:00 AM"
type input "2:00 PM"
click button "Apply"
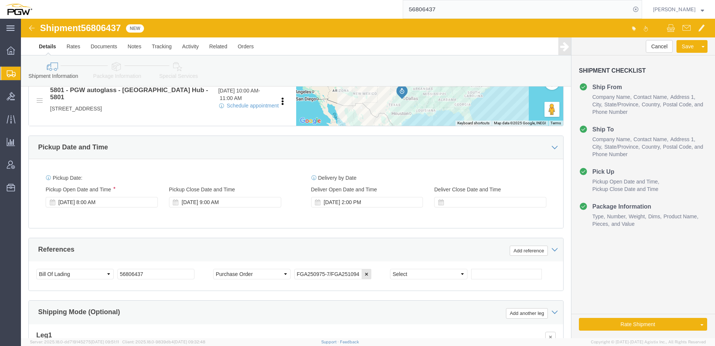
scroll to position [300, 0]
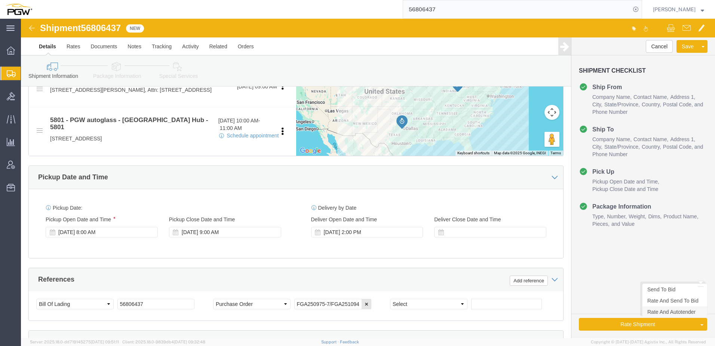
click link "Rate And Autotender"
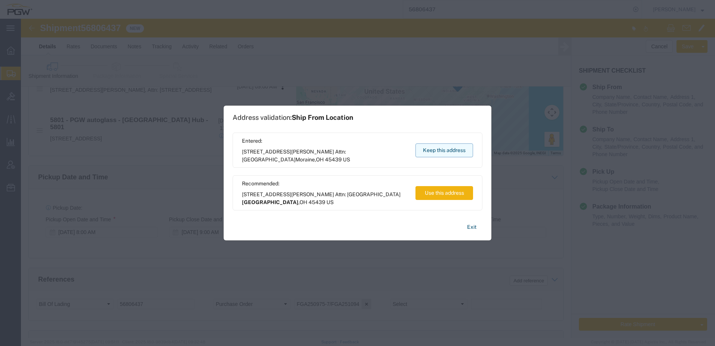
click at [453, 151] on button "Keep this address" at bounding box center [445, 150] width 58 height 14
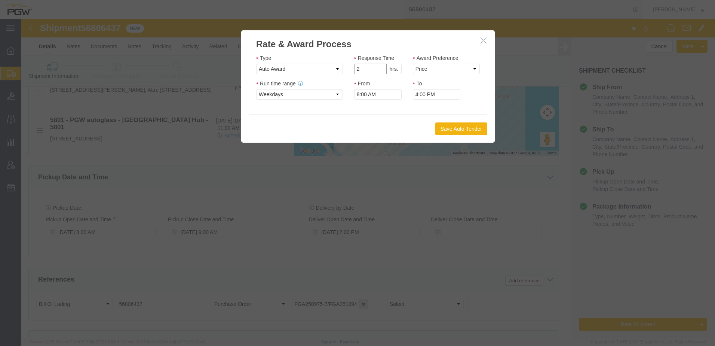
click input "2"
type input "1"
click input "1"
click select "Price Carrier Rank"
select select "LANE_RANK"
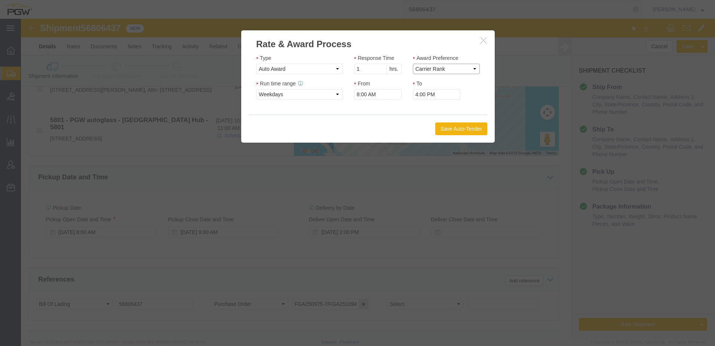
click select "Price Carrier Rank"
click button "Save Auto-Tender"
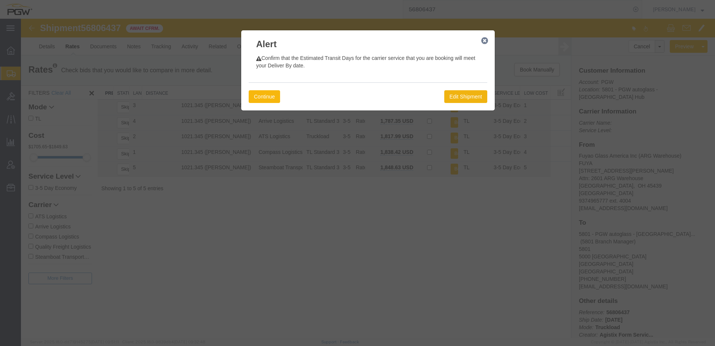
click at [269, 96] on button "Continue" at bounding box center [264, 96] width 31 height 13
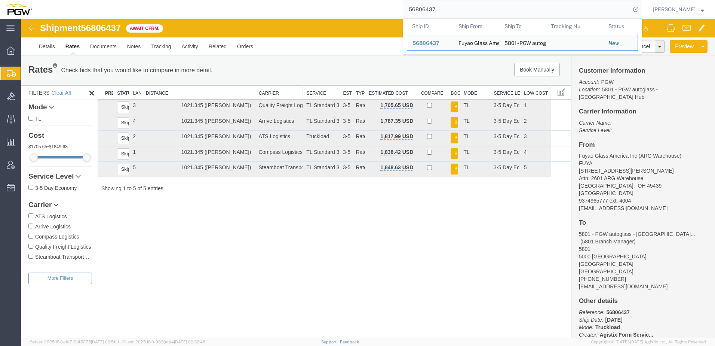
drag, startPoint x: 460, startPoint y: 11, endPoint x: 93, endPoint y: -6, distance: 367.3
click at [93, 0] on html "main_menu Created with Sketch. Collapse Menu Overview Shipments Shipment Manage…" at bounding box center [357, 173] width 715 height 346
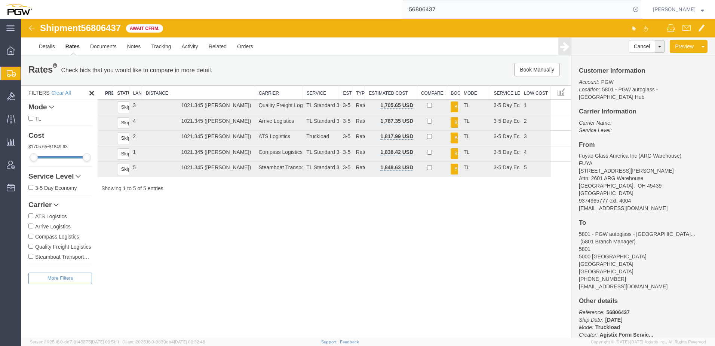
paste input "5680914"
type input "55680914"
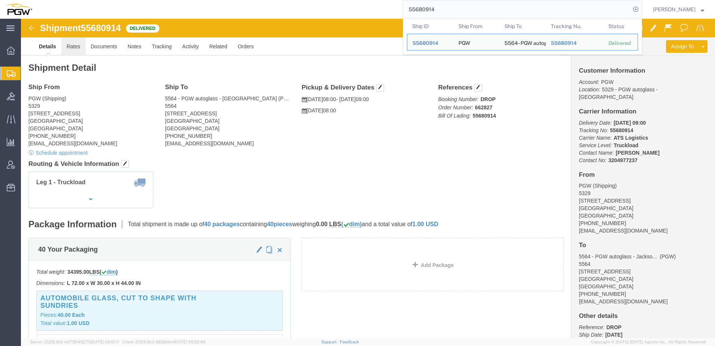
click link "Rates"
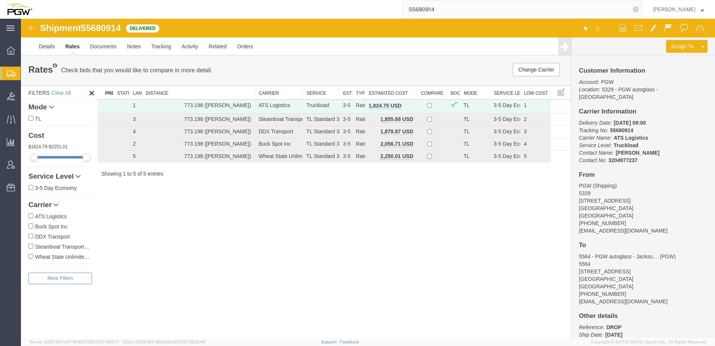
click at [0, 0] on span "Create from Template" at bounding box center [0, 0] width 0 height 0
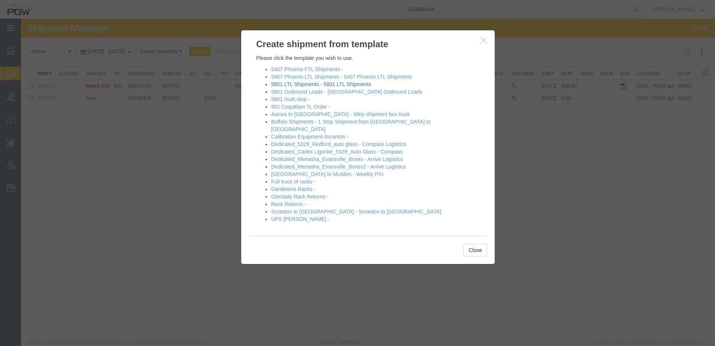
click at [298, 85] on link "5801 LTL Shipments - 5801 LTL Shipments" at bounding box center [321, 84] width 100 height 6
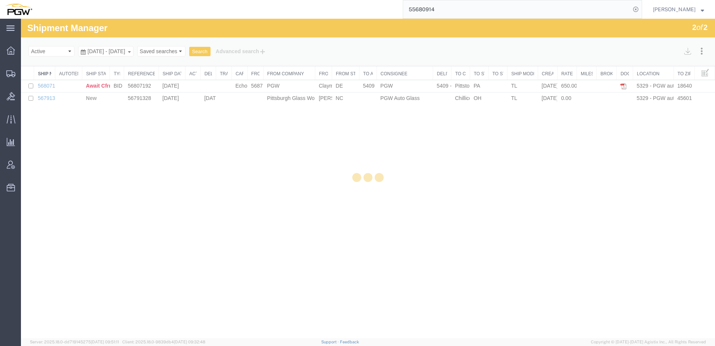
select select "62891"
select select "28259"
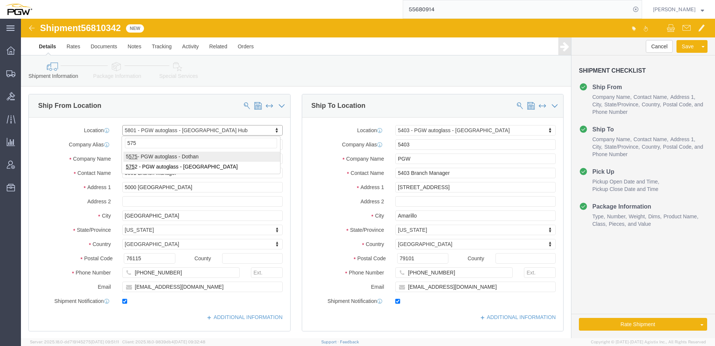
type input "5752"
select select "28495"
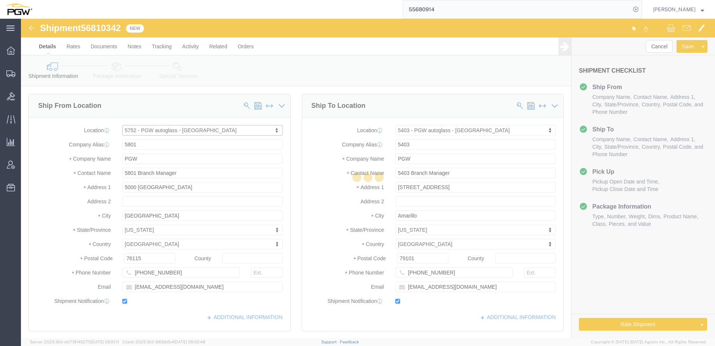
type input "5752"
type input "5752 Branch Manager"
type input "[STREET_ADDRESS][PERSON_NAME]"
type input "Pensacola"
type input "32503"
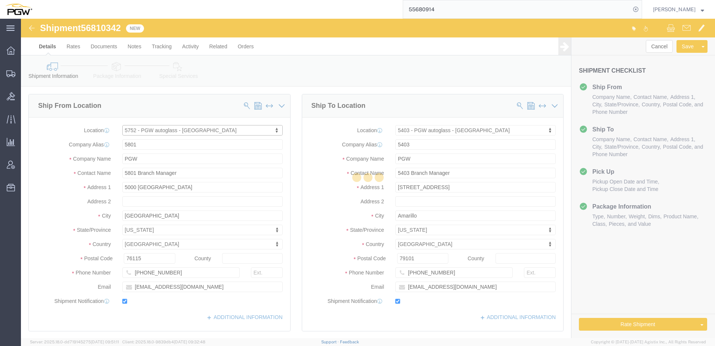
type input "[PHONE_NUMBER]"
type input "[EMAIL_ADDRESS][DOMAIN_NAME]"
select select "FL"
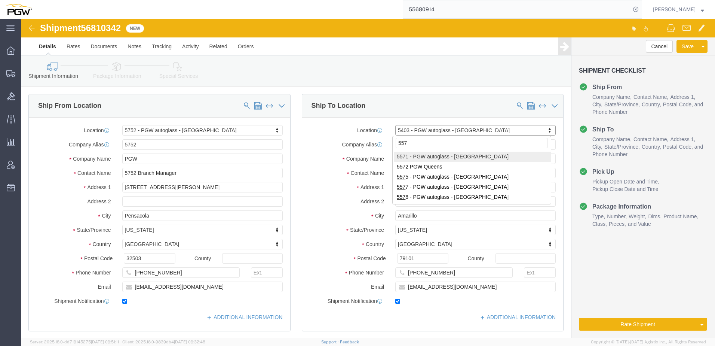
type input "5575"
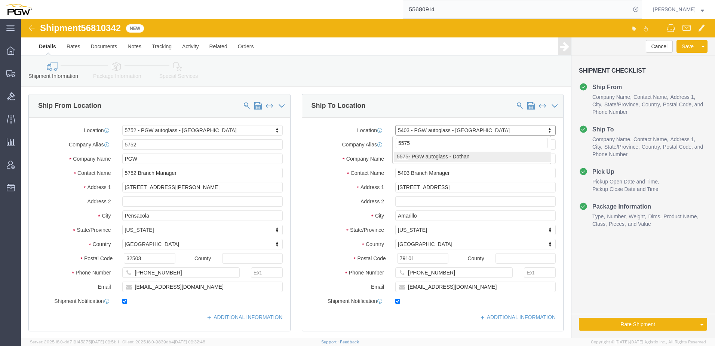
select select "28379"
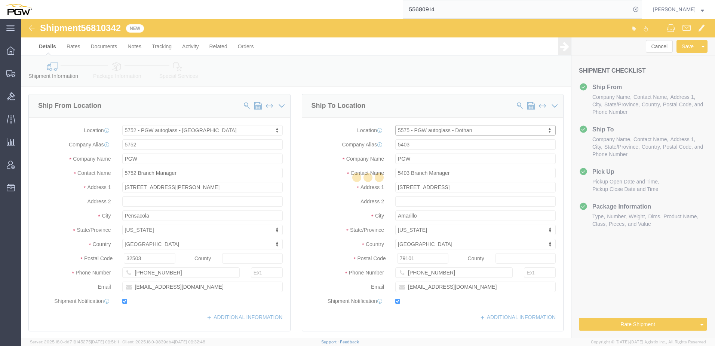
type input "5575"
type input "5575 Branch Manager"
type input "[STREET_ADDRESS][PERSON_NAME]"
type input "Dothan"
type input "36303"
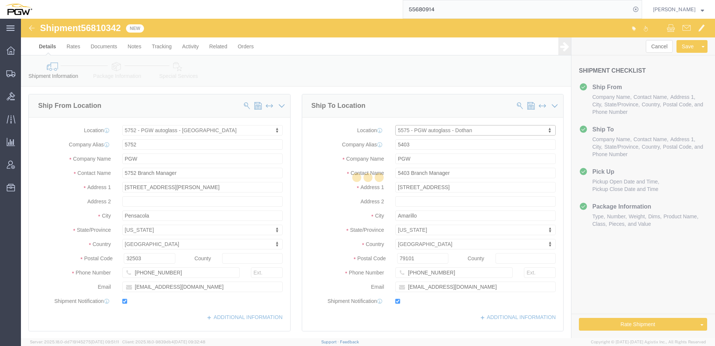
type input "[PHONE_NUMBER]"
type input "[EMAIL_ADDRESS][DOMAIN_NAME]"
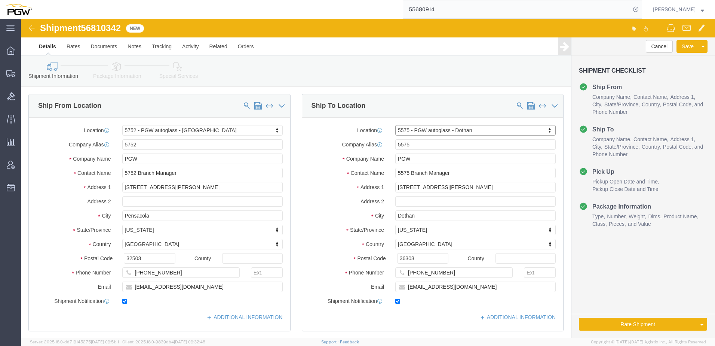
select select "AL"
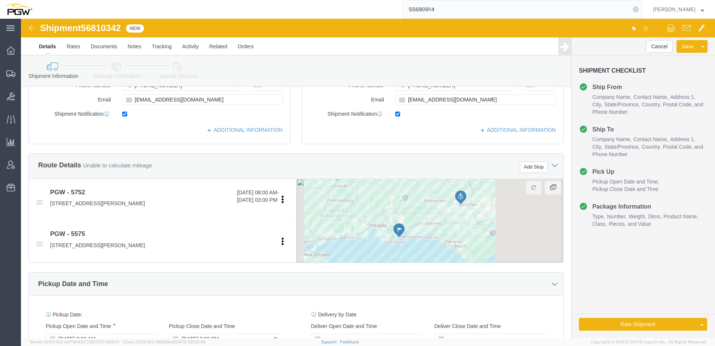
scroll to position [337, 0]
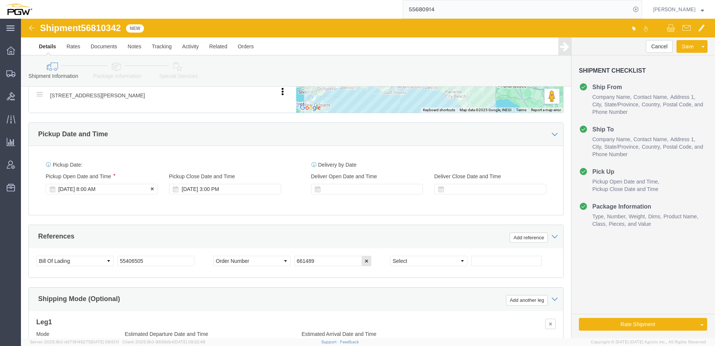
click div "[DATE] 8:00 AM"
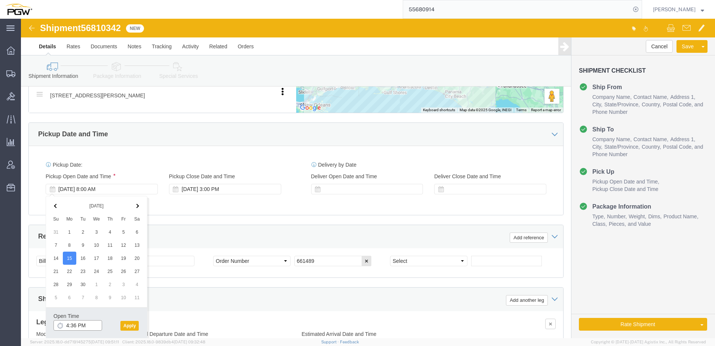
click input "4:36 PM"
type input "8:00 AM"
click button "Apply"
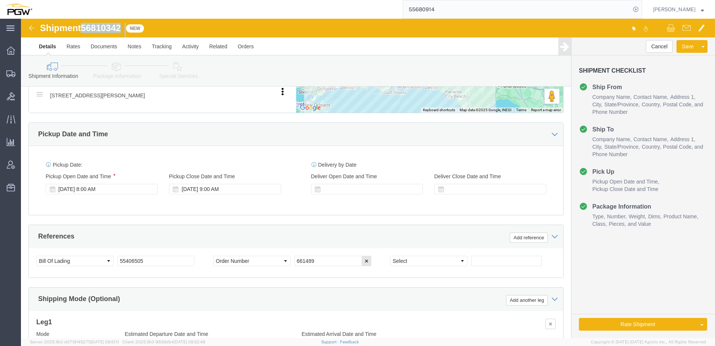
drag, startPoint x: 62, startPoint y: 8, endPoint x: 107, endPoint y: 14, distance: 45.3
click div "Shipment 56810342 New"
copy div "56810342"
drag, startPoint x: 134, startPoint y: 242, endPoint x: 56, endPoint y: 239, distance: 77.5
click div "Select Account Type Activity ID Airline Appointment Number ASN Batch Request # …"
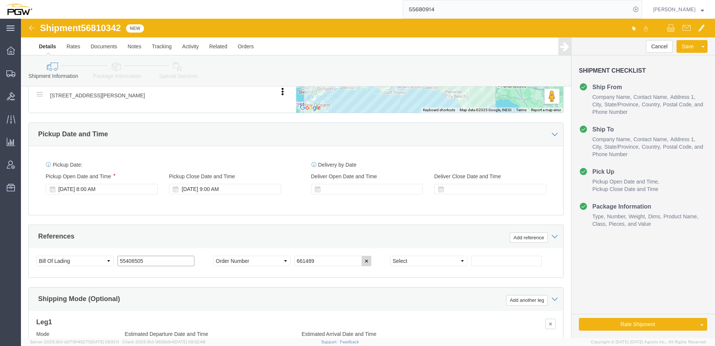
paste input "6810342"
type input "56810342"
drag, startPoint x: 301, startPoint y: 245, endPoint x: 240, endPoint y: 245, distance: 61.0
click div "Select Account Type Activity ID Airline Appointment Number ASN Batch Request # …"
click input "text"
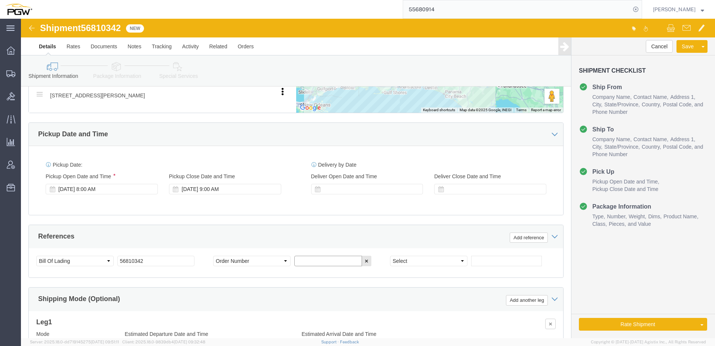
paste input "668273"
type input "668273 SUN"
click icon
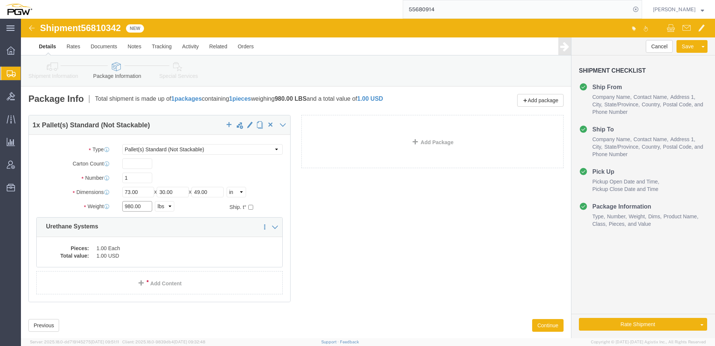
drag, startPoint x: 111, startPoint y: 187, endPoint x: 61, endPoint y: 188, distance: 49.8
click div "Weight 980.00 Select kgs lbs Ship. t°"
type input "50.00"
click link "Special Services"
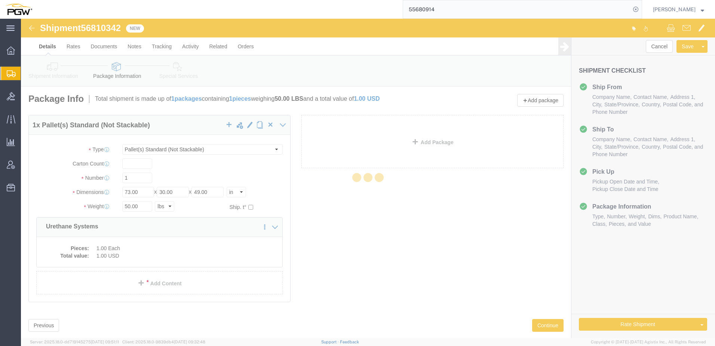
select select
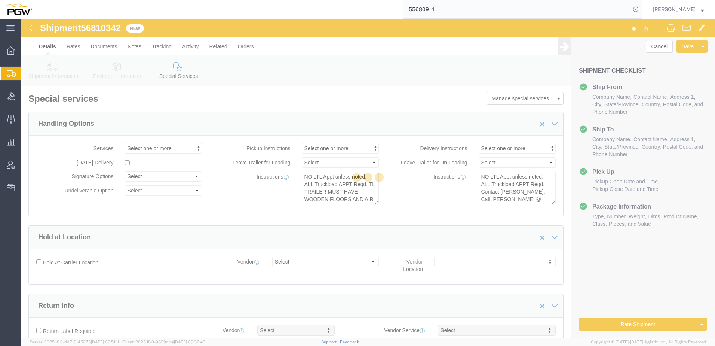
select select "COSTCENTER"
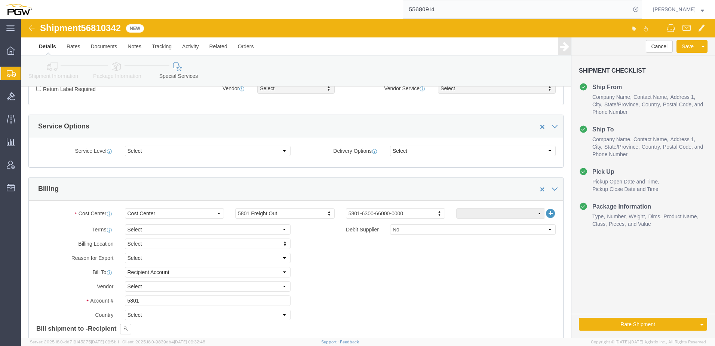
scroll to position [299, 0]
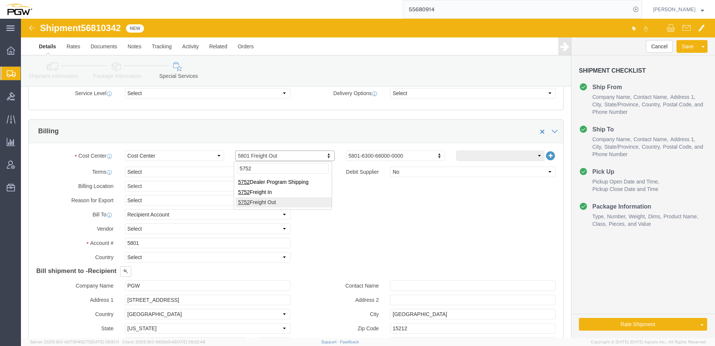
type input "5752"
drag, startPoint x: 132, startPoint y: 224, endPoint x: -73, endPoint y: 194, distance: 207.1
click html "Shipment 56810342 New Details Rates Documents Notes Tracking Activity Related O…"
type input "5752"
click div "Billing Location Select Select My Profile Location 5303 - PGW autoglass - Corpo…"
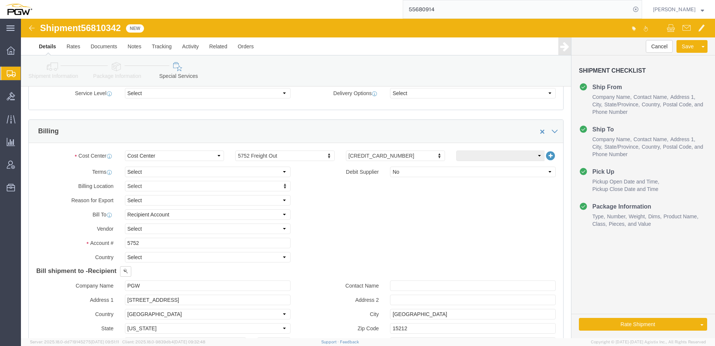
click icon
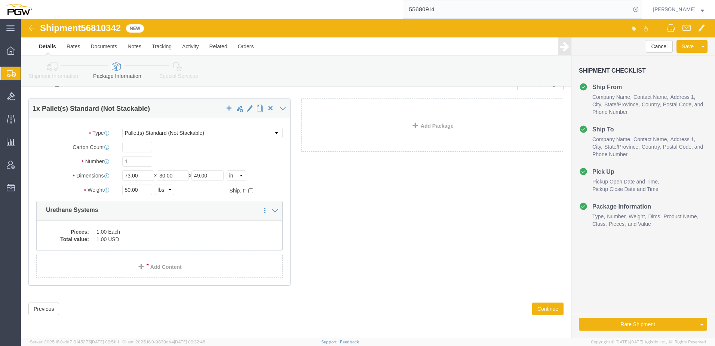
scroll to position [16, 0]
click link "Shipment Information"
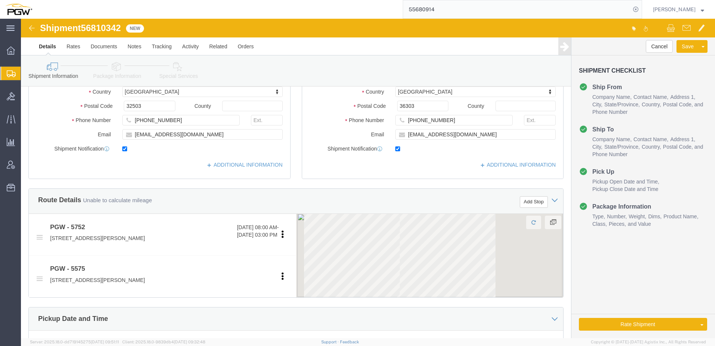
scroll to position [166, 0]
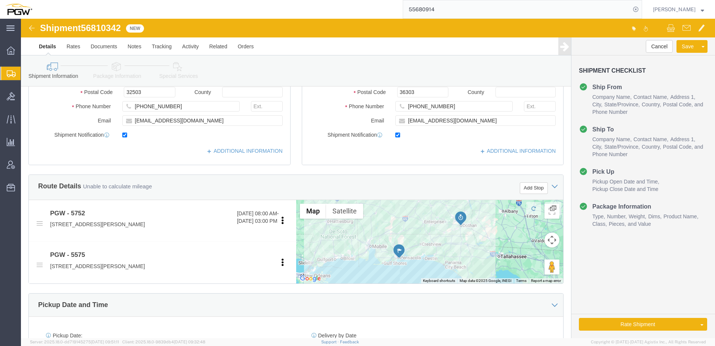
click link "Package Information"
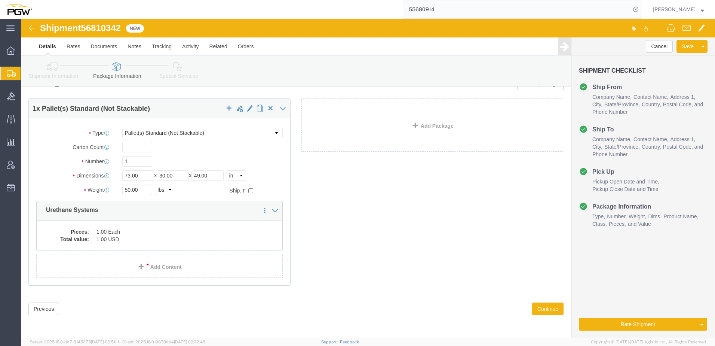
scroll to position [16, 0]
drag, startPoint x: 108, startPoint y: 156, endPoint x: 82, endPoint y: 153, distance: 25.7
click div "Dimensions Length 73.00 x Width 30.00 x Height 49.00 Select cm ft in"
type input "48.00"
drag, startPoint x: 145, startPoint y: 154, endPoint x: 125, endPoint y: 155, distance: 20.6
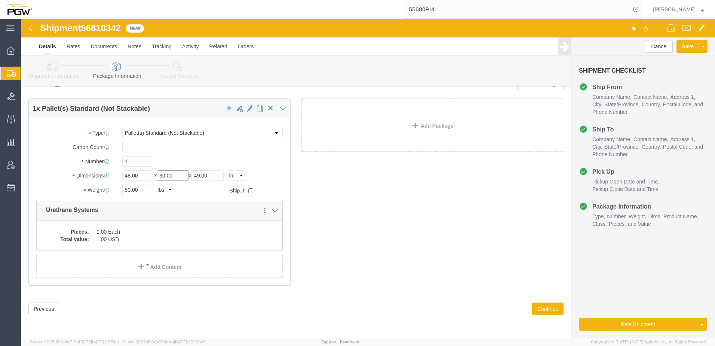
click div "Length 48.00 x Width 30.00 x Height 49.00 Select cm ft in"
type input "48.00"
drag, startPoint x: 184, startPoint y: 158, endPoint x: 131, endPoint y: 156, distance: 53.9
click div "Length 48.00 x Width 48.00 x Height 49.00 Select cm ft in"
type input "48.00"
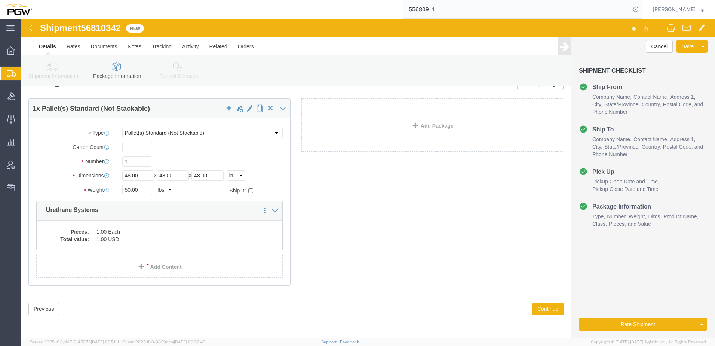
click div "1 x Pallet(s) Standard (Not Stackable) Package Type Select Bale(s) Basket(s) Bo…"
click button "Rate Shipment"
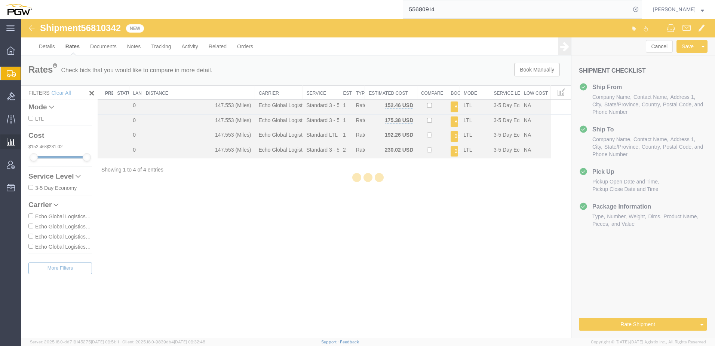
scroll to position [0, 0]
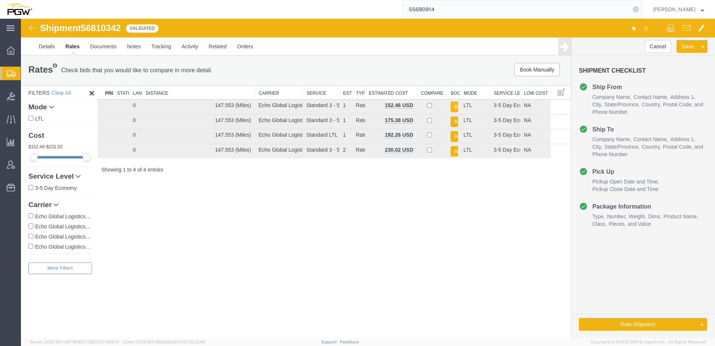
drag, startPoint x: 453, startPoint y: 108, endPoint x: 371, endPoint y: 108, distance: 82.3
click at [453, 108] on button "Book" at bounding box center [454, 106] width 7 height 11
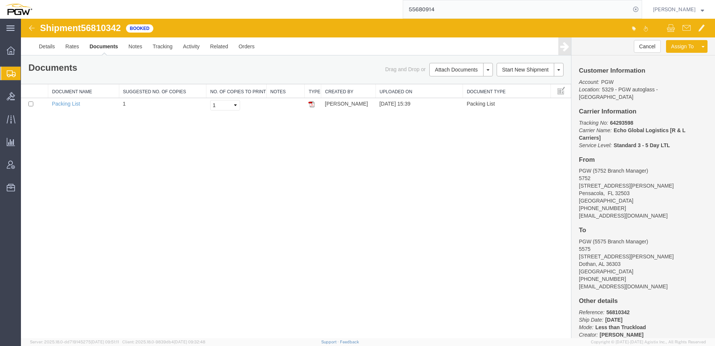
click at [260, 210] on div "Shipment 56810342 1 of 1 Booked Details Rates Documents Notes Tracking Activity…" at bounding box center [368, 178] width 694 height 319
click at [50, 46] on link "Details" at bounding box center [47, 46] width 27 height 18
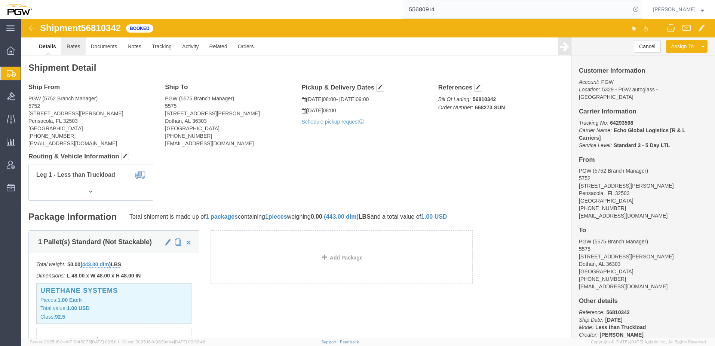
click link "Rates"
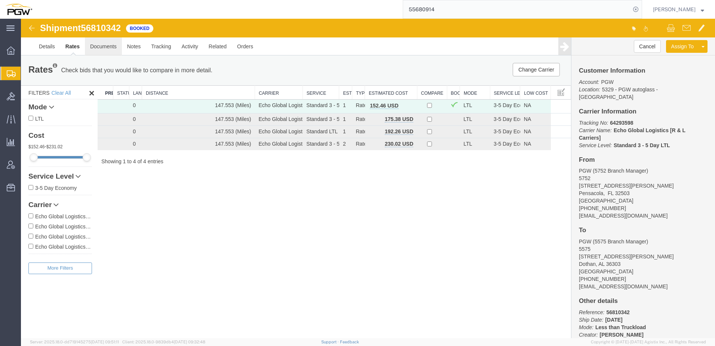
click at [98, 48] on link "Documents" at bounding box center [103, 46] width 37 height 18
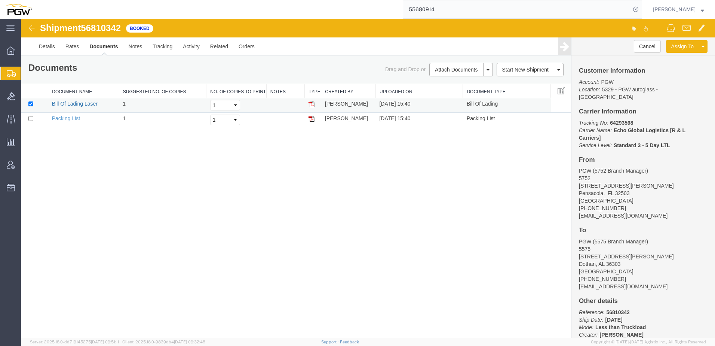
click at [72, 105] on link "Bill Of Lading Laser" at bounding box center [75, 104] width 46 height 6
click at [203, 295] on div "Shipment 56810342 2 of 2 Booked Details Rates Documents Notes Tracking Activity…" at bounding box center [368, 178] width 694 height 319
click at [229, 267] on div "Shipment 56810342 2 of 2 Booked Details Rates Documents Notes Tracking Activity…" at bounding box center [368, 178] width 694 height 319
click at [293, 269] on div "Shipment 56810342 2 of 2 Booked Details Rates Documents Notes Tracking Activity…" at bounding box center [368, 178] width 694 height 319
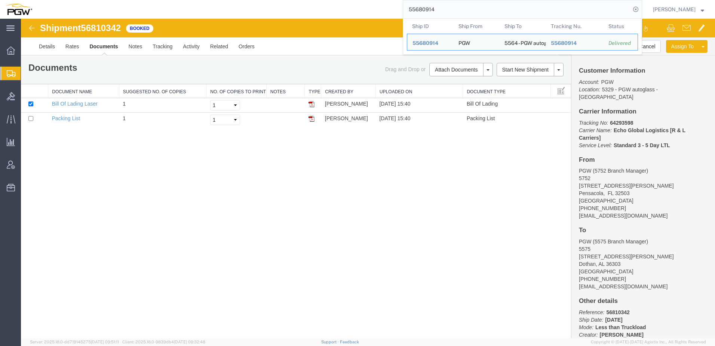
drag, startPoint x: 462, startPoint y: 9, endPoint x: 190, endPoint y: 9, distance: 271.5
click at [188, 9] on div "55680914 Ship ID Ship From Ship To Tracking Nu. Status Ship ID 55680914 Ship Fr…" at bounding box center [339, 9] width 605 height 19
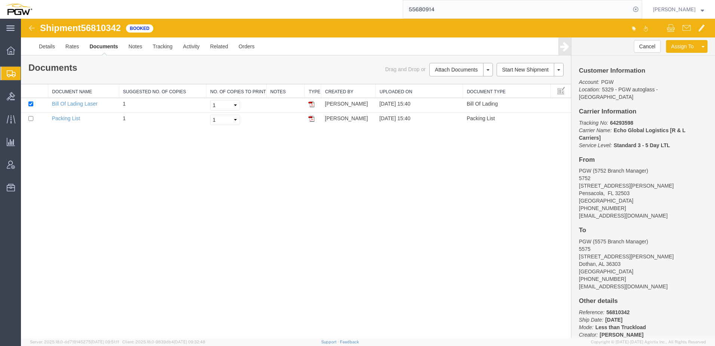
paste input "6733492"
type input "56733492"
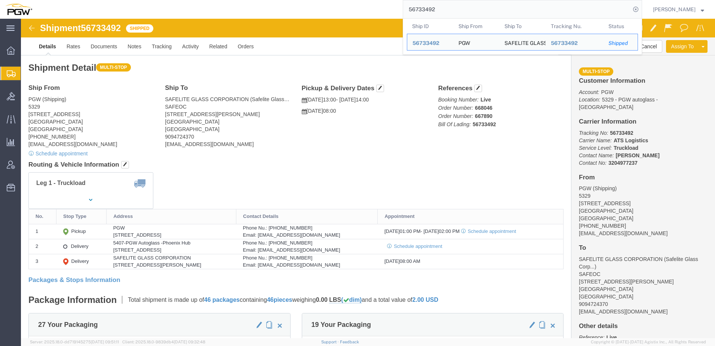
click div "Shipment Detail Multi-stop Ship From PGW (Shipping) 5329 [STREET_ADDRESS] [PHON…"
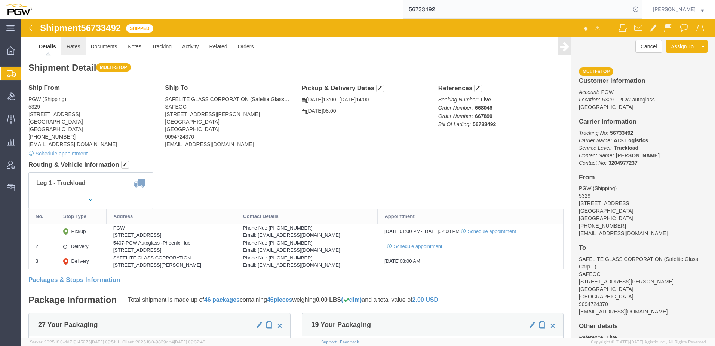
click link "Rates"
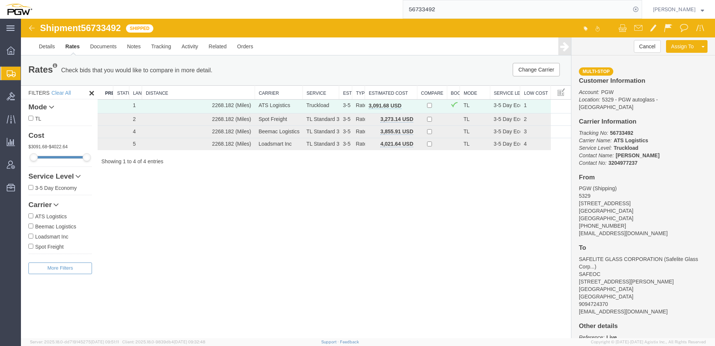
click at [248, 205] on div "Shipment 56733492 4 of 4 Shipped Details Rates Documents Notes Tracking Activit…" at bounding box center [368, 178] width 694 height 319
click at [410, 104] on span "button" at bounding box center [410, 105] width 4 height 5
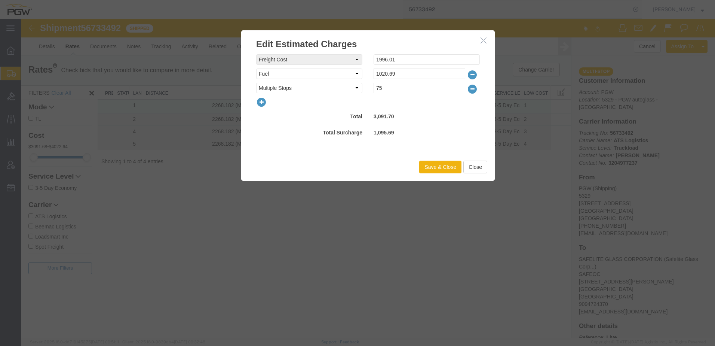
click at [258, 103] on icon "button" at bounding box center [261, 102] width 10 height 10
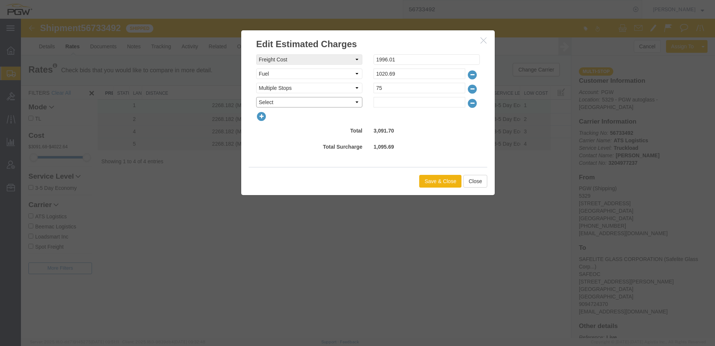
click at [272, 104] on select "Select AES Filing Accessorial Delivery Charge Additional Invoice Details Addres…" at bounding box center [309, 102] width 106 height 10
select select "OTHR"
click at [256, 97] on select "Select AES Filing Accessorial Delivery Charge Additional Invoice Details Addres…" at bounding box center [309, 102] width 106 height 10
click at [396, 103] on input "text" at bounding box center [420, 102] width 92 height 10
type input "708.3"
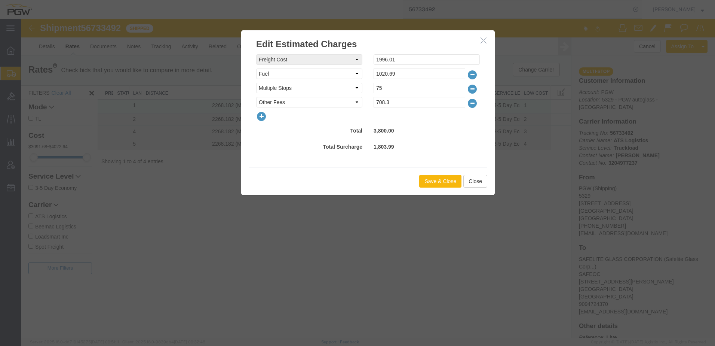
click at [444, 184] on button "Save & Close" at bounding box center [440, 181] width 42 height 13
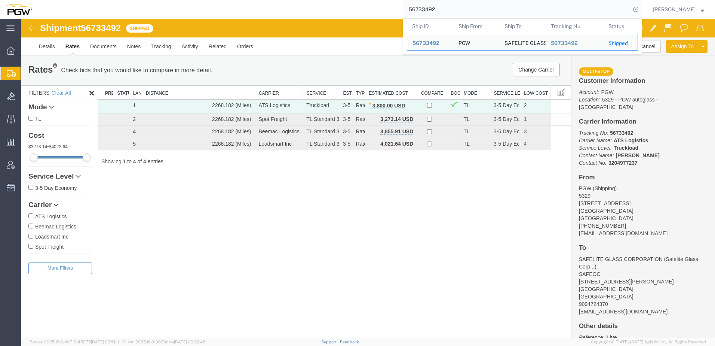
drag, startPoint x: 456, startPoint y: 9, endPoint x: 312, endPoint y: 7, distance: 143.6
click at [312, 7] on div "56733492 Ship ID Ship From Ship To Tracking Nu. Status Ship ID 56733492 Ship Fr…" at bounding box center [339, 9] width 605 height 19
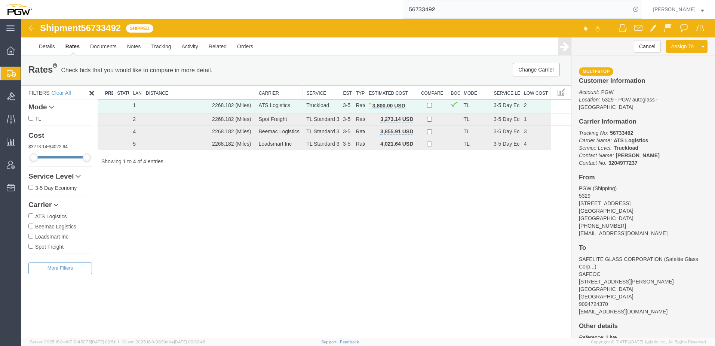
paste input "010"
type input "56701092"
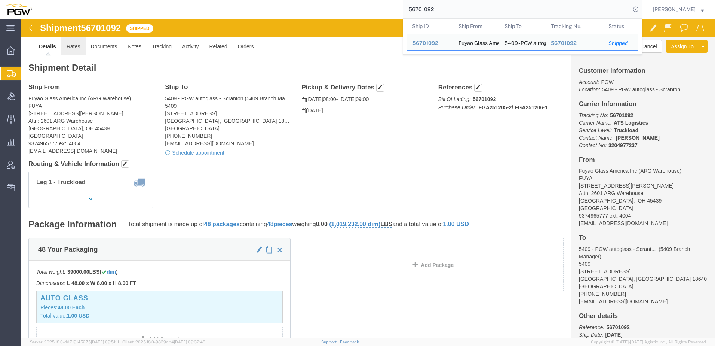
click link "Rates"
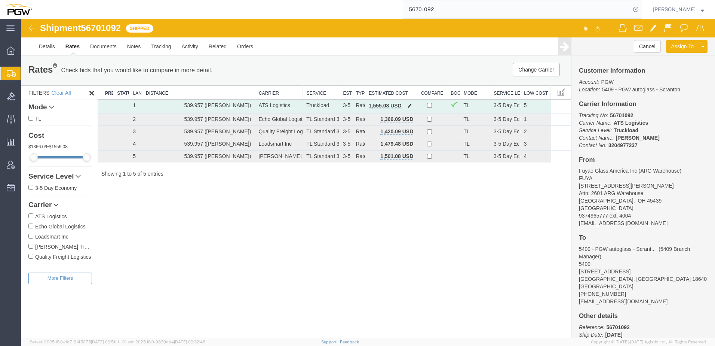
click at [410, 104] on span "button" at bounding box center [410, 105] width 4 height 5
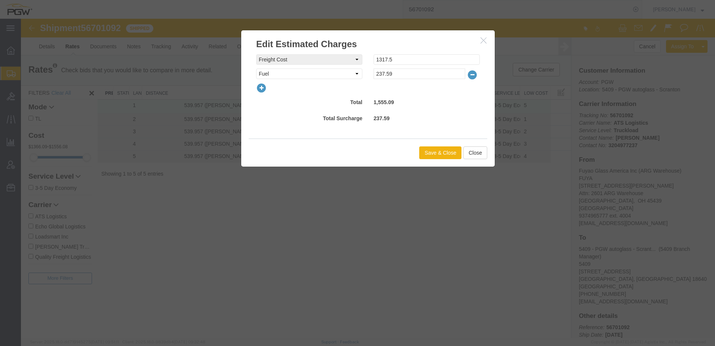
click at [263, 88] on icon "button" at bounding box center [261, 88] width 10 height 10
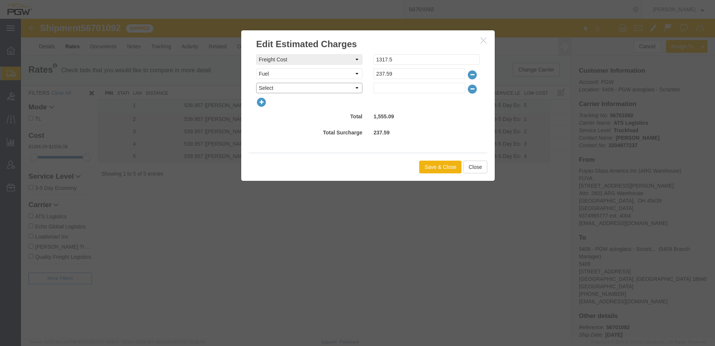
click at [266, 86] on select "Select AES Filing Accessorial Delivery Charge Additional Invoice Details Addres…" at bounding box center [309, 88] width 106 height 10
select select "OTHR"
click at [256, 83] on select "Select AES Filing Accessorial Delivery Charge Additional Invoice Details Addres…" at bounding box center [309, 88] width 106 height 10
drag, startPoint x: 403, startPoint y: 86, endPoint x: 399, endPoint y: 88, distance: 4.4
click at [403, 86] on input "text" at bounding box center [420, 88] width 92 height 10
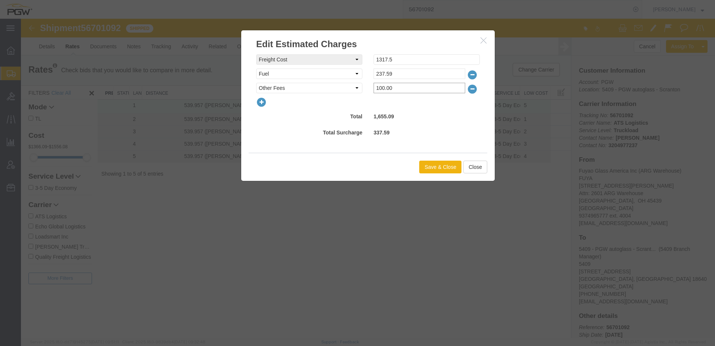
type input "100.00"
click at [442, 166] on button "Save & Close" at bounding box center [440, 166] width 42 height 13
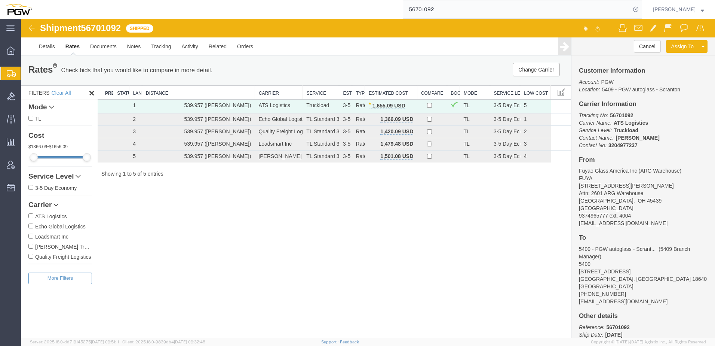
click at [208, 254] on div "Shipment 56701092 5 of 5 Shipped Details Rates Documents Notes Tracking Activit…" at bounding box center [368, 178] width 694 height 319
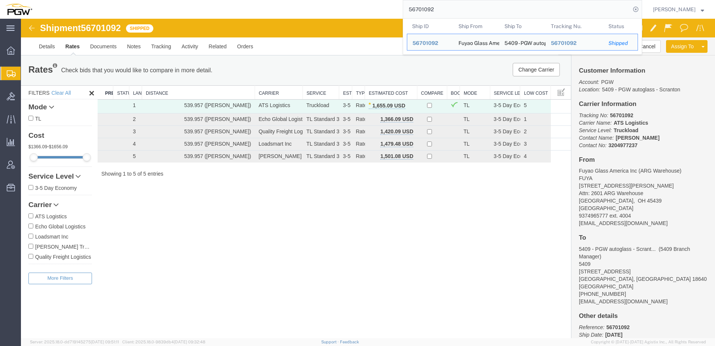
drag, startPoint x: 463, startPoint y: 9, endPoint x: 148, endPoint y: 16, distance: 314.6
click at [148, 16] on div "56701092 Ship ID Ship From Ship To Tracking Nu. Status Ship ID 56701092 Ship Fr…" at bounding box center [339, 9] width 605 height 19
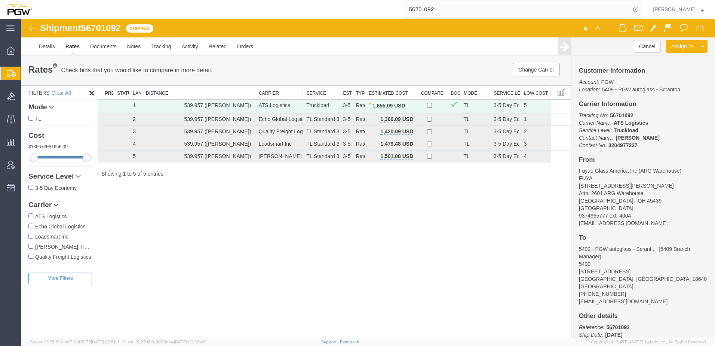
paste input "33514"
type input "56733514"
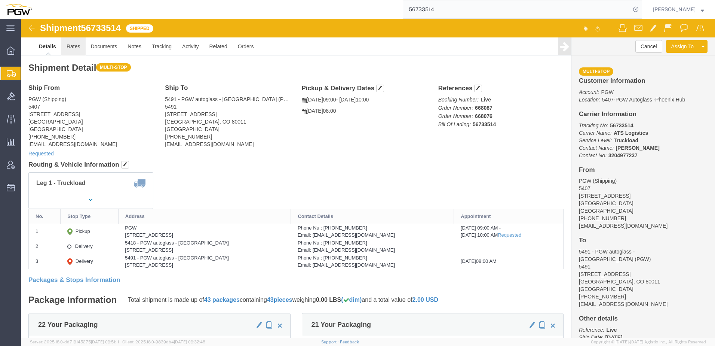
click link "Rates"
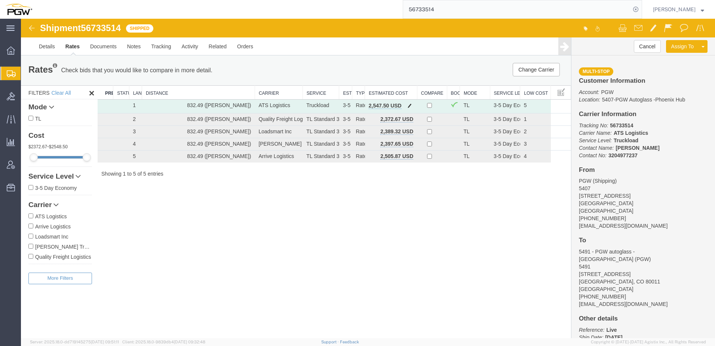
click at [408, 105] on span "button" at bounding box center [410, 105] width 4 height 5
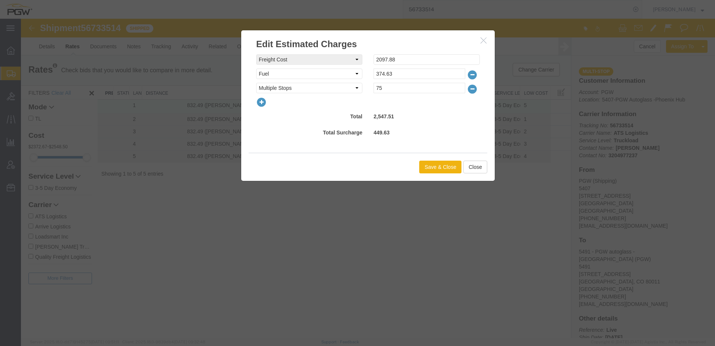
click at [260, 98] on icon "button" at bounding box center [261, 102] width 10 height 10
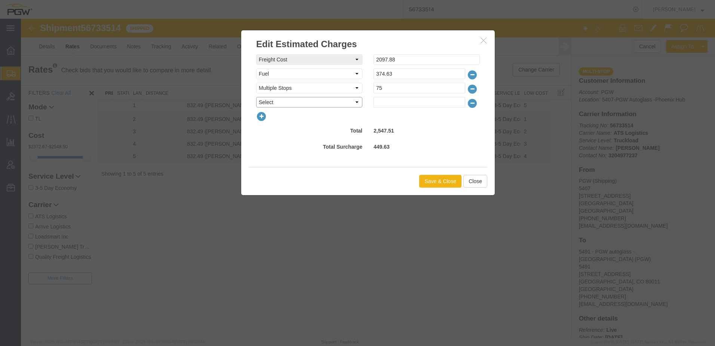
click at [267, 102] on select "Select AES Filing Accessorial Delivery Charge Additional Invoice Details Addres…" at bounding box center [309, 102] width 106 height 10
select select "OTHR"
click at [256, 97] on select "Select AES Filing Accessorial Delivery Charge Additional Invoice Details Addres…" at bounding box center [309, 102] width 106 height 10
click at [383, 105] on input "text" at bounding box center [420, 102] width 92 height 10
click at [405, 102] on input "236.75" at bounding box center [420, 102] width 92 height 10
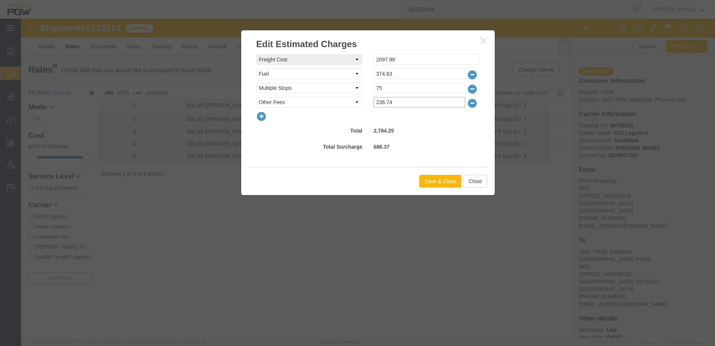
type input "236.74"
click at [436, 180] on button "Save & Close" at bounding box center [440, 181] width 42 height 13
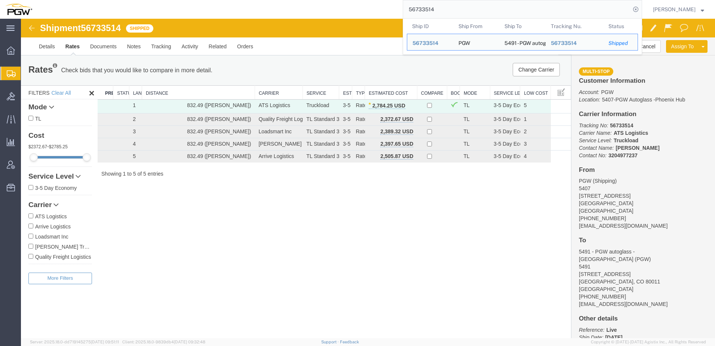
drag, startPoint x: 463, startPoint y: 8, endPoint x: 149, endPoint y: 7, distance: 314.2
click at [149, 7] on div "56733514 Ship ID Ship From Ship To Tracking Nu. Status Ship ID 56733514 Ship Fr…" at bounding box center [339, 9] width 605 height 19
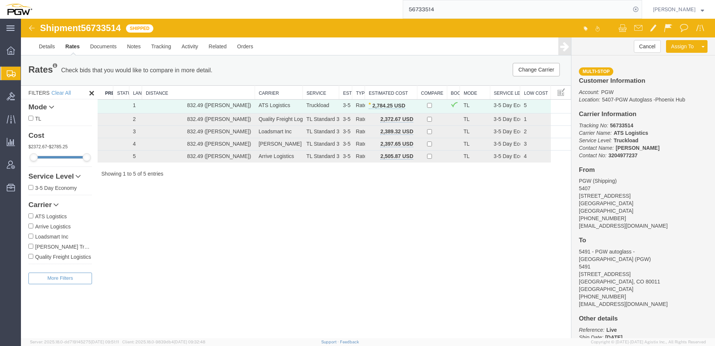
paste input "07"
type input "56733507"
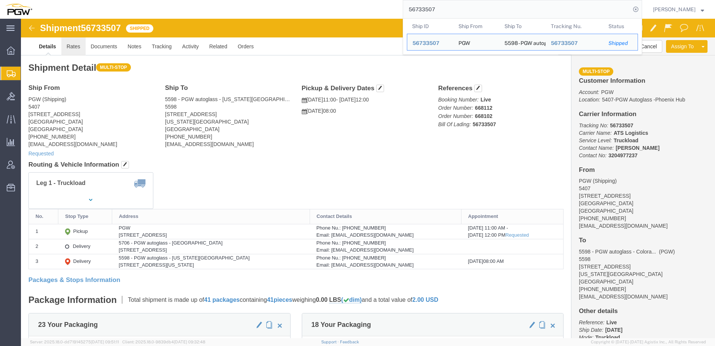
click link "Rates"
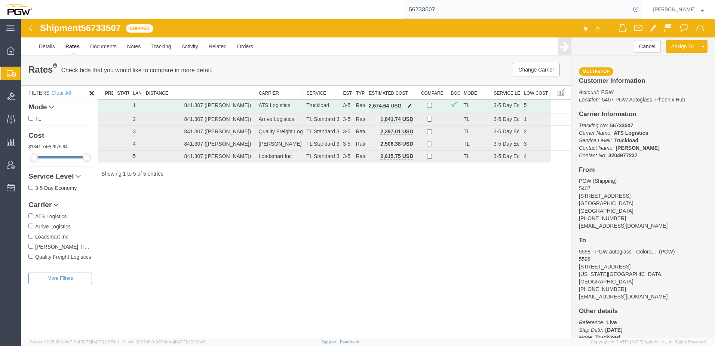
click at [409, 104] on span "button" at bounding box center [410, 105] width 4 height 5
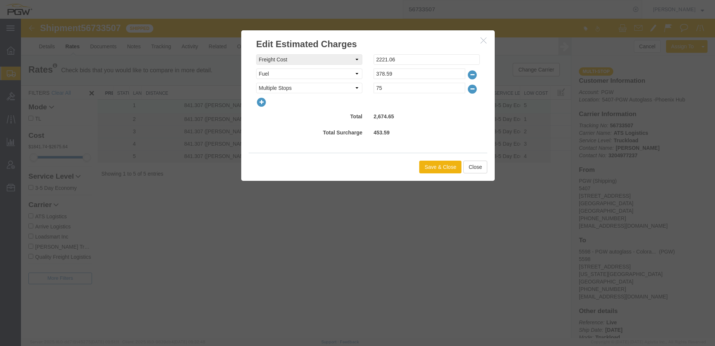
click at [263, 100] on icon "button" at bounding box center [261, 102] width 10 height 10
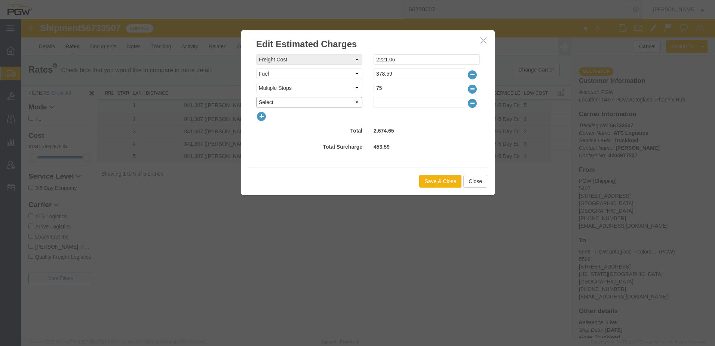
drag, startPoint x: 263, startPoint y: 100, endPoint x: 267, endPoint y: 98, distance: 5.2
click at [267, 98] on select "Select AES Filing Accessorial Delivery Charge Additional Invoice Details Addres…" at bounding box center [309, 102] width 106 height 10
select select "OTHR"
click at [256, 97] on select "Select AES Filing Accessorial Delivery Charge Additional Invoice Details Addres…" at bounding box center [309, 102] width 106 height 10
click at [393, 106] on input "text" at bounding box center [420, 102] width 92 height 10
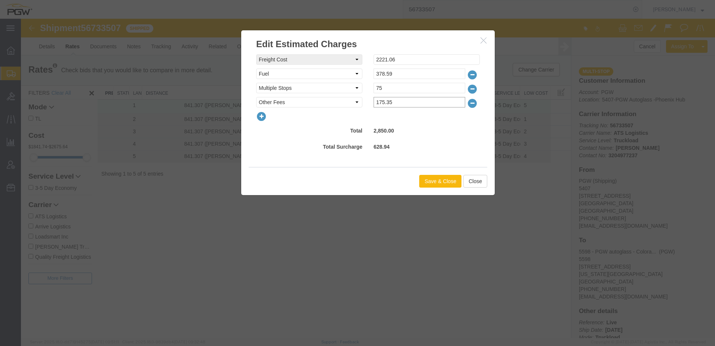
type input "175.35"
click at [443, 185] on button "Save & Close" at bounding box center [440, 181] width 42 height 13
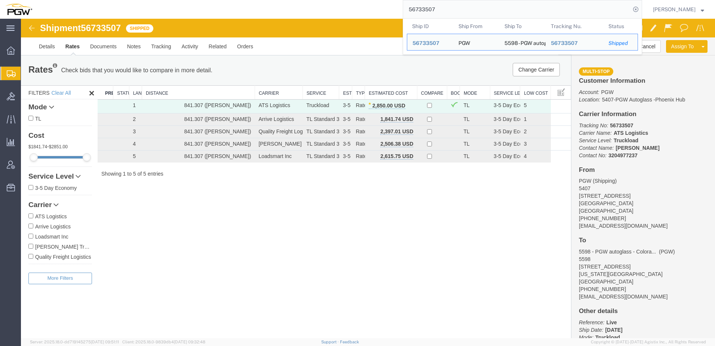
drag, startPoint x: 469, startPoint y: 12, endPoint x: 190, endPoint y: 11, distance: 279.4
click at [190, 11] on div "56733507 Ship ID Ship From Ship To Tracking Nu. Status Ship ID 56733507 Ship Fr…" at bounding box center [339, 9] width 605 height 19
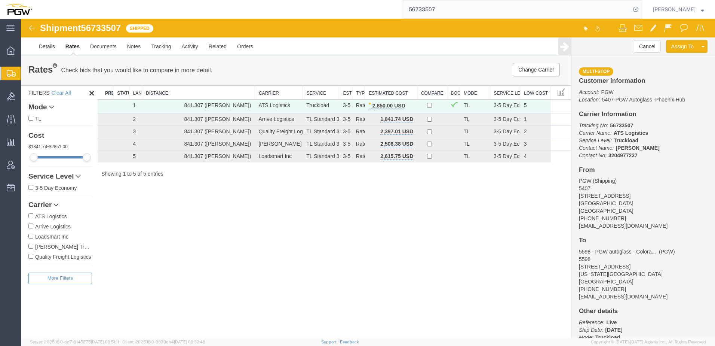
paste input "77582"
type input "56777582"
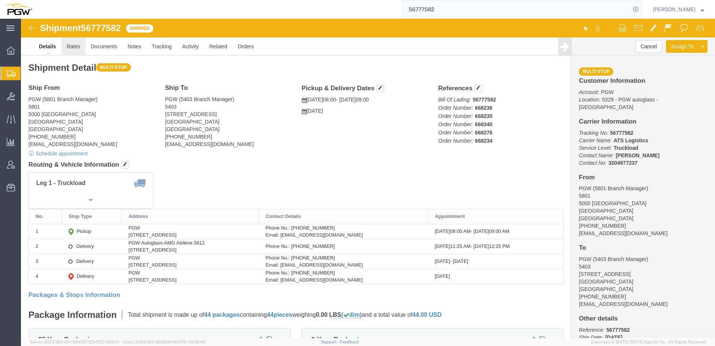
drag, startPoint x: 76, startPoint y: 48, endPoint x: 55, endPoint y: 30, distance: 28.1
click link "Rates"
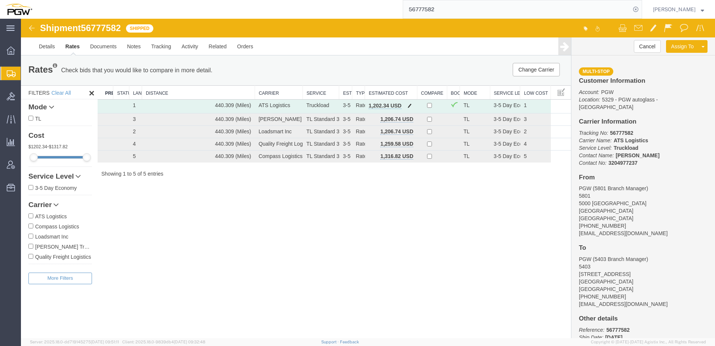
click at [410, 104] on span "button" at bounding box center [410, 105] width 4 height 5
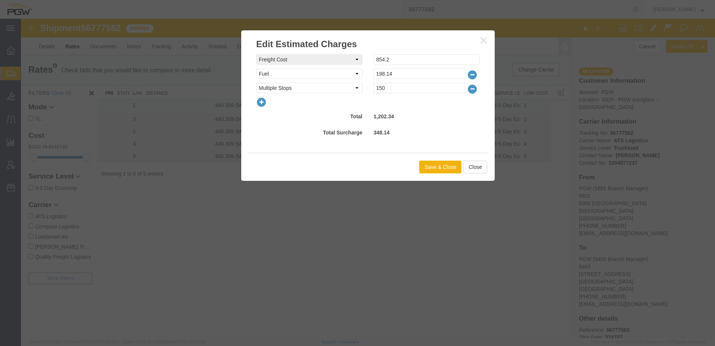
click at [263, 101] on icon "button" at bounding box center [261, 102] width 10 height 10
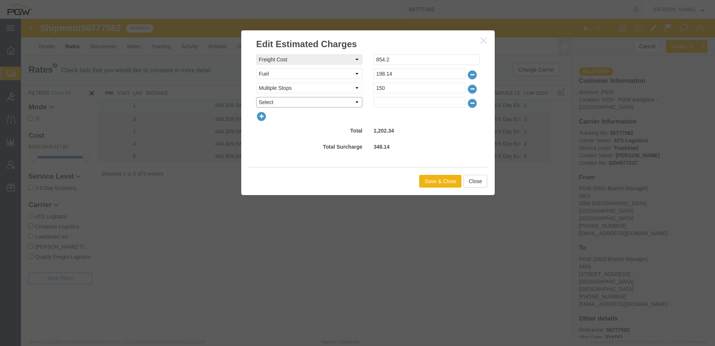
click at [267, 99] on select "Select AES Filing Accessorial Delivery Charge Additional Invoice Details Addres…" at bounding box center [309, 102] width 106 height 10
select select "OTHR"
click at [256, 97] on select "Select AES Filing Accessorial Delivery Charge Additional Invoice Details Addres…" at bounding box center [309, 102] width 106 height 10
click at [396, 102] on input "text" at bounding box center [420, 102] width 92 height 10
type input "497.66"
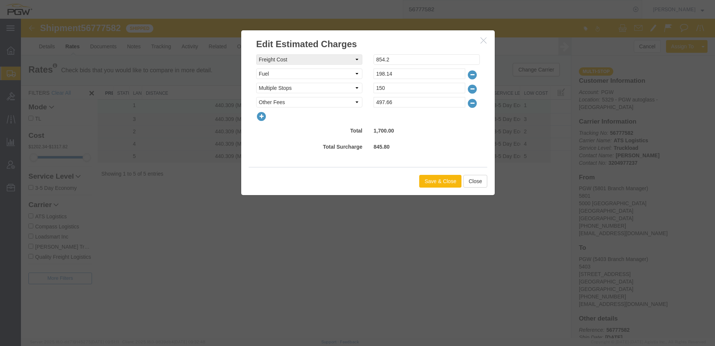
click at [435, 183] on button "Save & Close" at bounding box center [440, 181] width 42 height 13
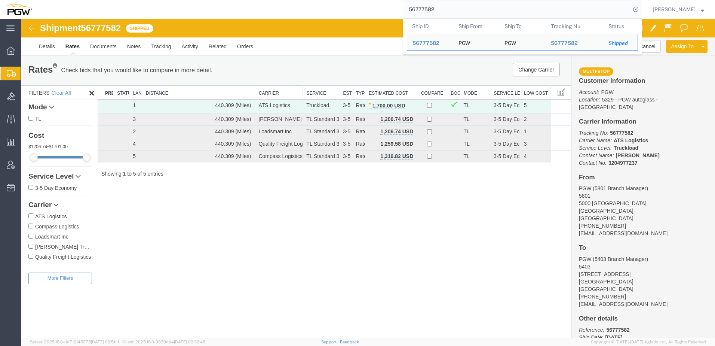
drag, startPoint x: 458, startPoint y: 6, endPoint x: -118, endPoint y: 12, distance: 575.6
click at [0, 12] on html "main_menu Created with Sketch. Collapse Menu Overview Shipments Shipment Manage…" at bounding box center [357, 173] width 715 height 346
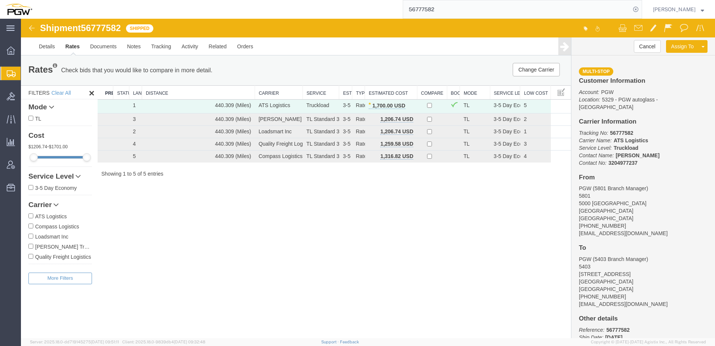
paste input "94047"
type input "56794047"
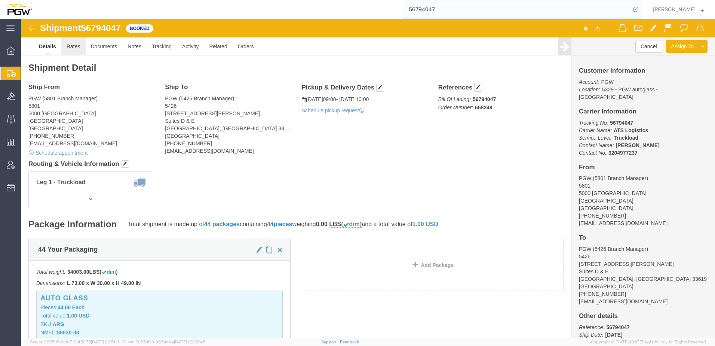
click link "Rates"
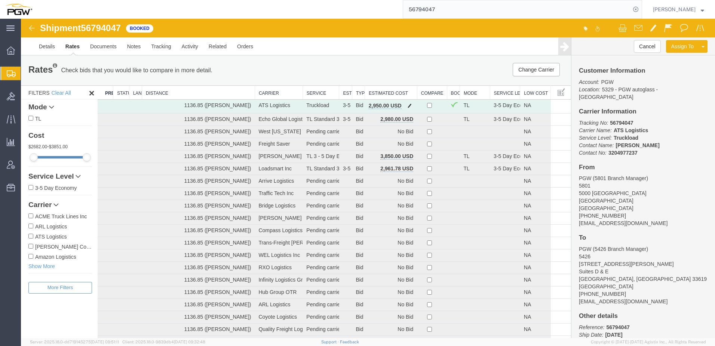
click at [408, 108] on span "button" at bounding box center [410, 105] width 4 height 5
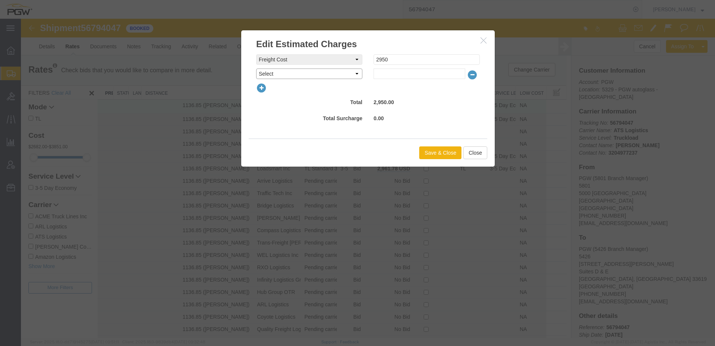
click at [312, 76] on select "Select AES Filing Accessorial Delivery Charge Additional Invoice Details Addres…" at bounding box center [309, 73] width 106 height 10
select select "OTHR"
click at [256, 68] on select "Select AES Filing Accessorial Delivery Charge Additional Invoice Details Addres…" at bounding box center [309, 73] width 106 height 10
click at [374, 71] on input "text" at bounding box center [420, 73] width 92 height 10
type input "500"
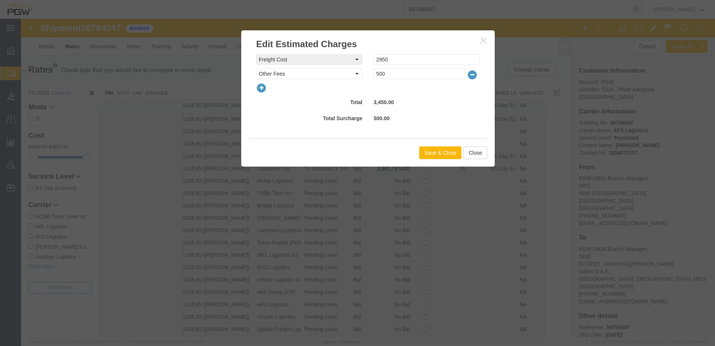
click at [446, 150] on button "Save & Close" at bounding box center [440, 152] width 42 height 13
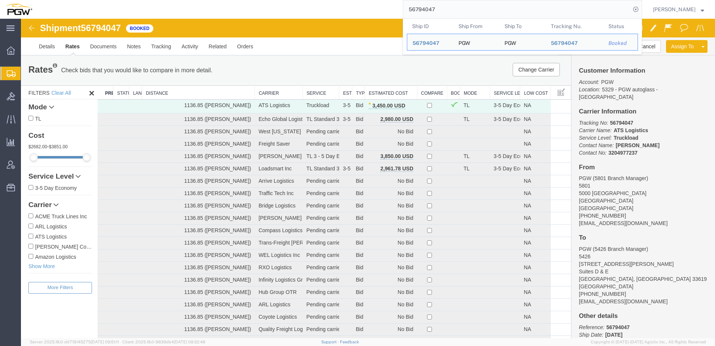
drag, startPoint x: 486, startPoint y: 10, endPoint x: 50, endPoint y: -4, distance: 436.7
click at [50, 0] on html "main_menu Created with Sketch. Collapse Menu Overview Shipments Shipment Manage…" at bounding box center [357, 173] width 715 height 346
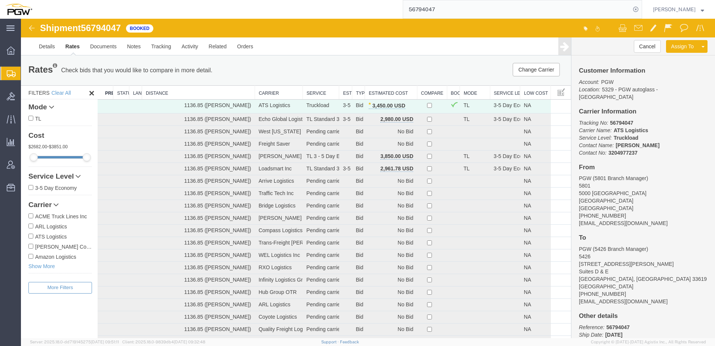
paste input "77973"
type input "56777973"
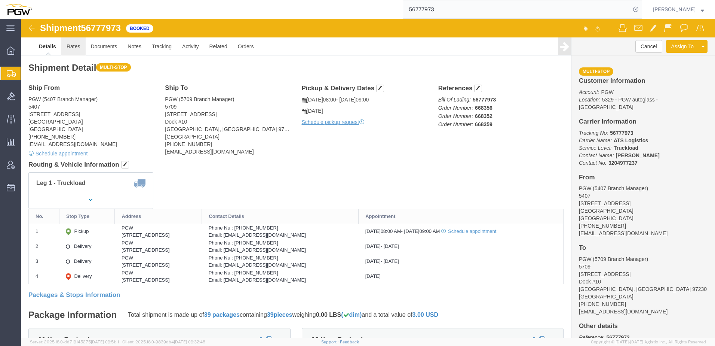
click link "Rates"
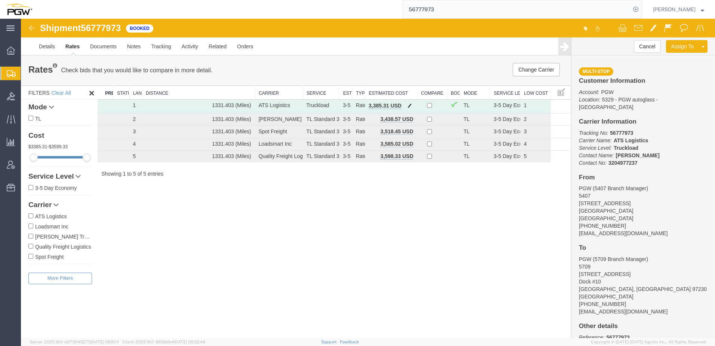
click at [408, 105] on span "button" at bounding box center [410, 105] width 4 height 5
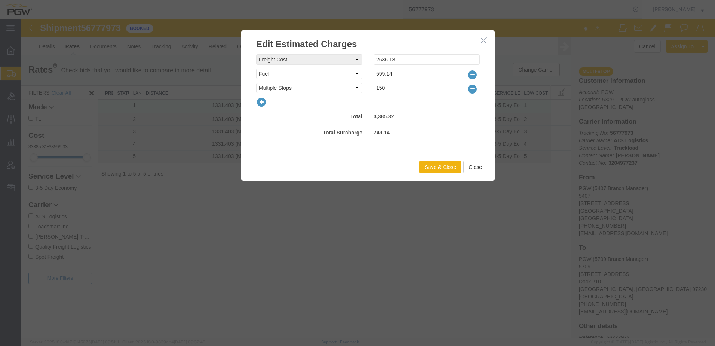
click at [258, 101] on icon "button" at bounding box center [261, 102] width 10 height 10
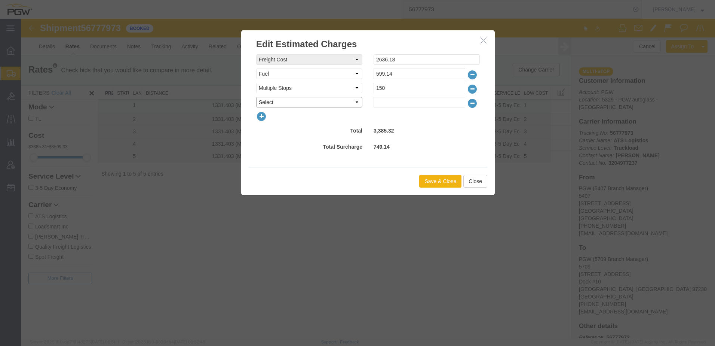
click at [267, 103] on select "Select AES Filing Accessorial Delivery Charge Additional Invoice Details Addres…" at bounding box center [309, 102] width 106 height 10
select select "OTHR"
click at [256, 97] on select "Select AES Filing Accessorial Delivery Charge Additional Invoice Details Addres…" at bounding box center [309, 102] width 106 height 10
click at [388, 104] on input "text" at bounding box center [420, 102] width 92 height 10
type input "714.68"
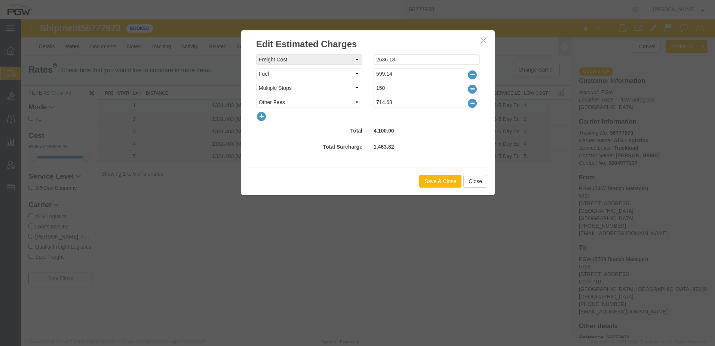
click at [449, 177] on button "Save & Close" at bounding box center [440, 181] width 42 height 13
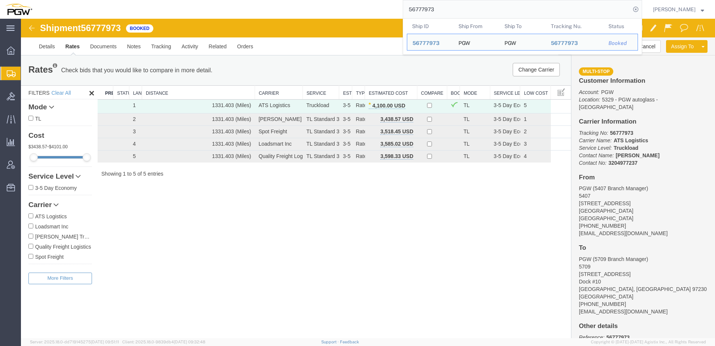
drag, startPoint x: 474, startPoint y: 6, endPoint x: 187, endPoint y: -1, distance: 286.6
click at [187, 0] on html "main_menu Created with Sketch. Collapse Menu Overview Shipments Shipment Manage…" at bounding box center [357, 173] width 715 height 346
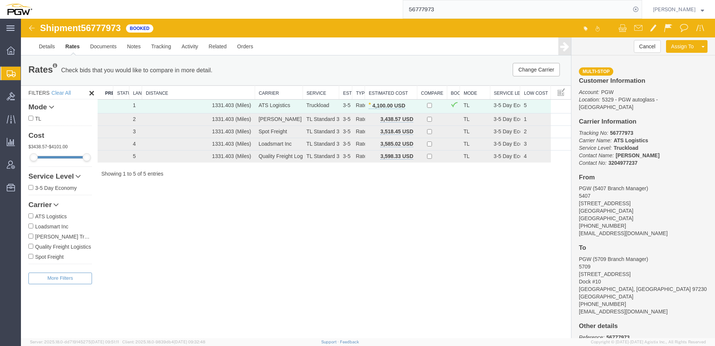
paste input "47597"
type input "56747597"
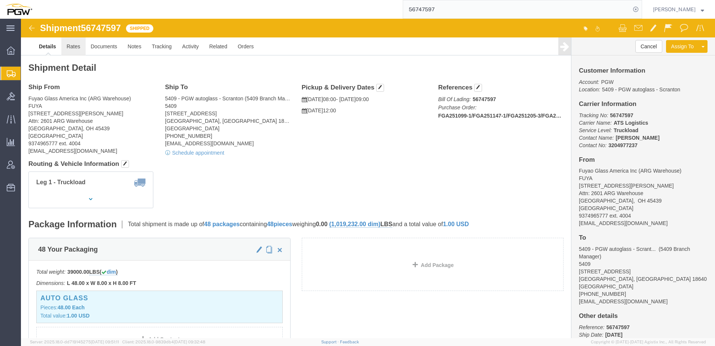
click link "Rates"
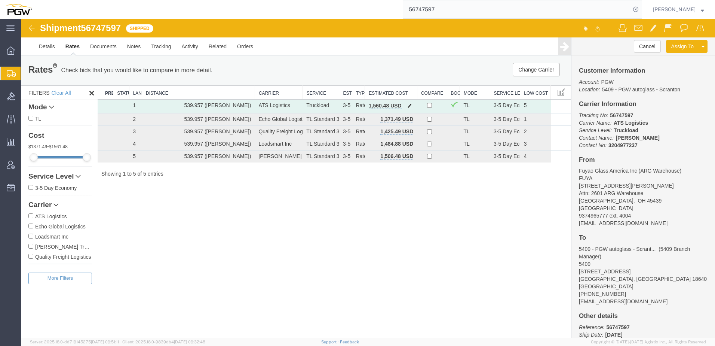
click at [410, 105] on span "button" at bounding box center [410, 105] width 4 height 5
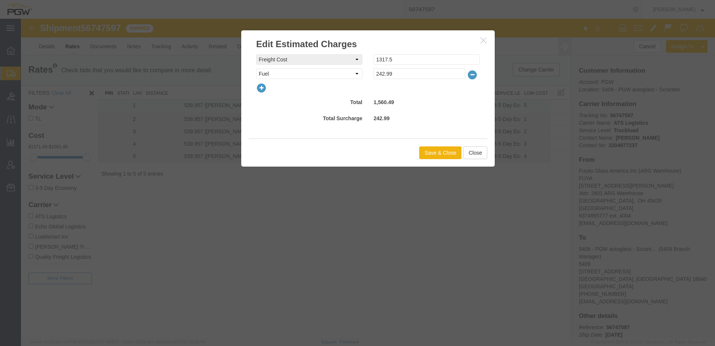
click at [266, 91] on icon "button" at bounding box center [261, 88] width 10 height 10
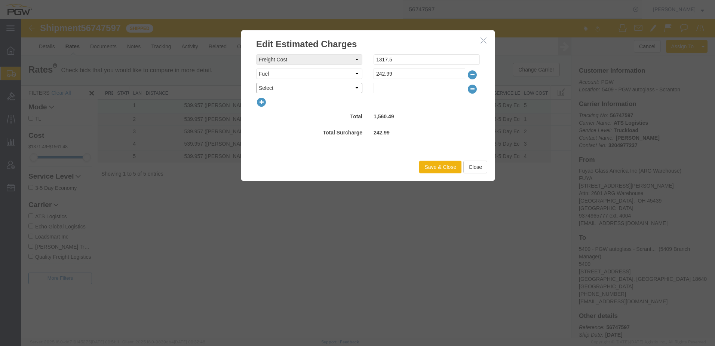
click at [271, 90] on select "Select AES Filing Accessorial Delivery Charge Additional Invoice Details Addres…" at bounding box center [309, 88] width 106 height 10
select select "OTHR"
click at [256, 83] on select "Select AES Filing Accessorial Delivery Charge Additional Invoice Details Addres…" at bounding box center [309, 88] width 106 height 10
click at [401, 92] on input "text" at bounding box center [420, 88] width 92 height 10
type input "100.00"
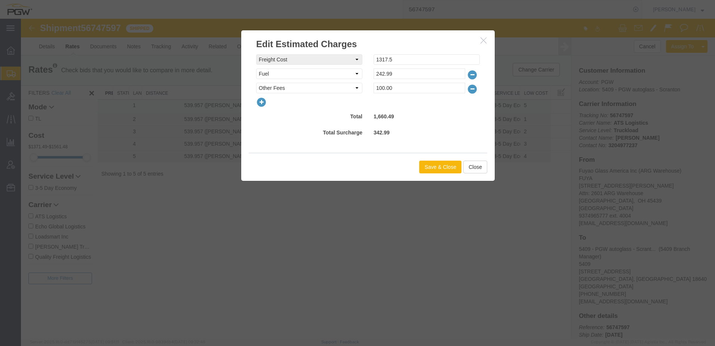
click at [444, 169] on button "Save & Close" at bounding box center [440, 166] width 42 height 13
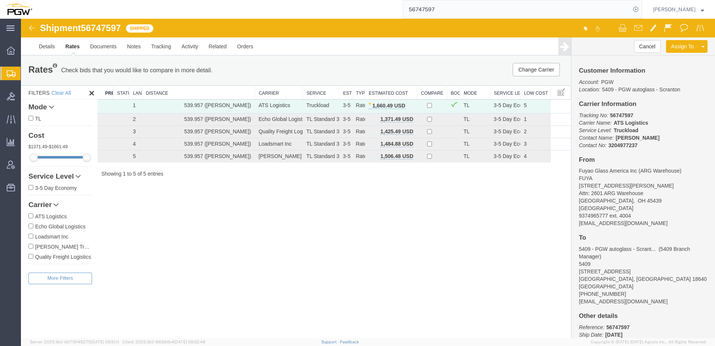
click at [229, 220] on div "Shipment 56747597 5 of 5 Shipped Details Rates Documents Notes Tracking Activit…" at bounding box center [368, 178] width 694 height 319
click at [0, 0] on span "Shipment Manager" at bounding box center [0, 0] width 0 height 0
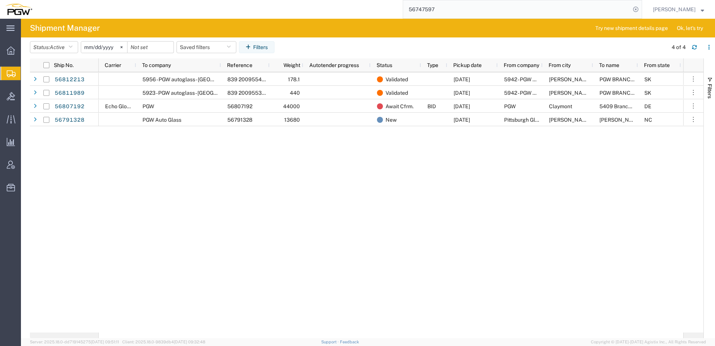
click at [221, 198] on div "5956 - PGW autoglass - [GEOGRAPHIC_DATA] 839 2009554 942-1265141 942-1265143 94…" at bounding box center [391, 202] width 585 height 260
click at [13, 98] on icon at bounding box center [11, 96] width 8 height 8
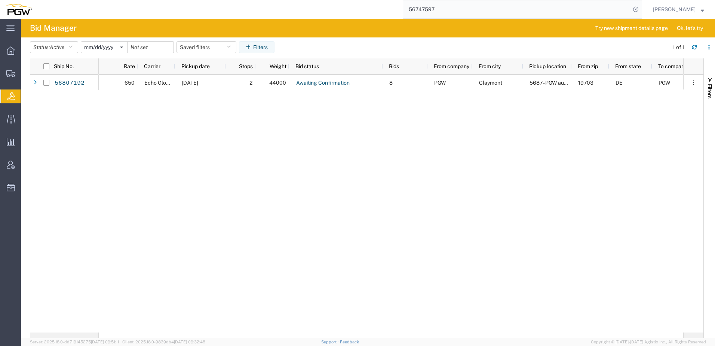
click at [174, 169] on div "650 Echo Global Logistics [DATE] 2 44000 Awaiting Confirmation 8 PGW Claymont 5…" at bounding box center [391, 203] width 585 height 258
click at [54, 52] on button "Status: Active" at bounding box center [54, 47] width 48 height 12
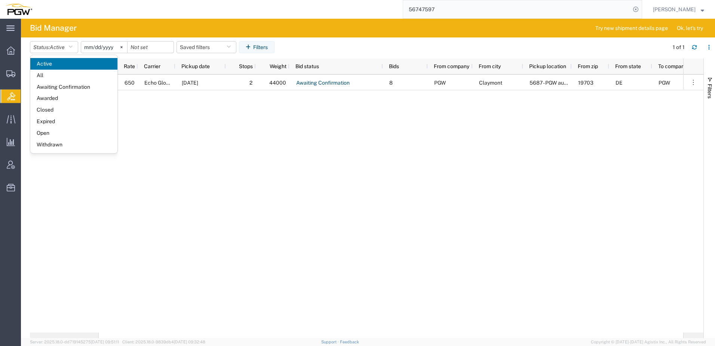
click at [266, 145] on div "650 Echo Global Logistics [DATE] 2 44000 Awaiting Confirmation 8 PGW Claymont 5…" at bounding box center [391, 203] width 585 height 258
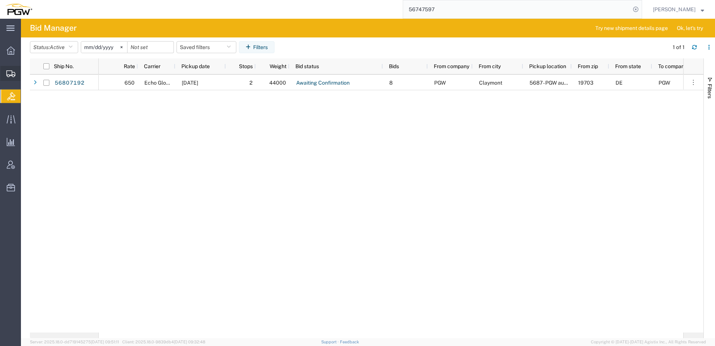
click at [0, 0] on span "Shipment Manager" at bounding box center [0, 0] width 0 height 0
